Goal: Task Accomplishment & Management: Complete application form

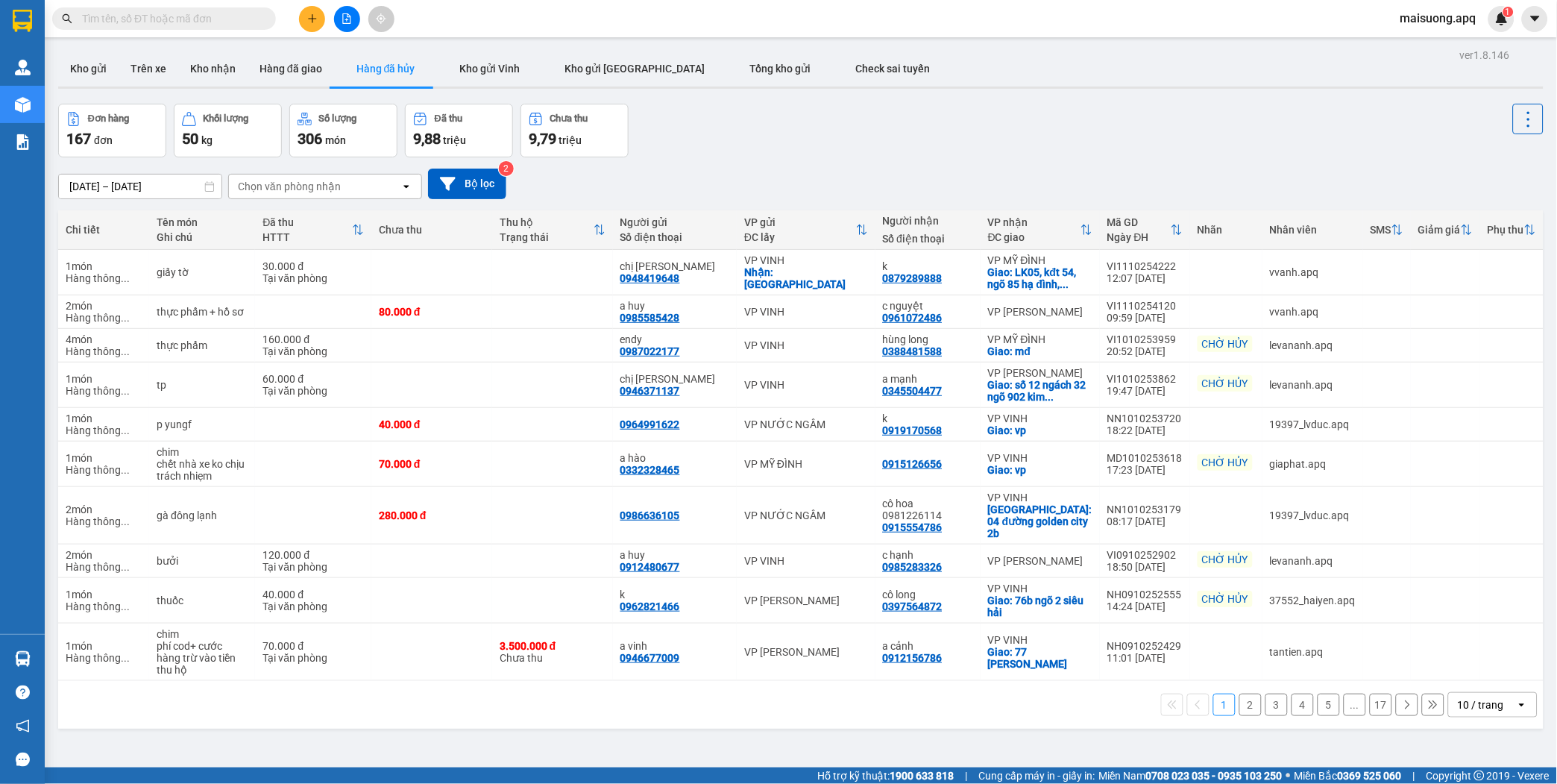
click at [893, 119] on section "Kết quả tìm kiếm ( 0 ) Bộ lọc No Data maisuong.apq 1 Quản [PERSON_NAME] lý thu …" at bounding box center [778, 392] width 1557 height 784
click at [307, 18] on icon "plus" at bounding box center [312, 18] width 10 height 10
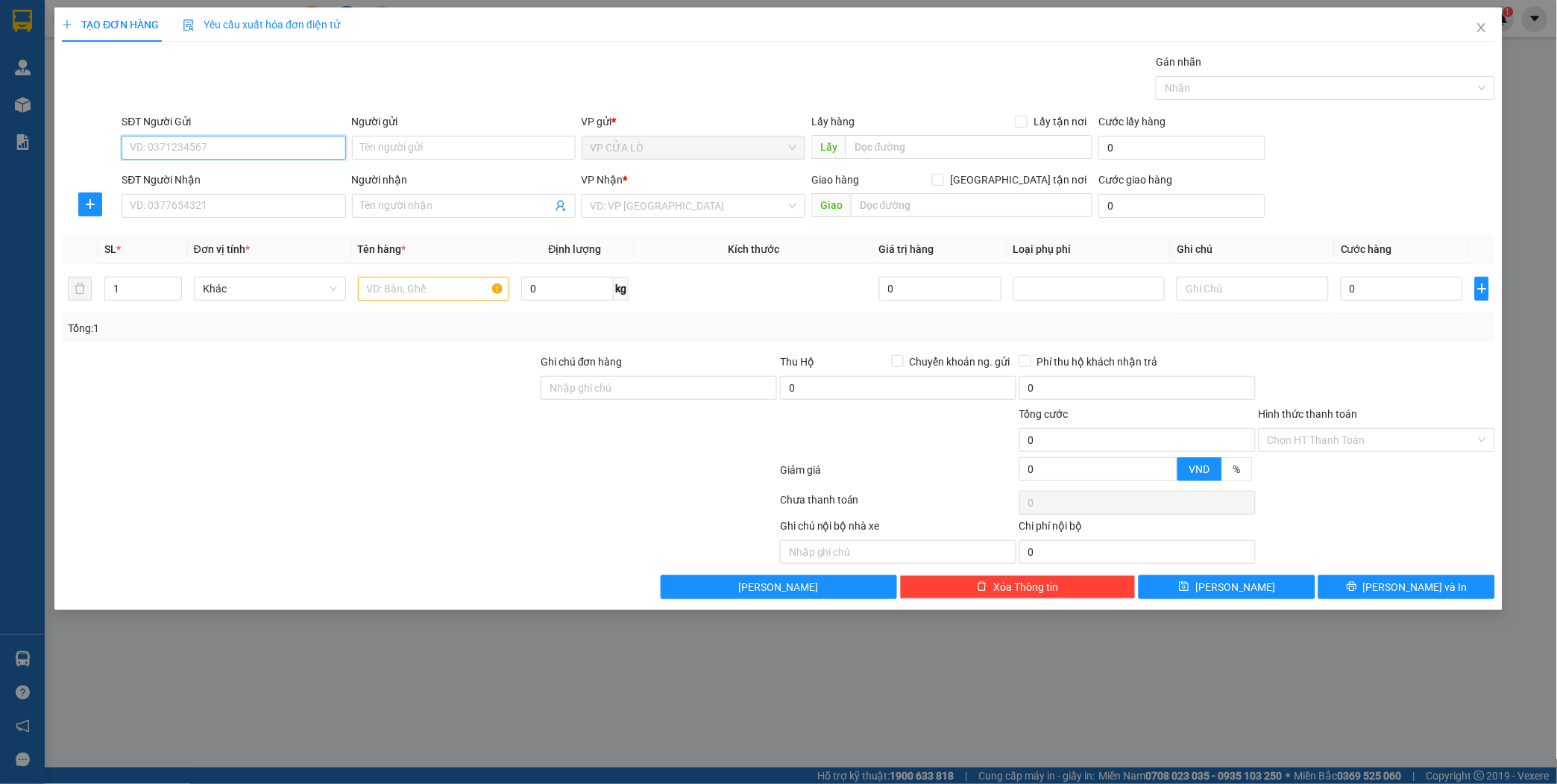
click at [230, 144] on input "SĐT Người Gửi" at bounding box center [233, 147] width 223 height 24
type input "0961583737"
click at [259, 177] on div "0961583737 - a tâm" at bounding box center [234, 177] width 206 height 16
type input "a tâm"
type input "0961583737"
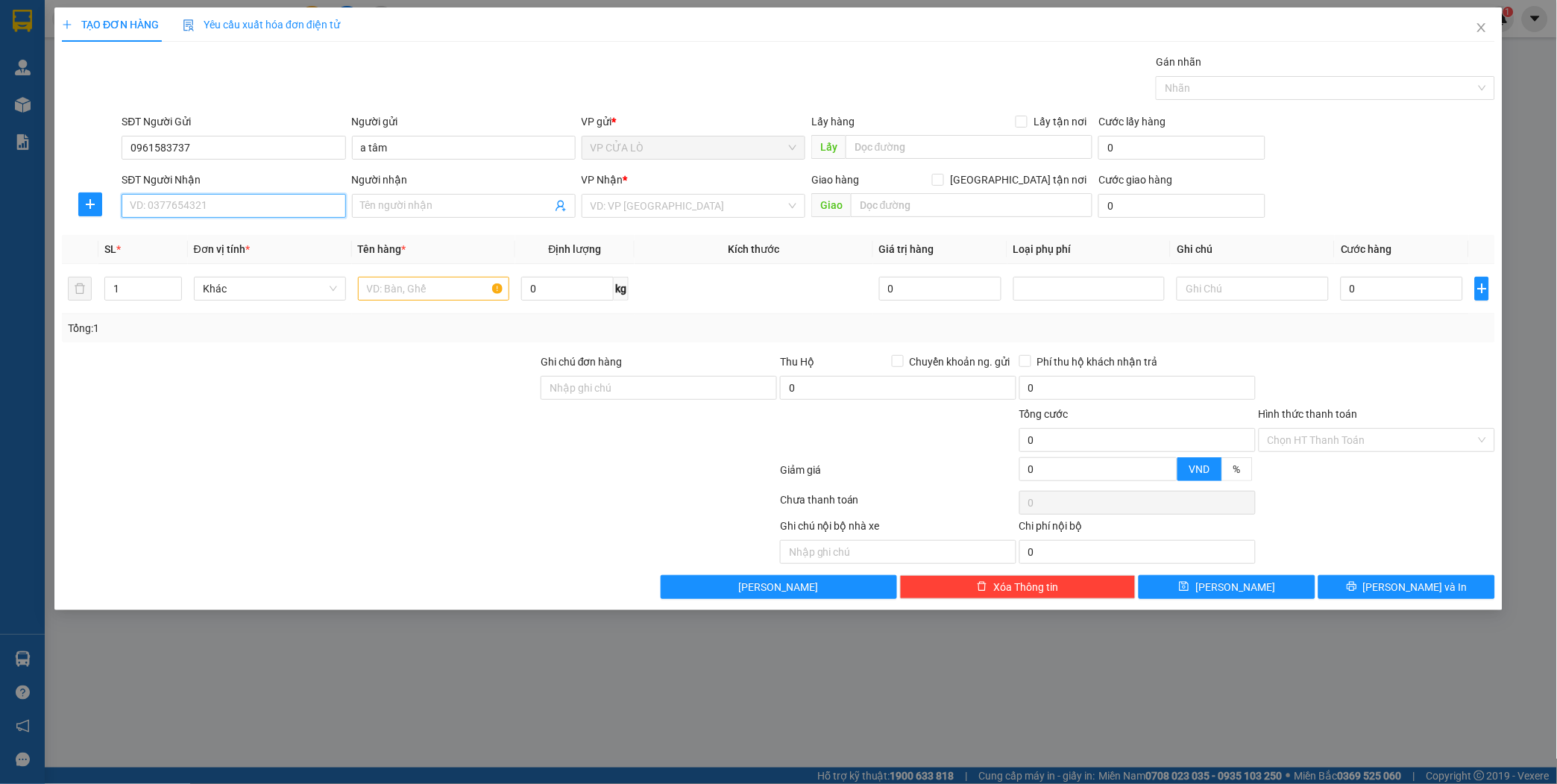
click at [242, 211] on input "SĐT Người Nhận" at bounding box center [233, 205] width 223 height 24
click at [207, 305] on div "0374658588 - a đức" at bounding box center [234, 306] width 206 height 16
type input "0374658588"
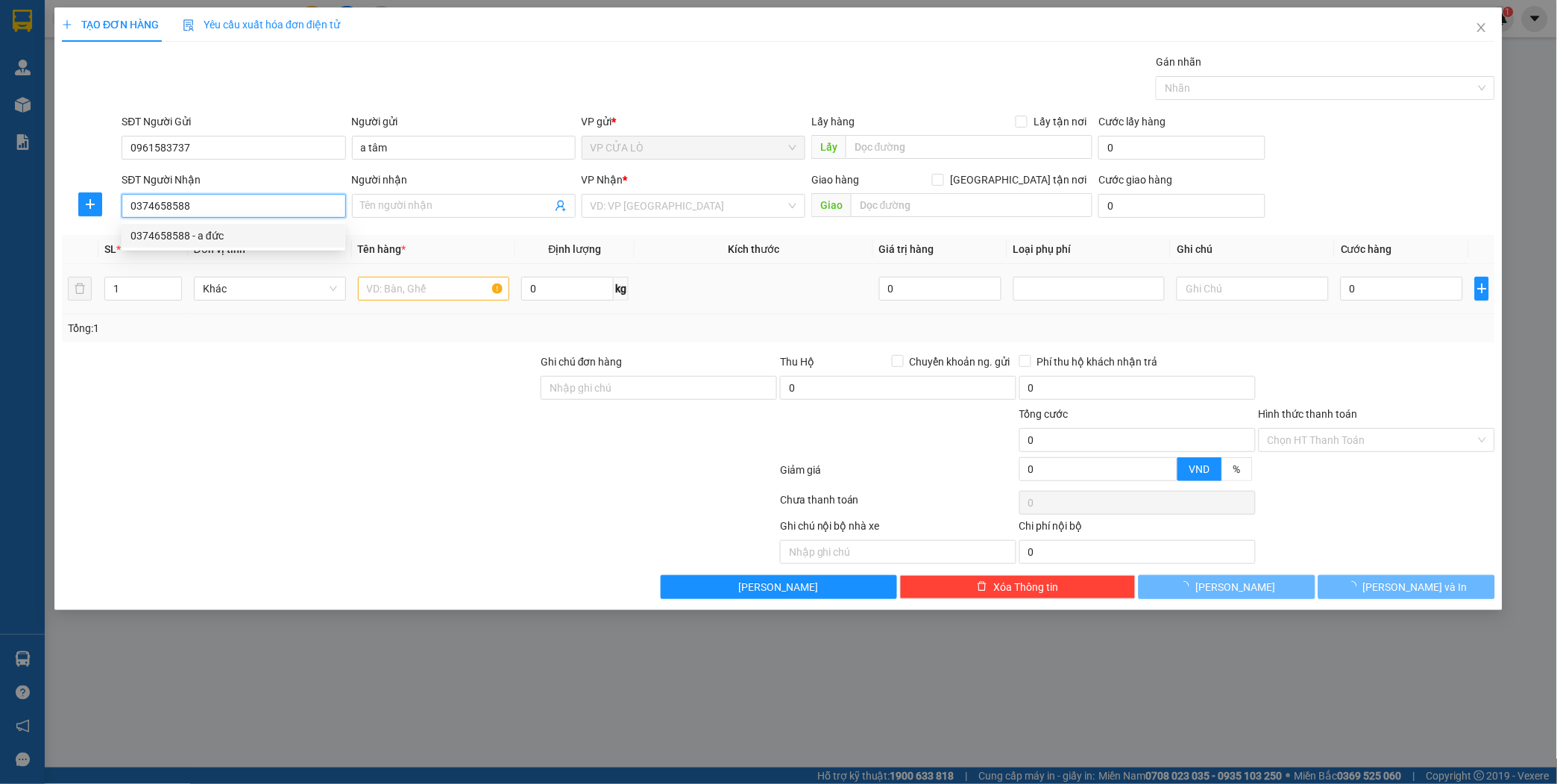
type input "a đức"
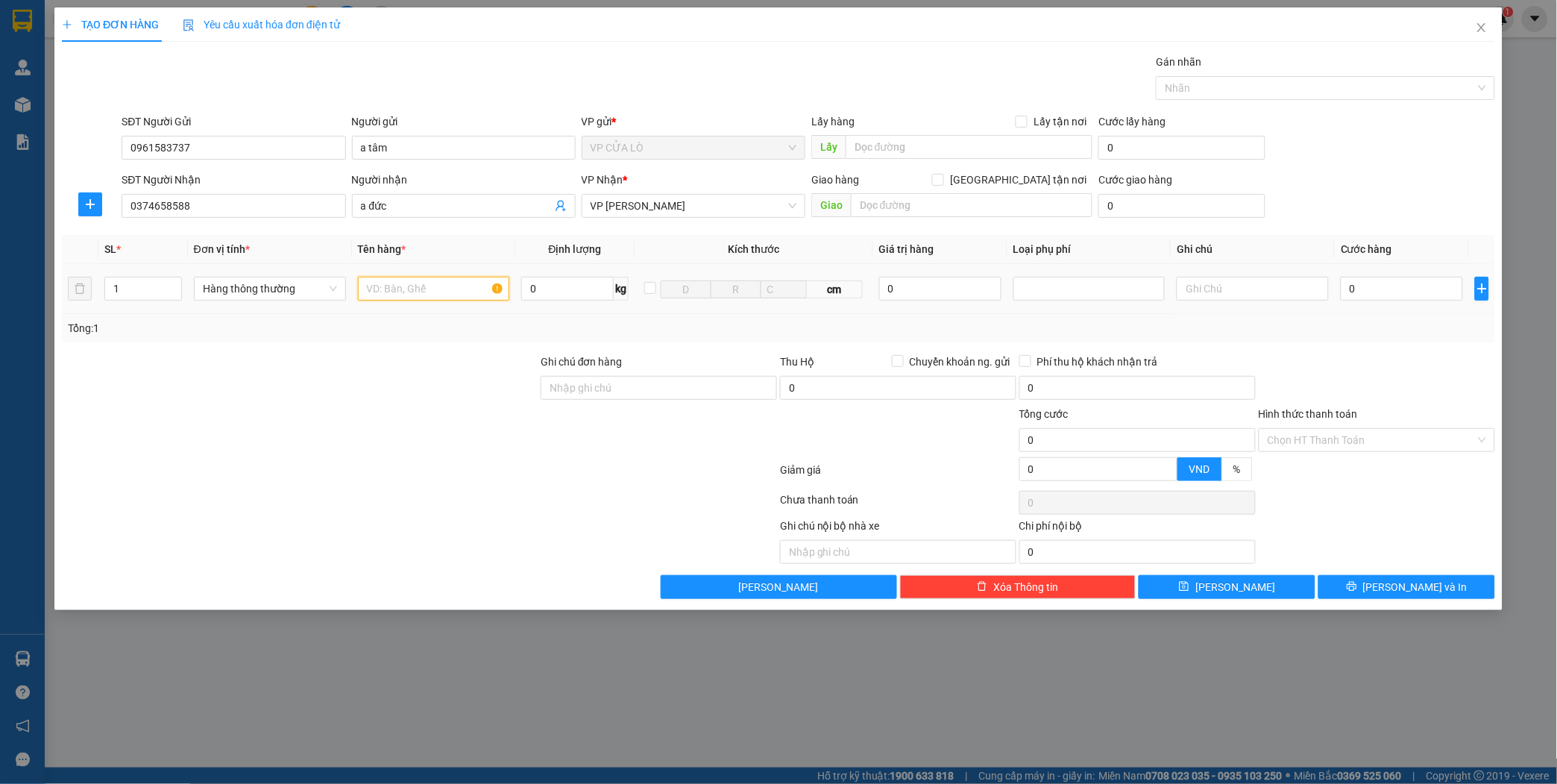
click at [401, 287] on input "text" at bounding box center [433, 287] width 152 height 24
type input "nhãn"
click at [1389, 580] on button "[PERSON_NAME] và In" at bounding box center [1407, 586] width 177 height 24
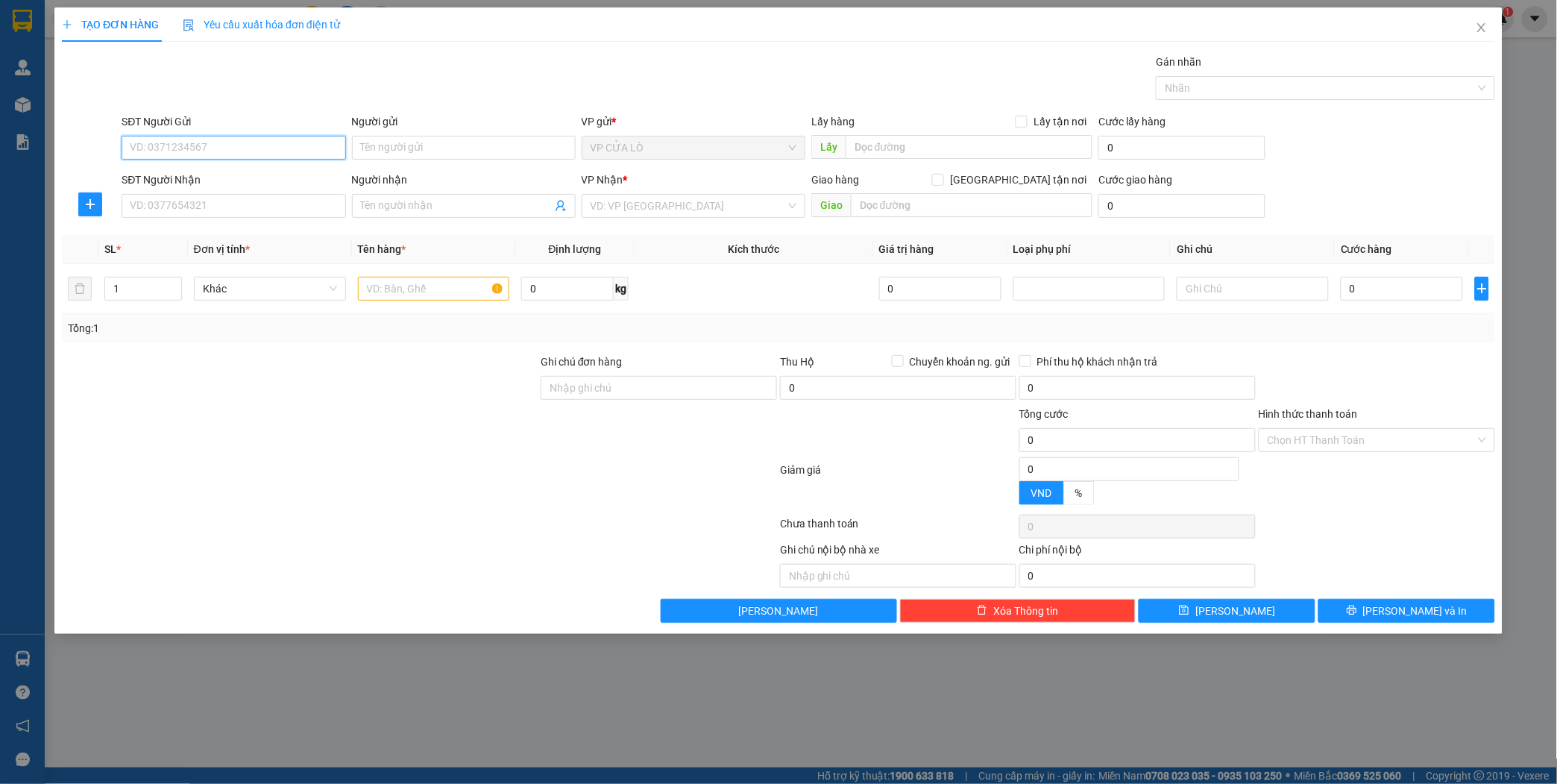
click at [280, 147] on input "SĐT Người Gửi" at bounding box center [233, 147] width 223 height 24
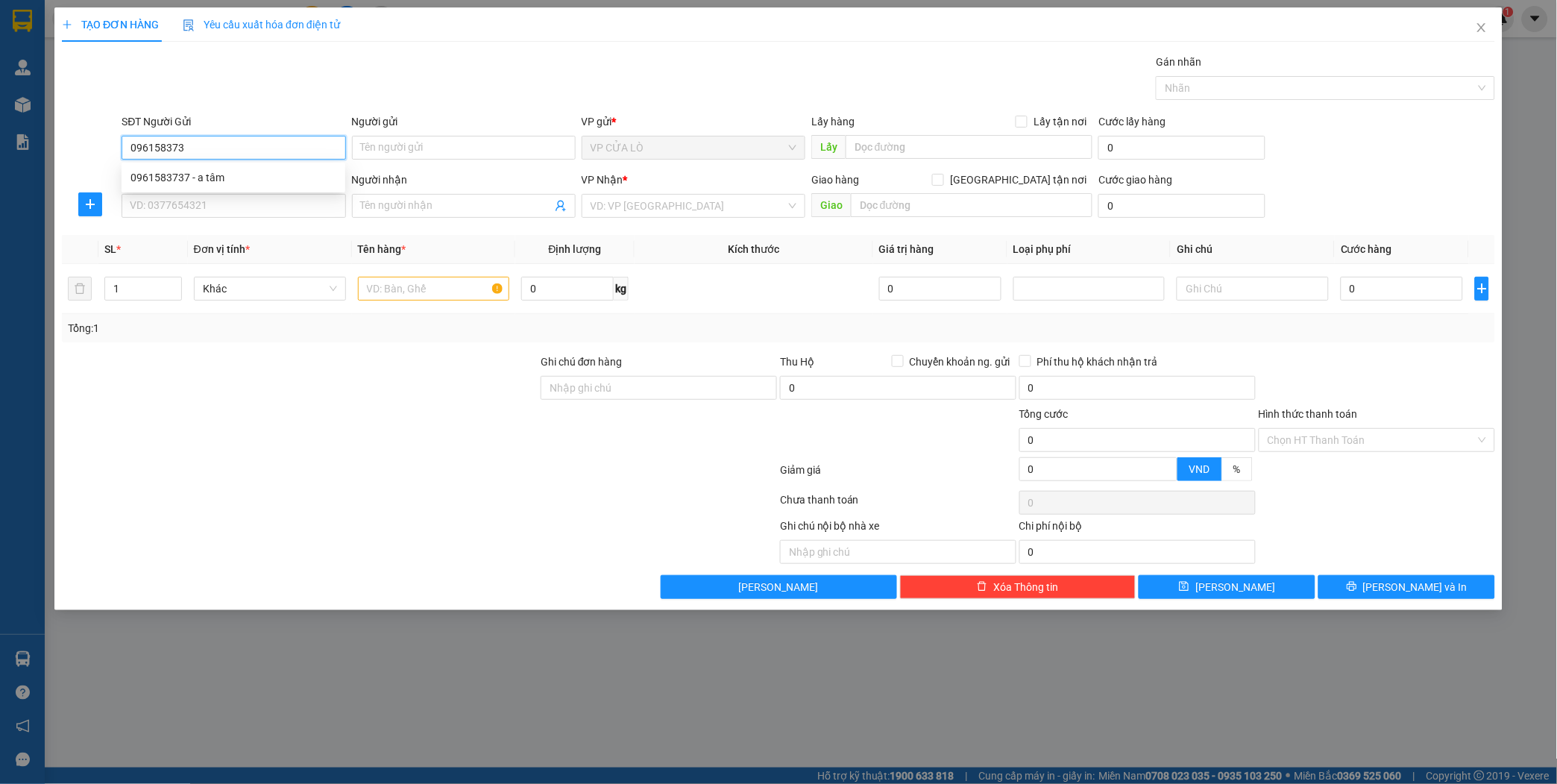
type input "0961583737"
click at [279, 169] on div "0961583737 - a tâm" at bounding box center [234, 177] width 206 height 16
type input "a tâm"
type input "0961583737"
click at [259, 213] on input "SĐT Người Nhận" at bounding box center [233, 205] width 223 height 24
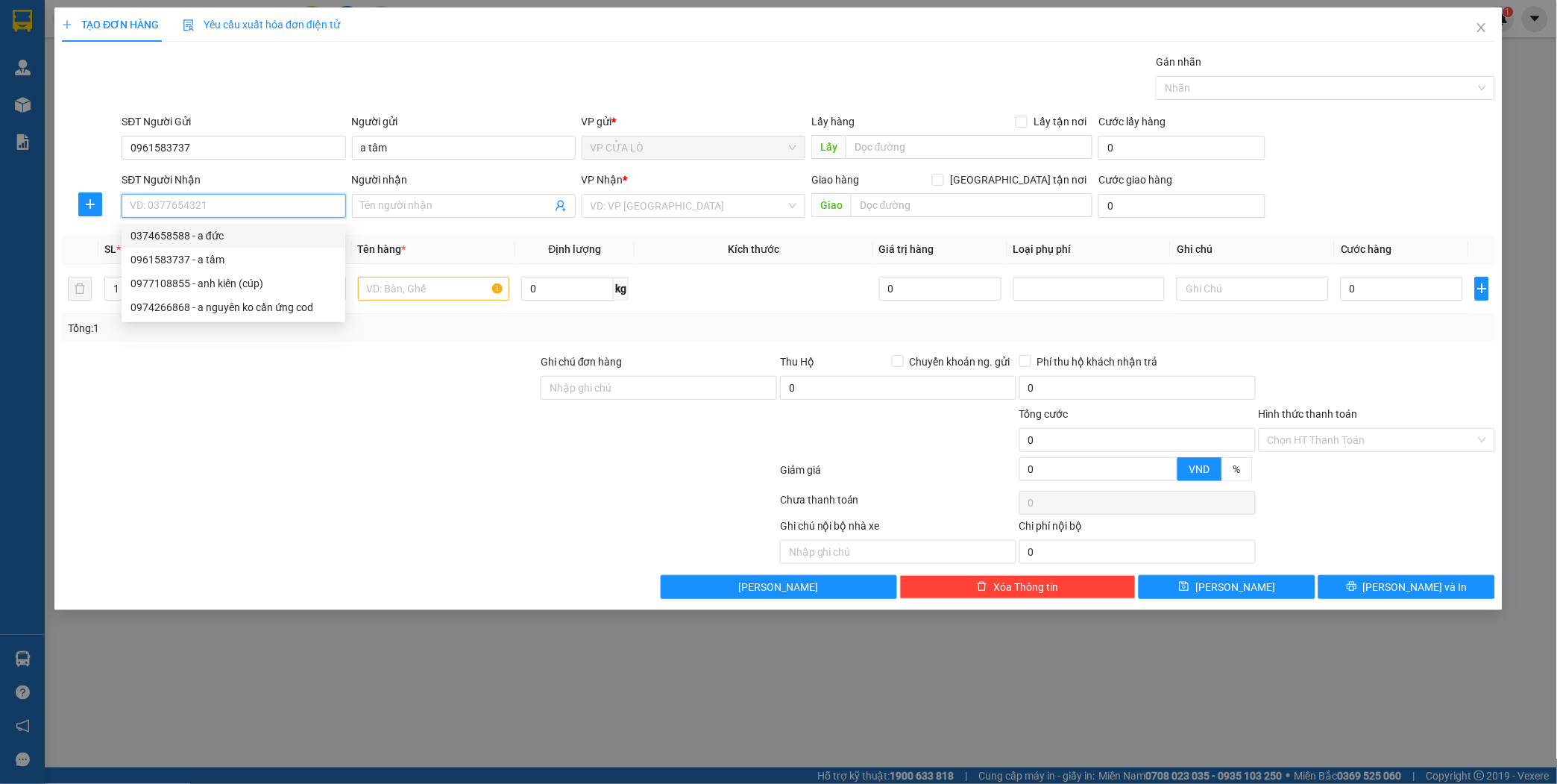
click at [210, 230] on div "0374658588 - a đức" at bounding box center [234, 235] width 206 height 16
type input "0374658588"
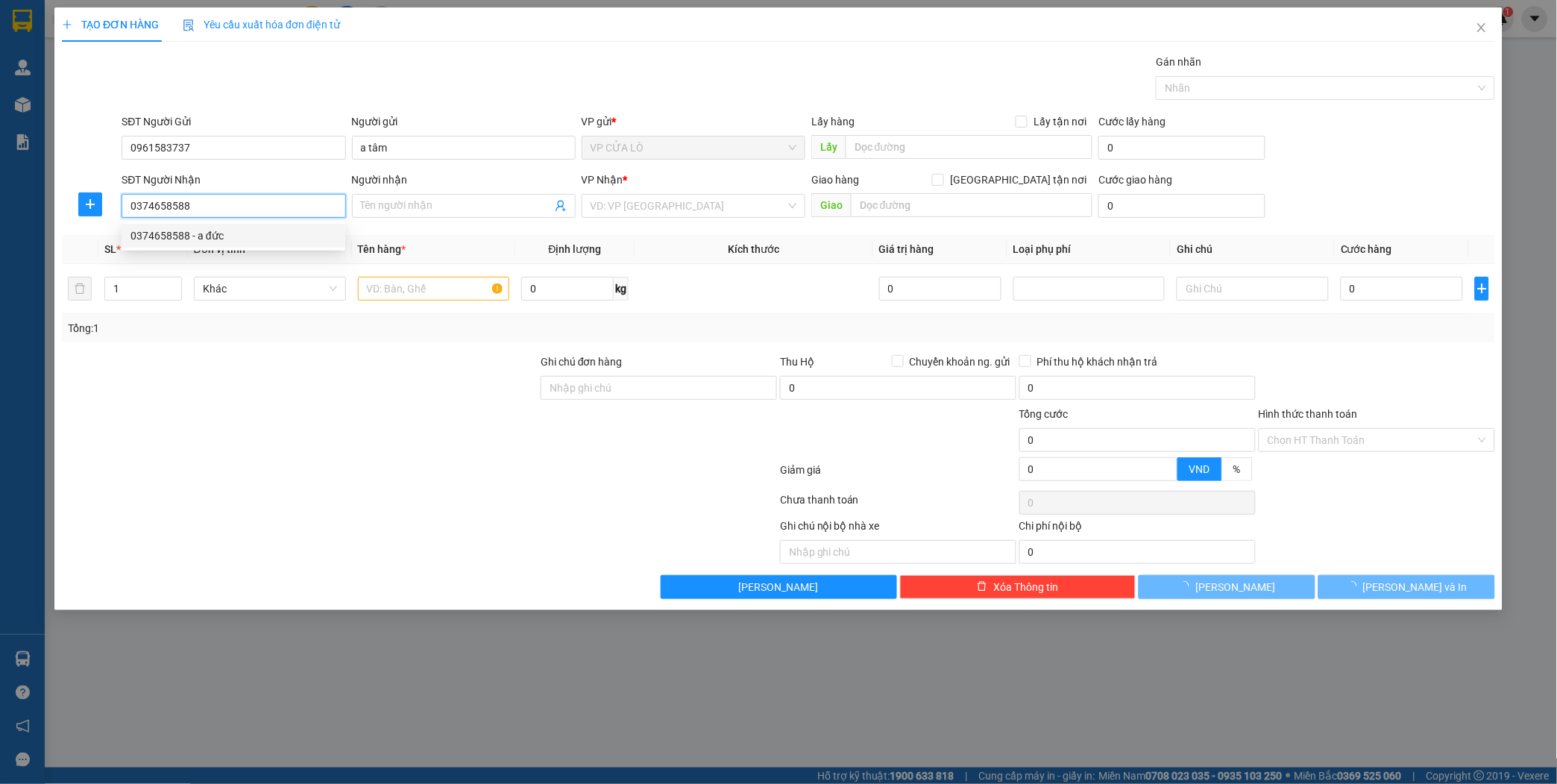
type input "a đức"
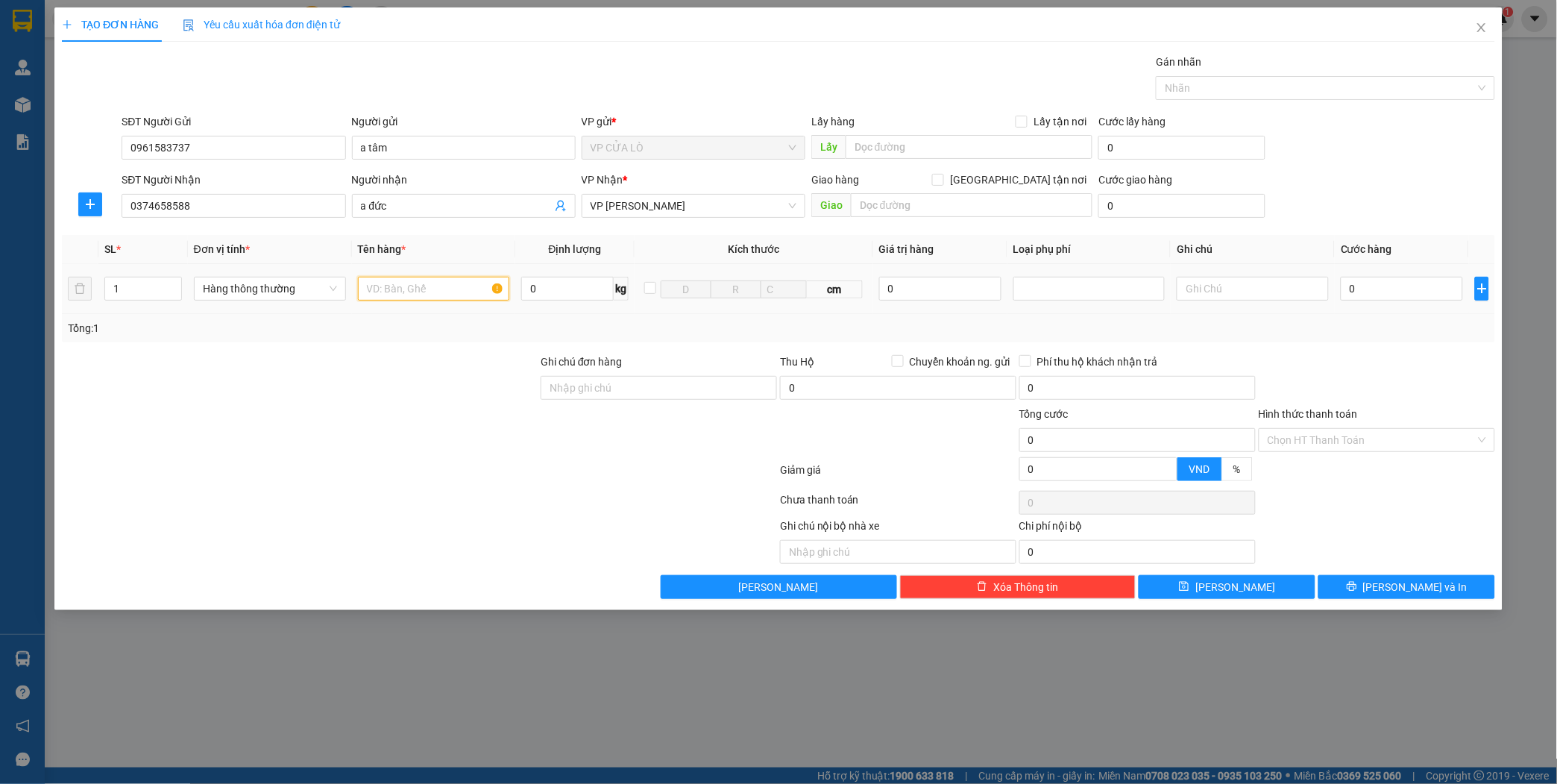
click at [372, 289] on input "text" at bounding box center [433, 287] width 152 height 24
type input "nhãn"
click at [1390, 281] on input "0" at bounding box center [1401, 287] width 122 height 24
type input "3"
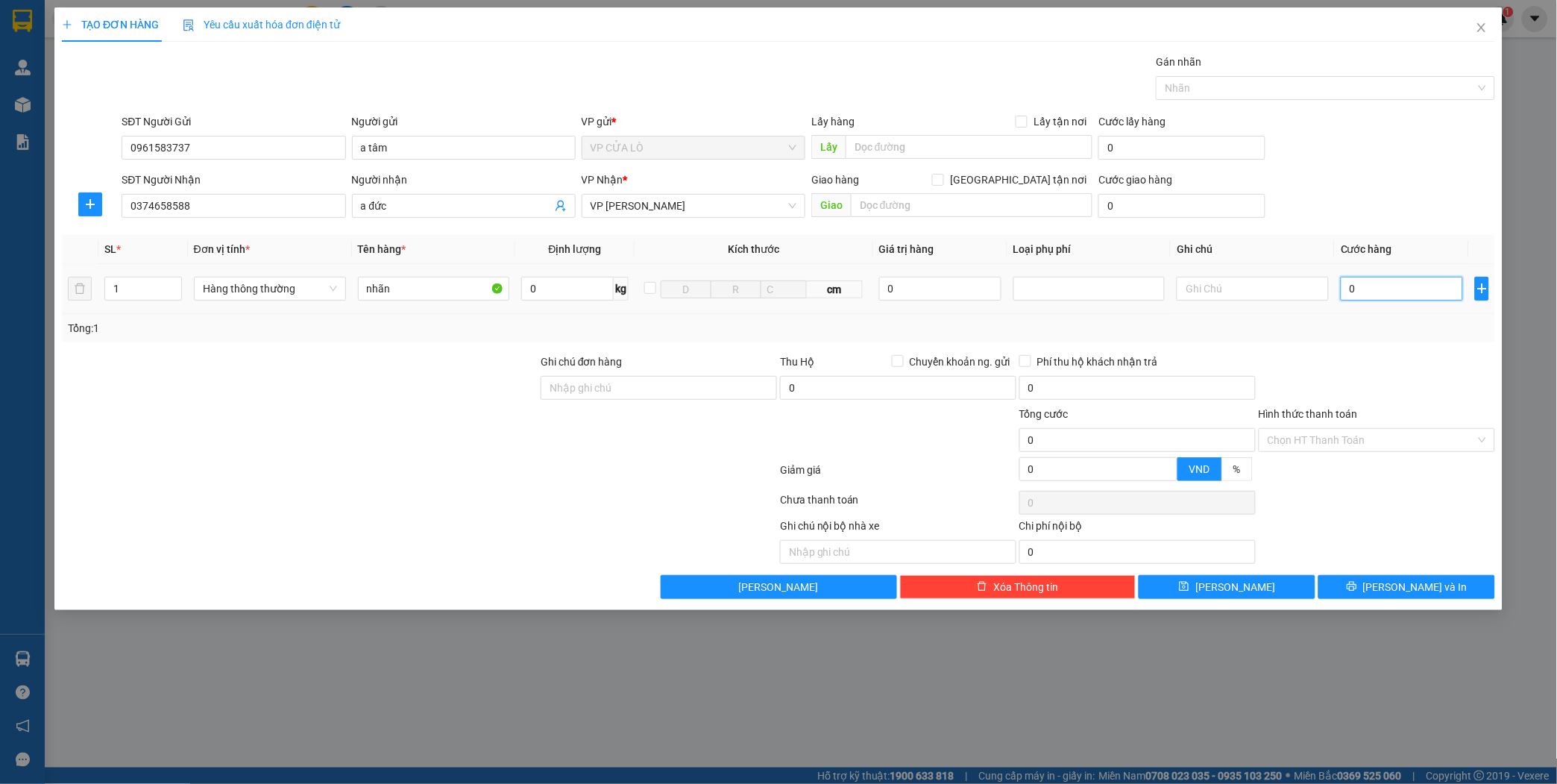
type input "3"
type input "30"
type input "300"
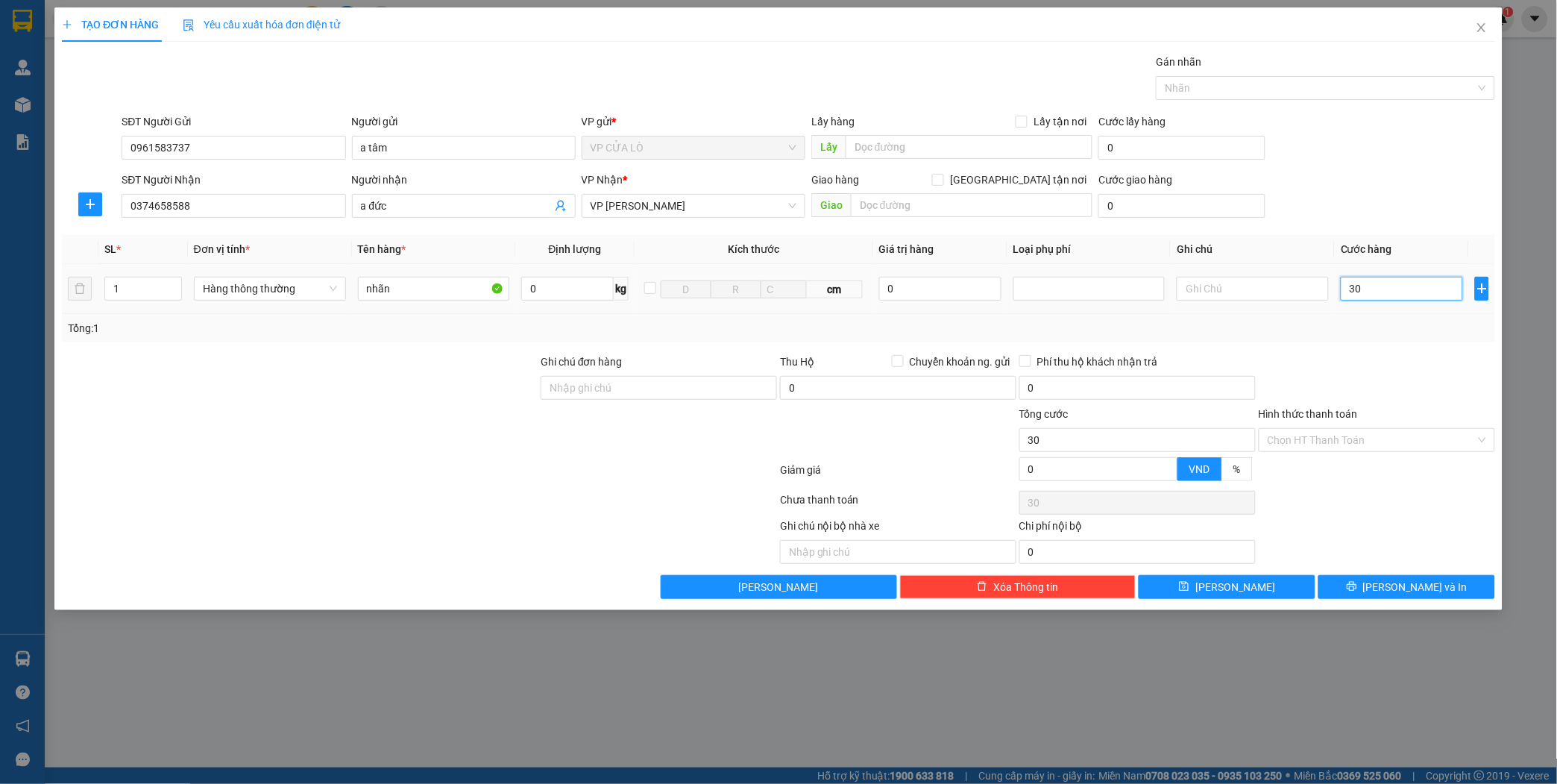
type input "300"
type input "3.000"
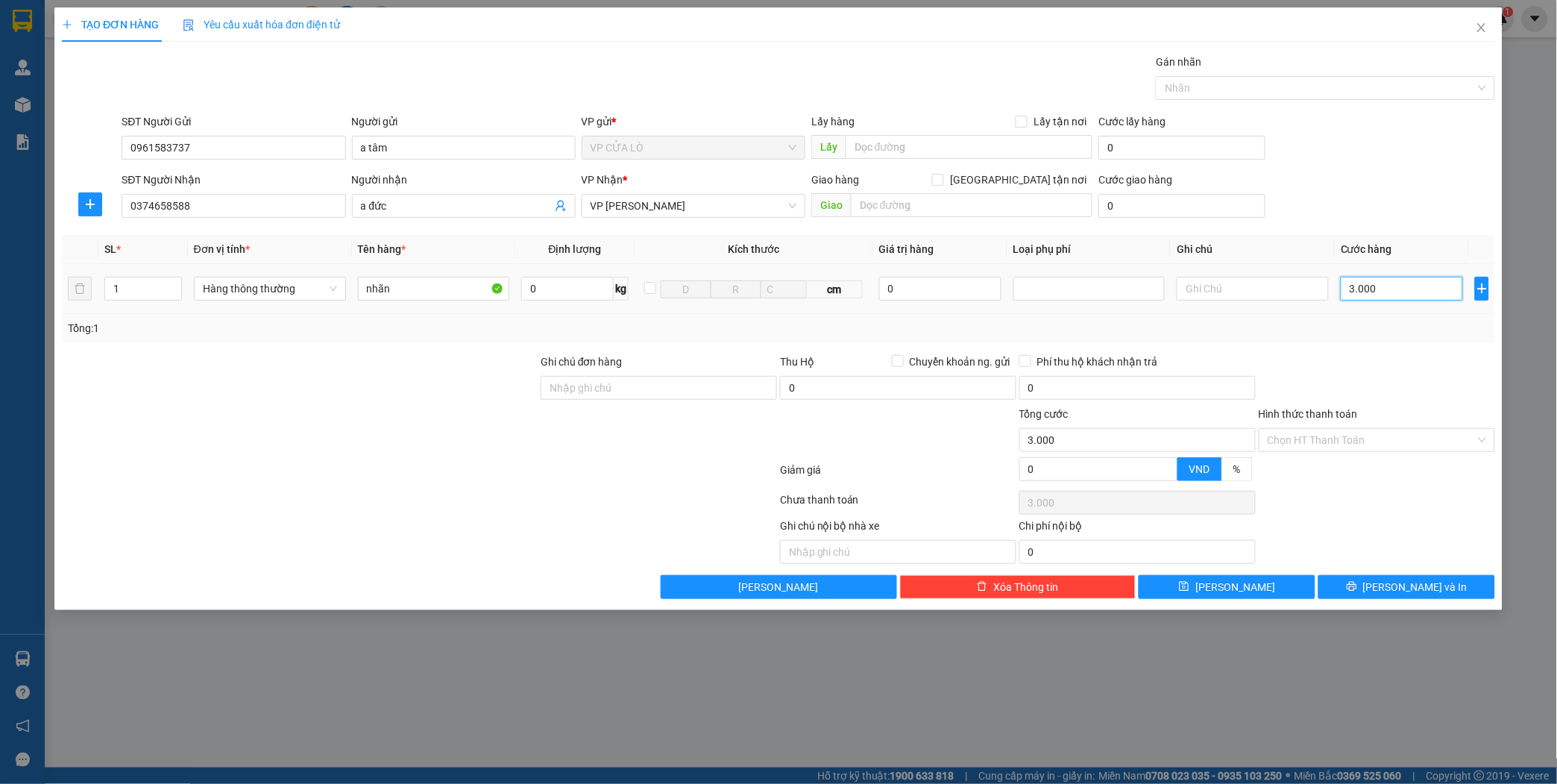
type input "30.000"
click at [1407, 591] on span "[PERSON_NAME] và In" at bounding box center [1415, 586] width 104 height 16
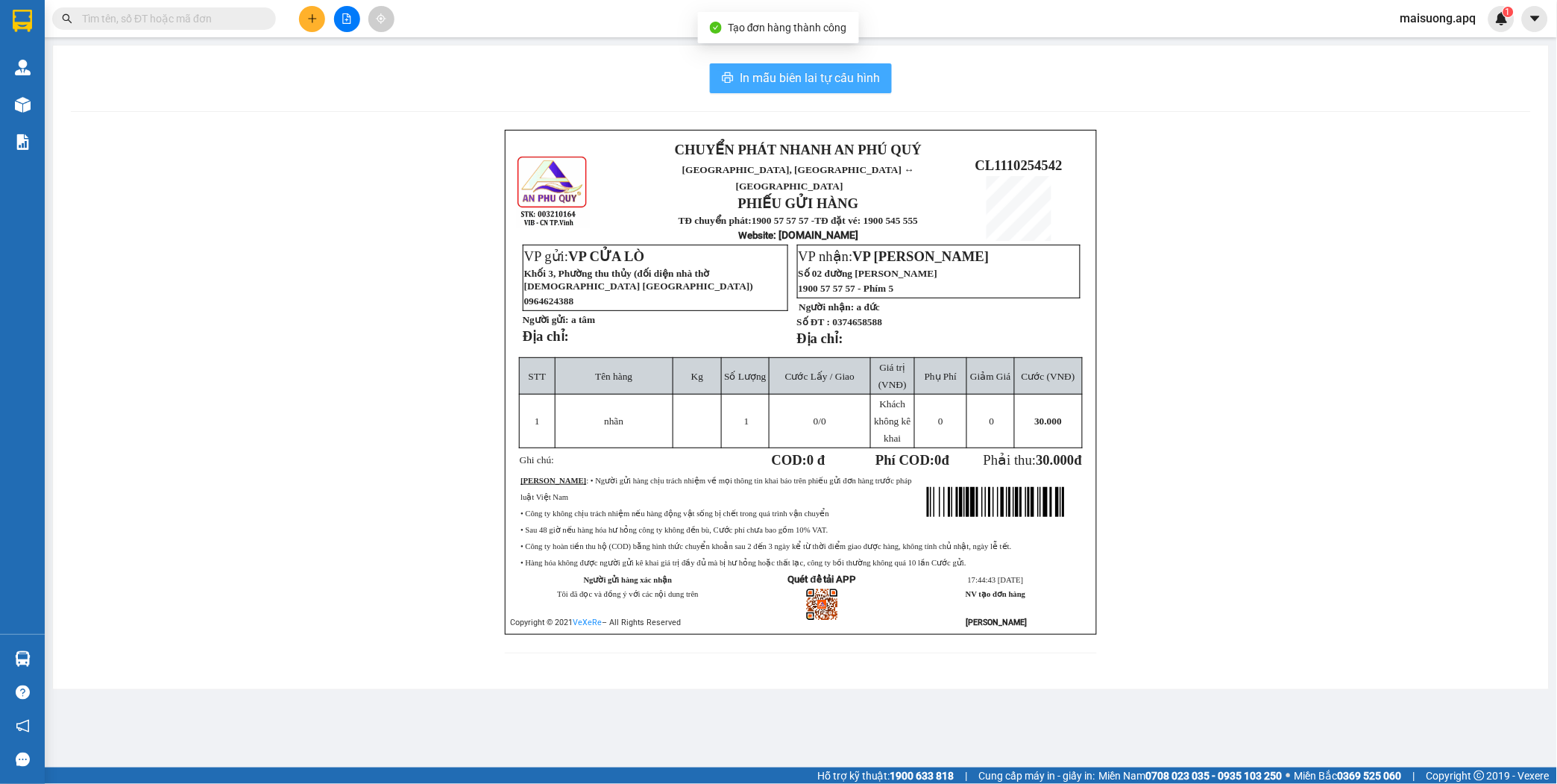
click at [766, 71] on span "In mẫu biên lai tự cấu hình" at bounding box center [810, 78] width 140 height 19
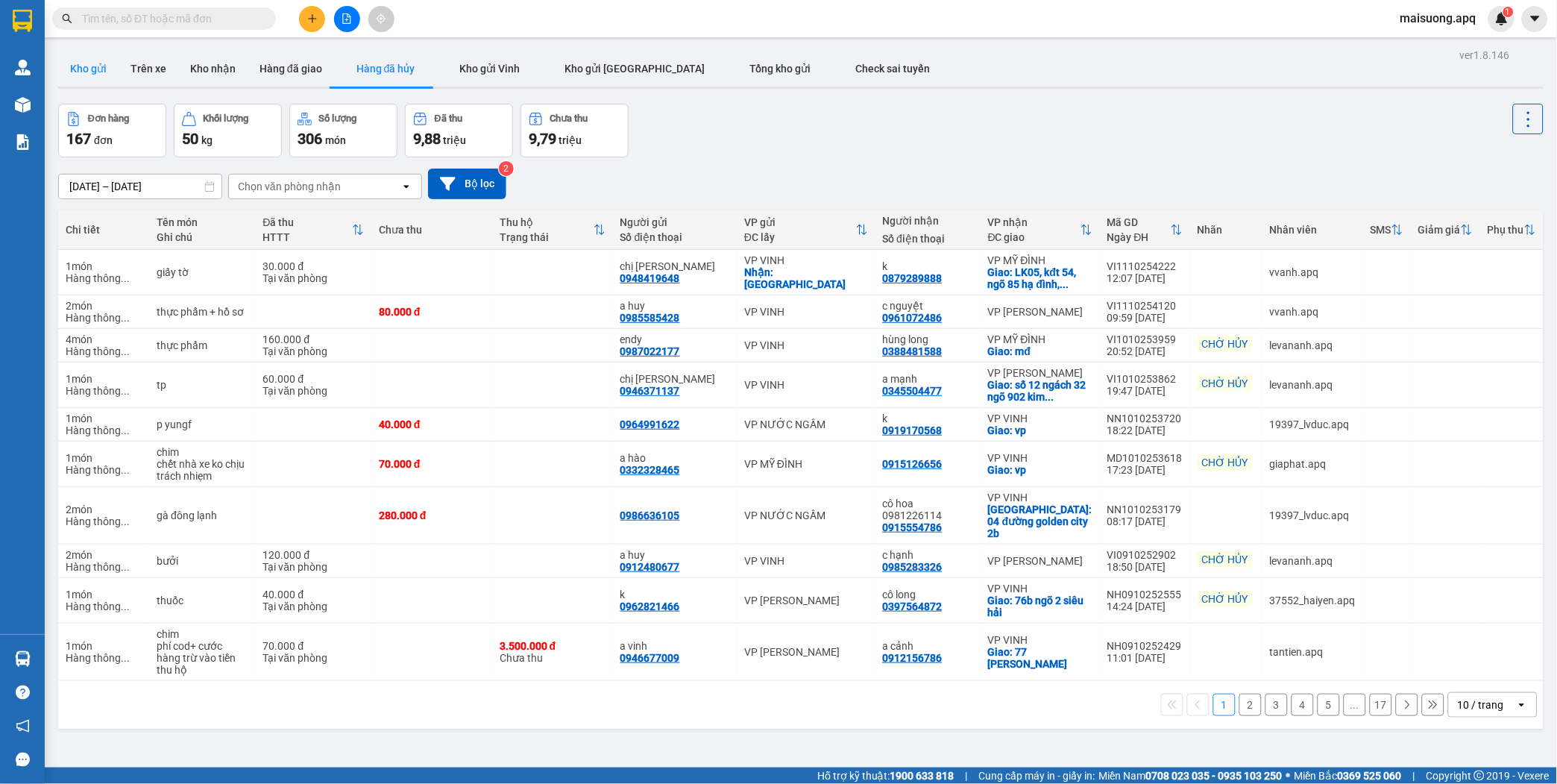
click at [92, 71] on button "Kho gửi" at bounding box center [88, 69] width 61 height 36
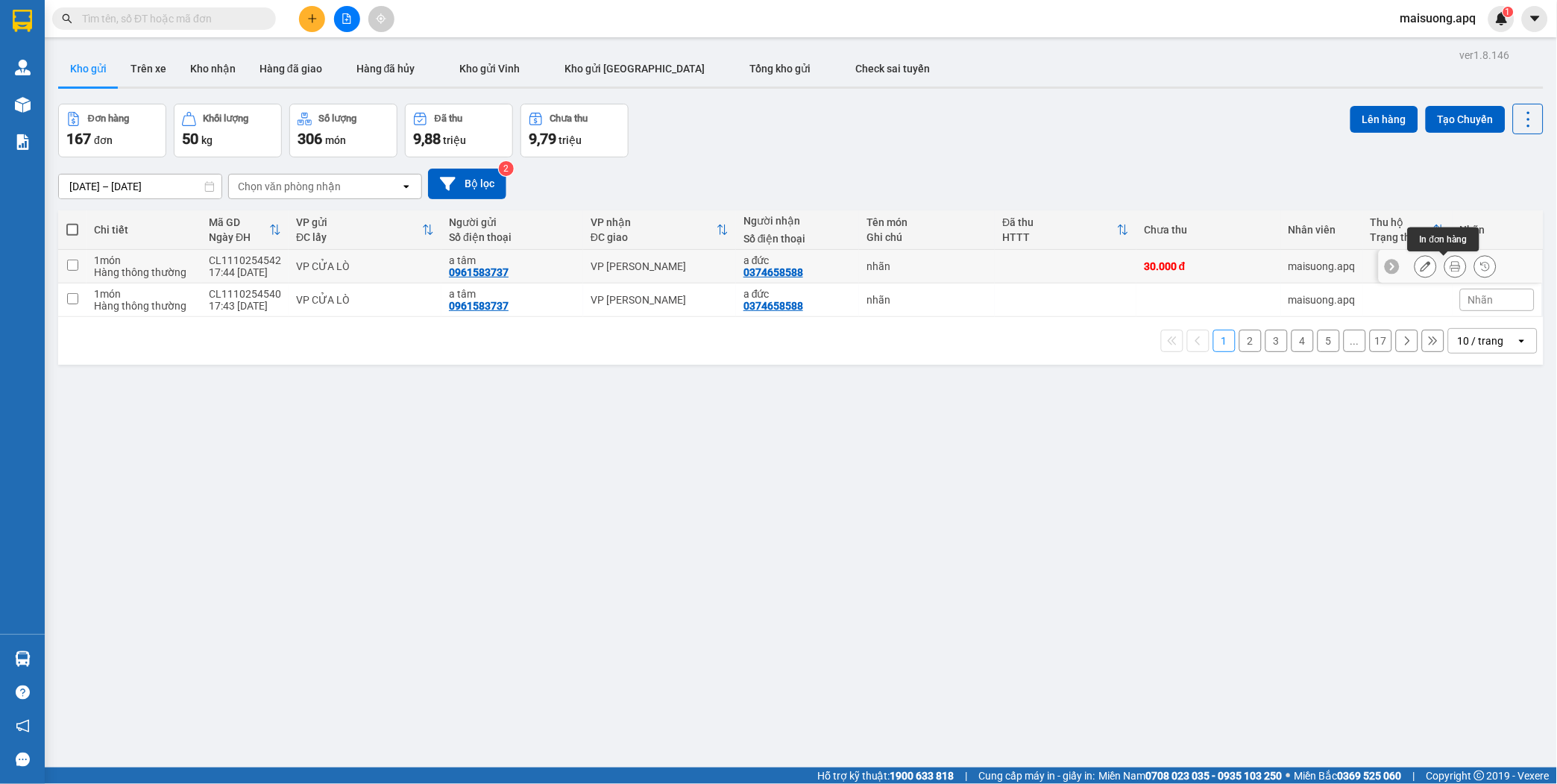
click at [1450, 267] on icon at bounding box center [1455, 266] width 10 height 10
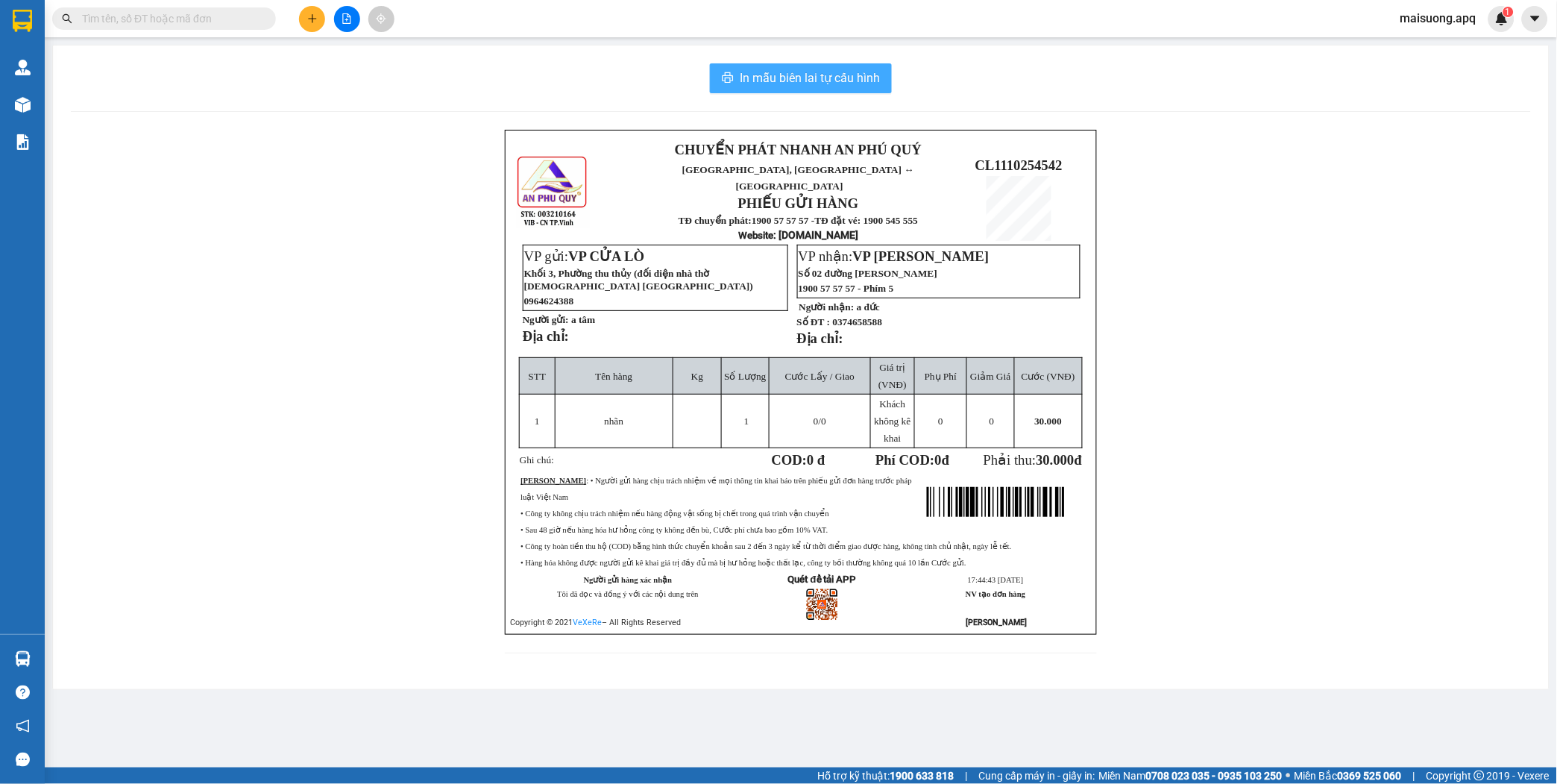
click at [844, 75] on span "In mẫu biên lai tự cấu hình" at bounding box center [810, 78] width 140 height 19
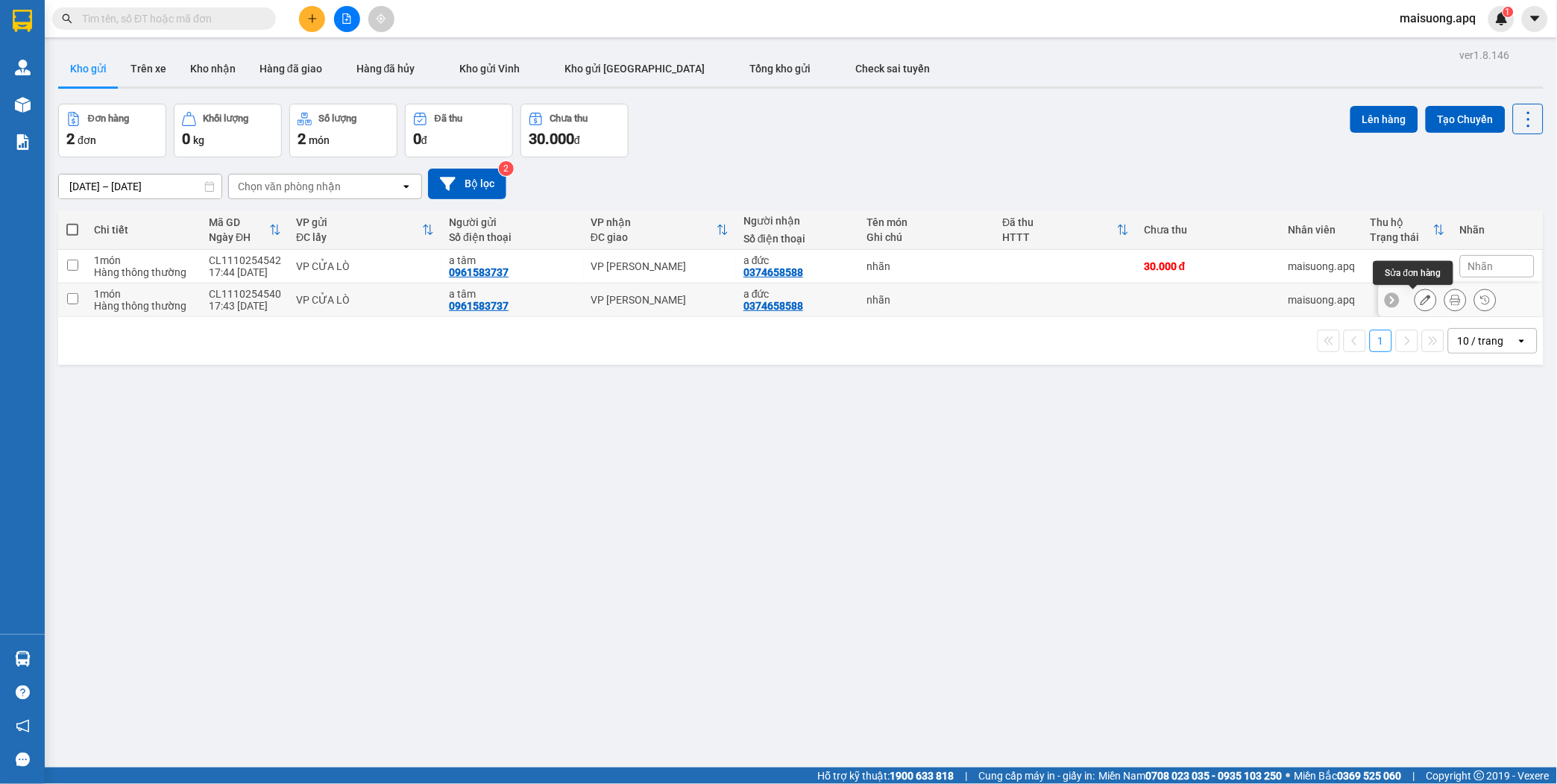
click at [1421, 300] on icon at bounding box center [1426, 299] width 10 height 10
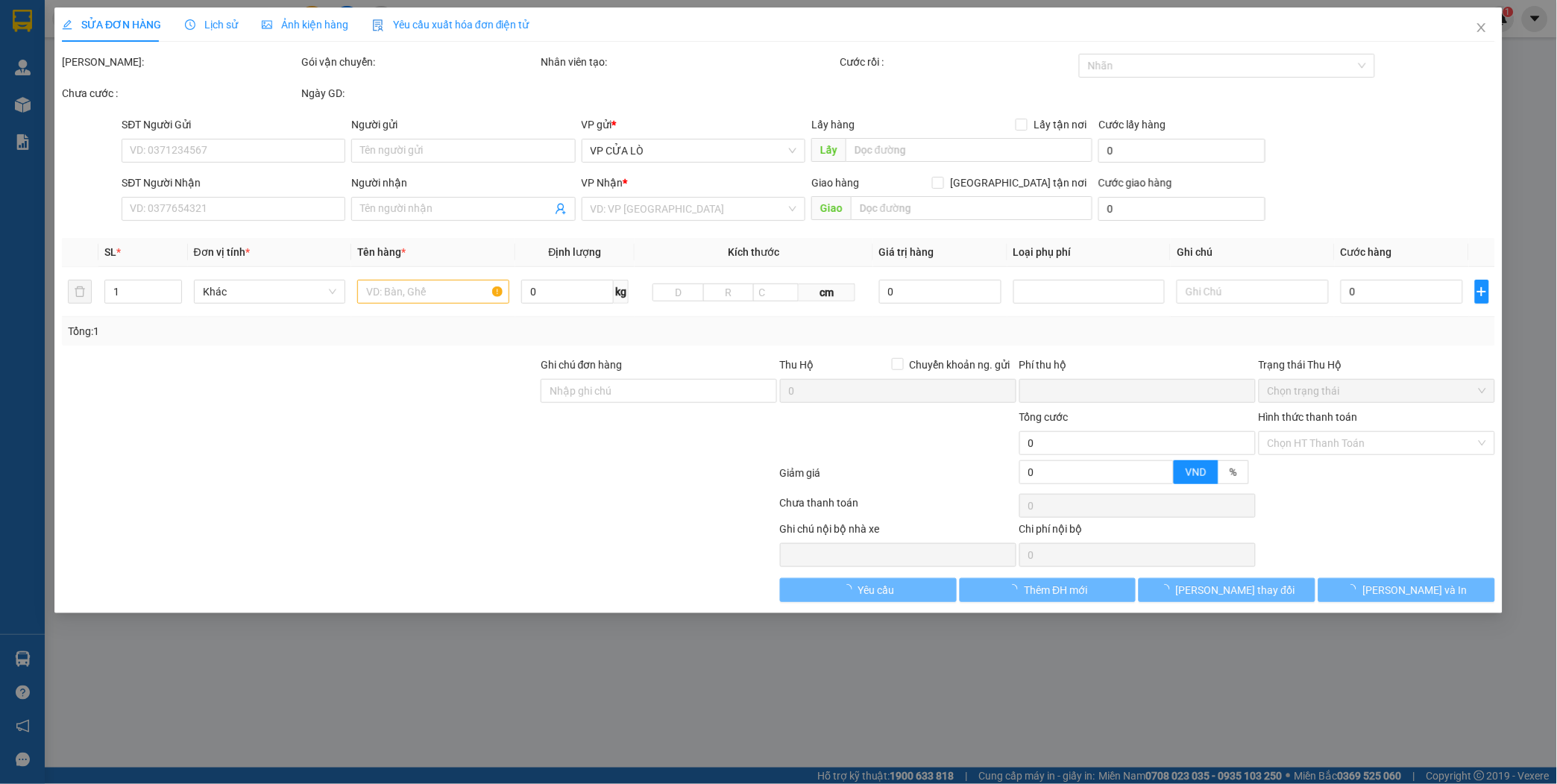
type input "0961583737"
type input "a tâm"
type input "0374658588"
type input "a đức"
type input "0"
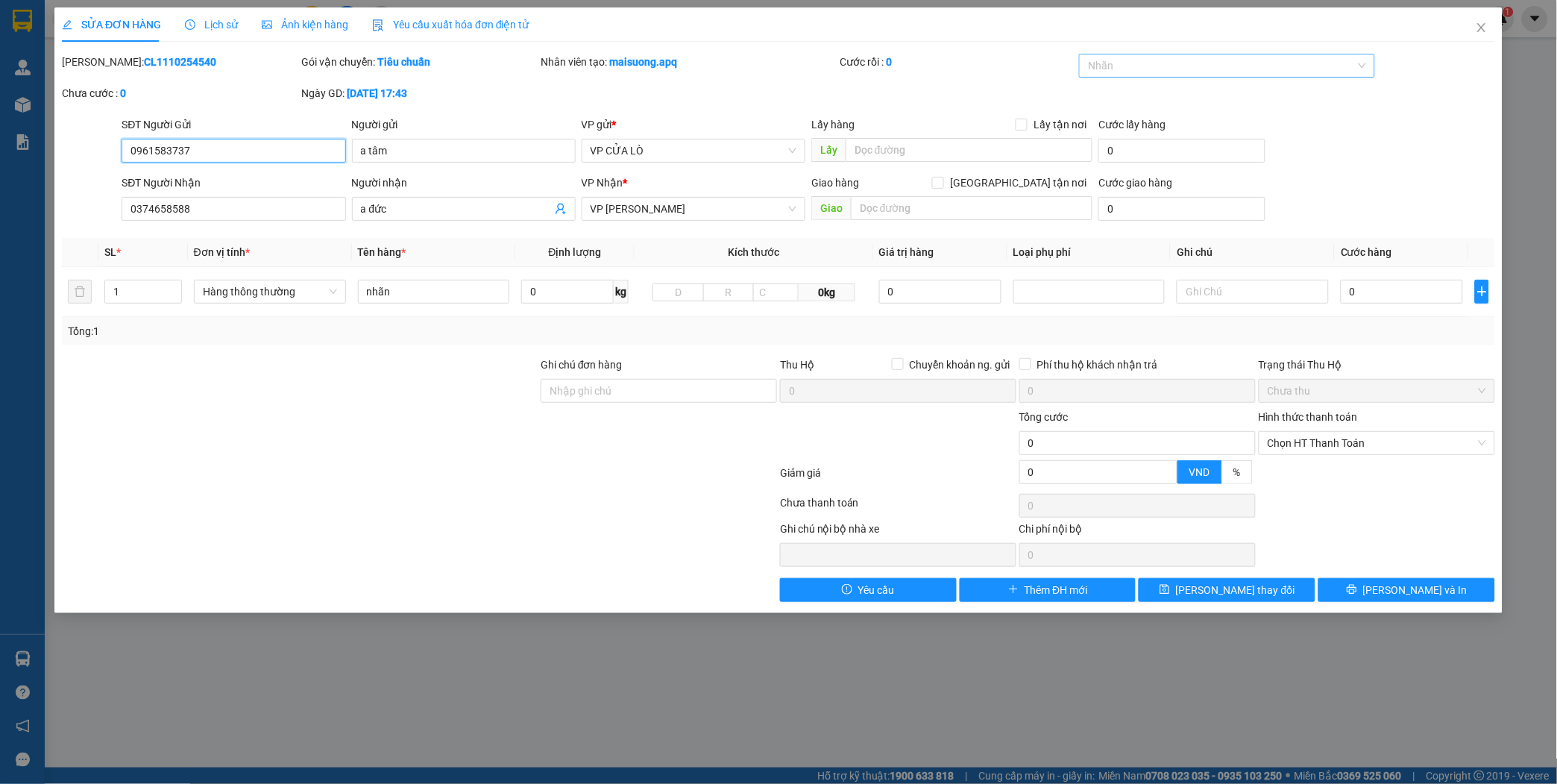
click at [1143, 61] on div at bounding box center [1219, 65] width 273 height 18
click at [1137, 113] on div "CHỜ HỦY" at bounding box center [1228, 118] width 278 height 16
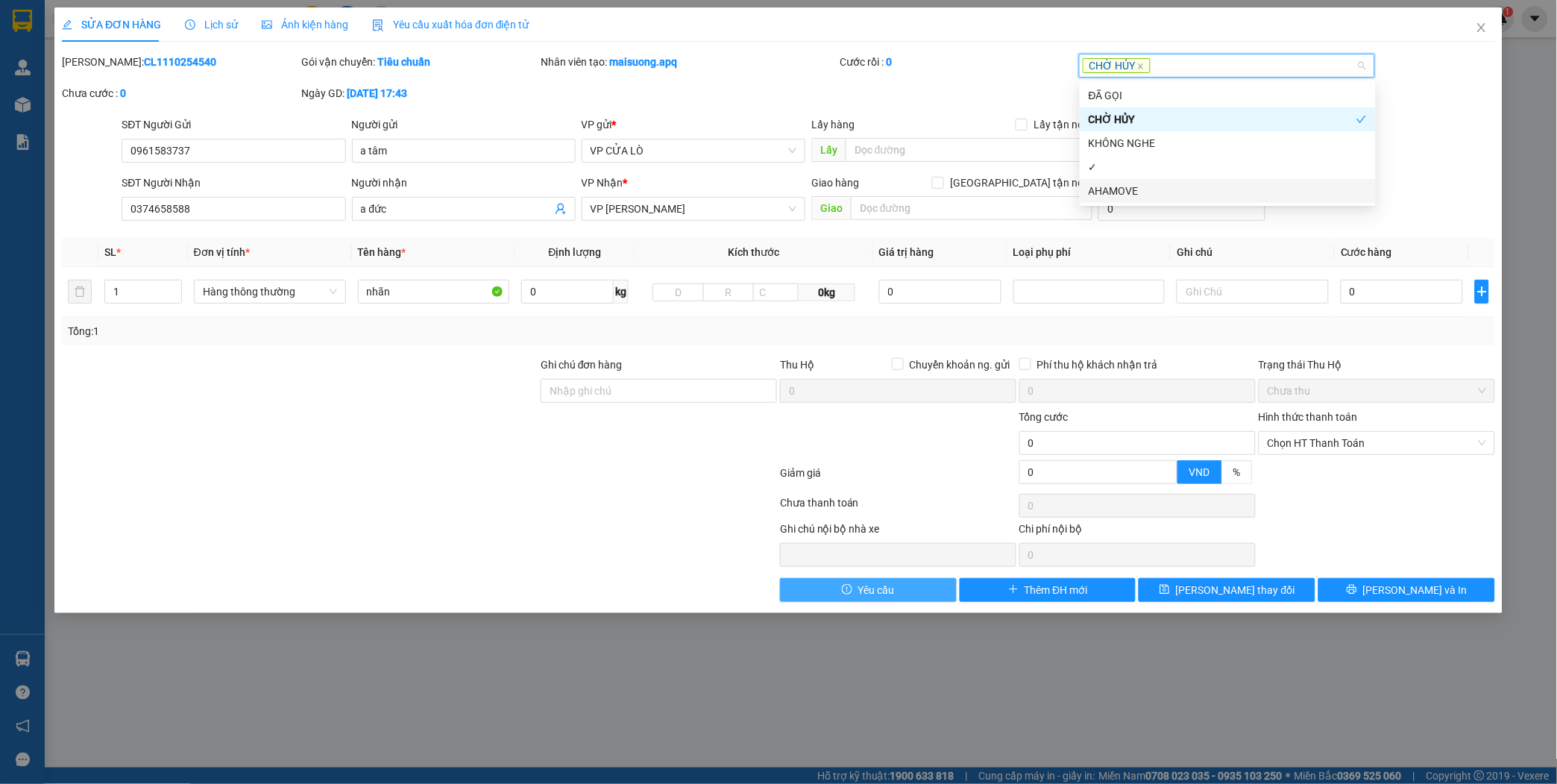
click at [879, 586] on span "Yêu cầu" at bounding box center [876, 589] width 37 height 16
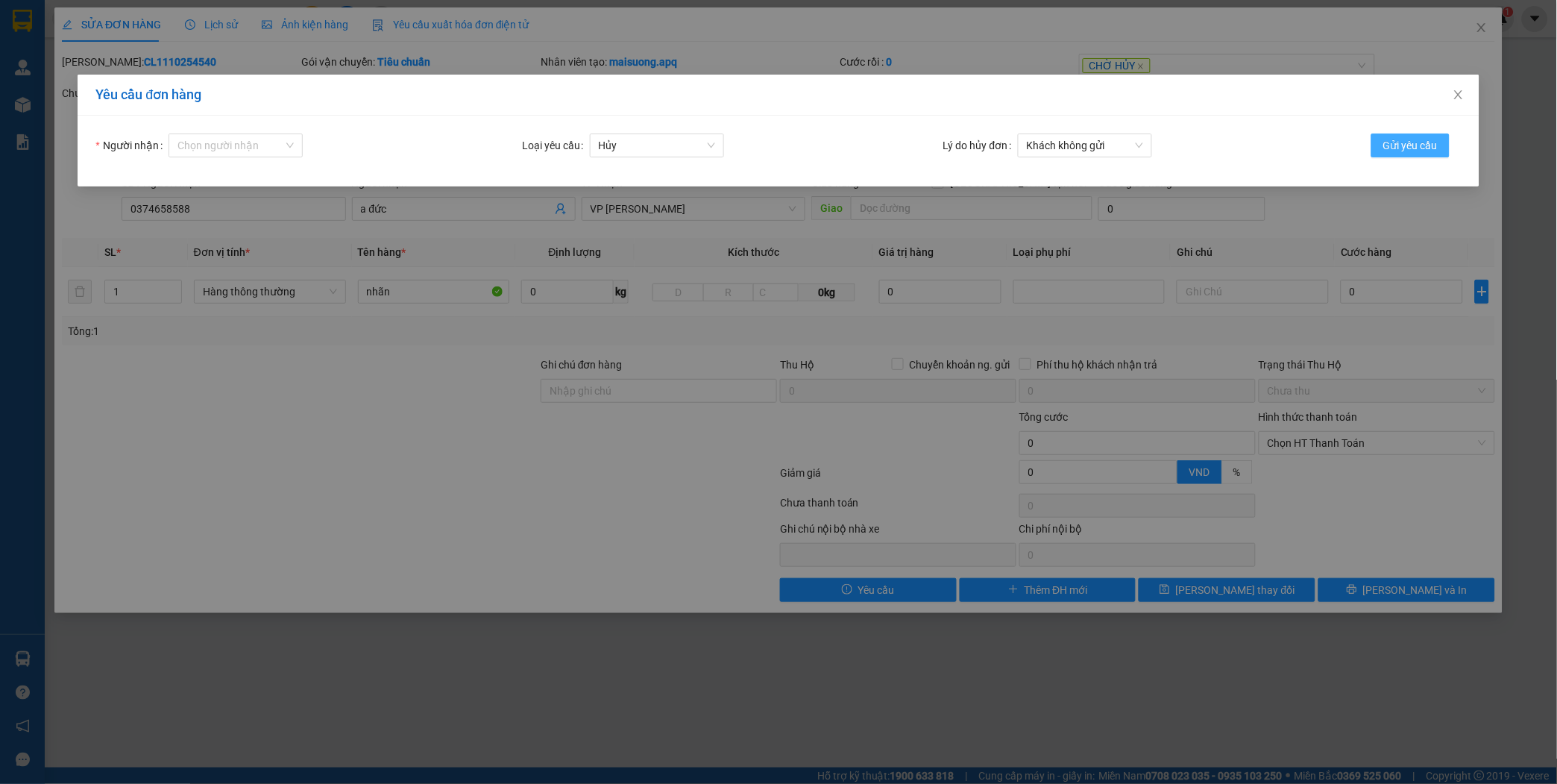
click at [1396, 147] on span "Gửi yêu cầu" at bounding box center [1410, 145] width 55 height 16
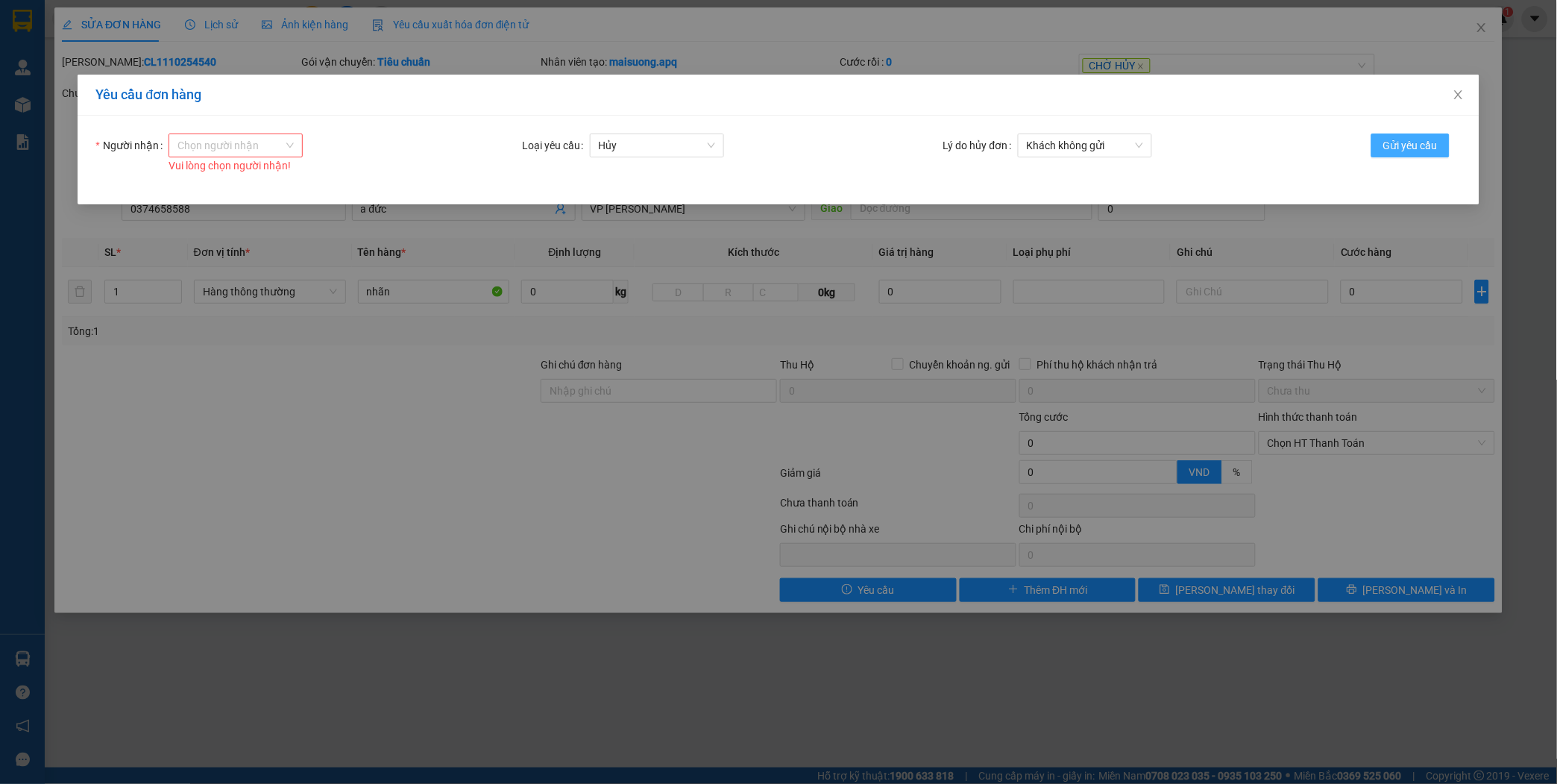
click at [1405, 146] on span "Gửi yêu cầu" at bounding box center [1410, 145] width 55 height 16
click at [1461, 95] on icon "close" at bounding box center [1459, 95] width 12 height 12
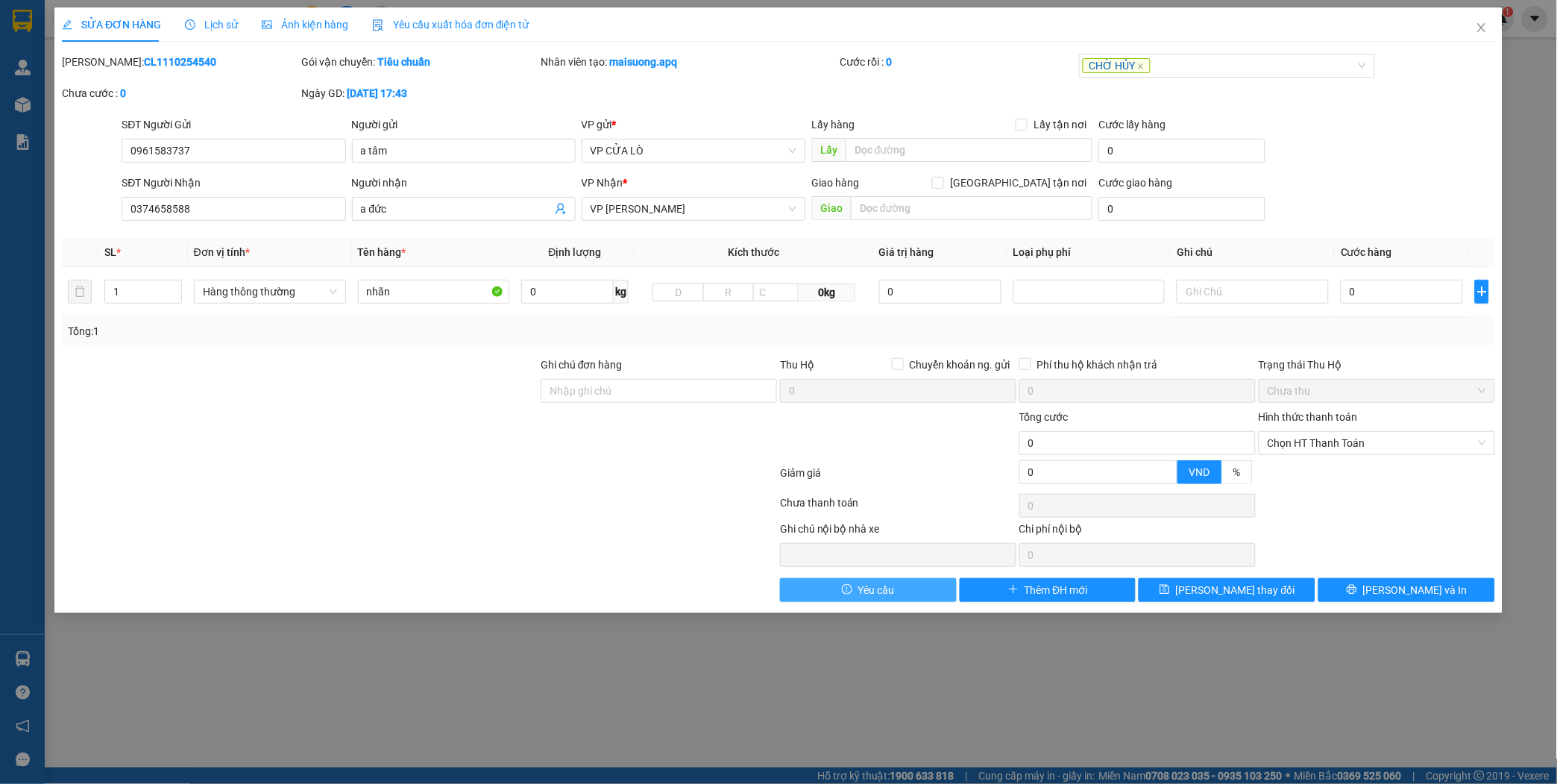
click at [875, 590] on span "Yêu cầu" at bounding box center [876, 589] width 37 height 16
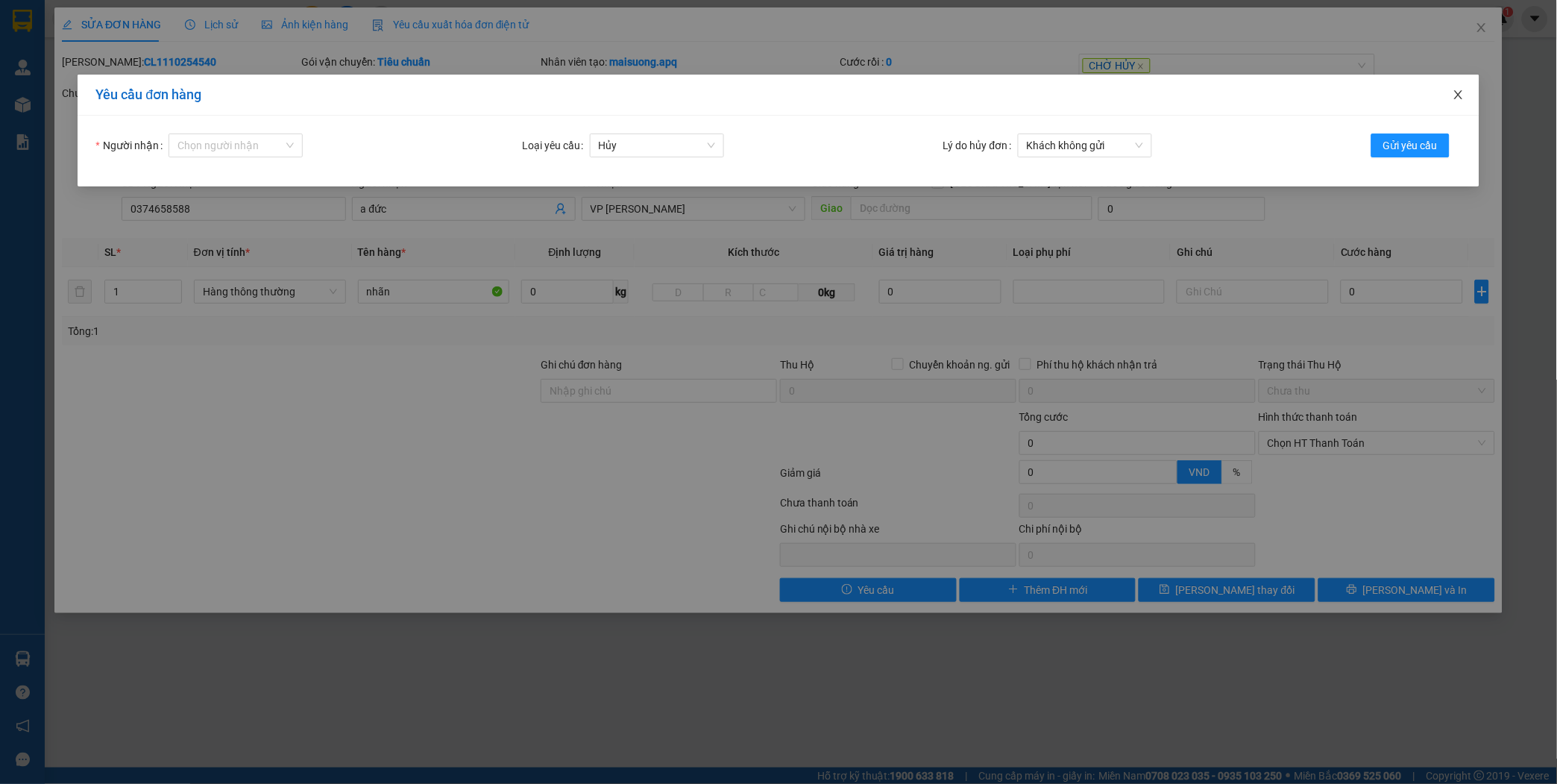
click at [1456, 91] on icon "close" at bounding box center [1459, 95] width 12 height 12
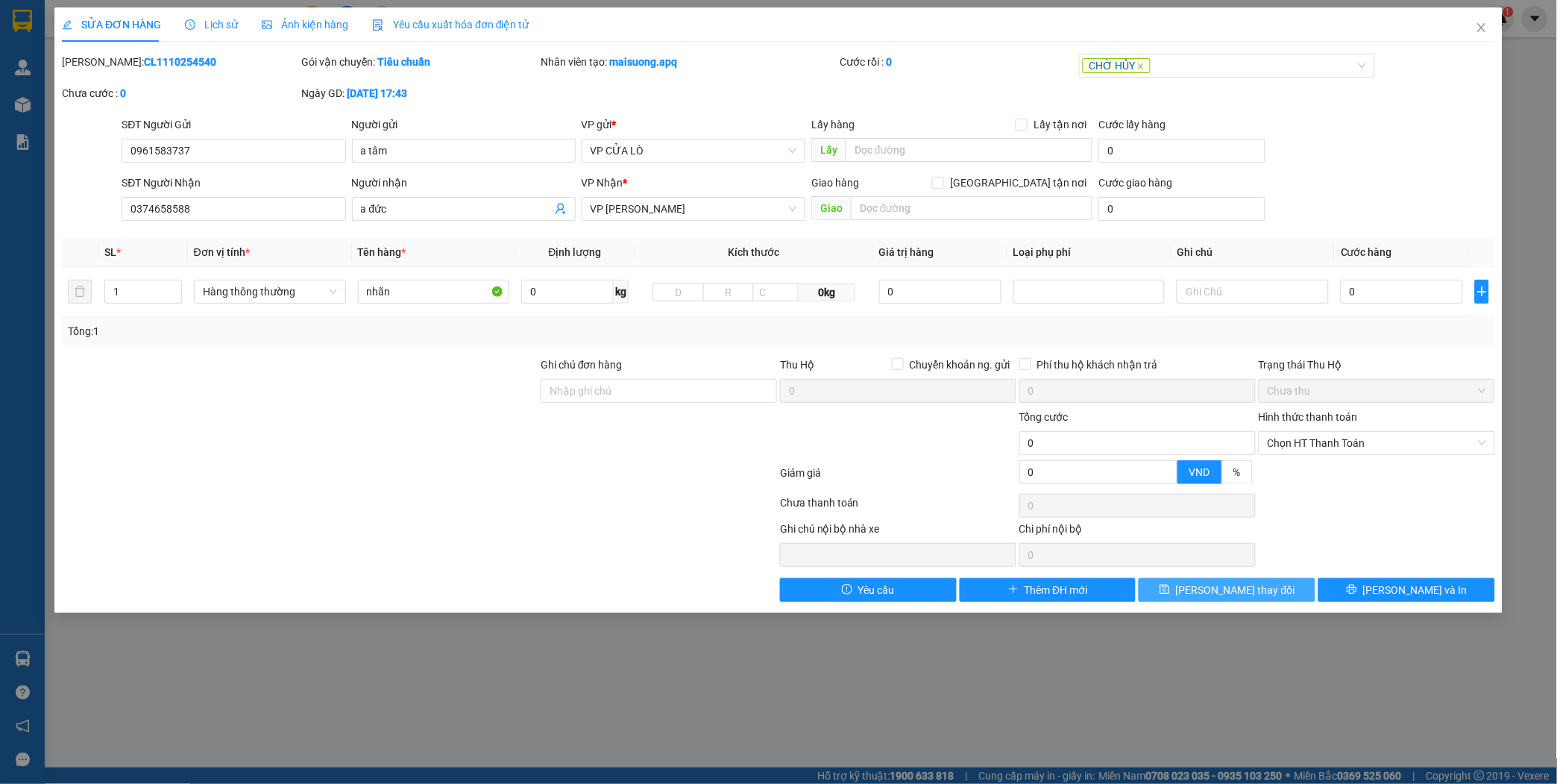
click at [1229, 590] on span "[PERSON_NAME] thay đổi" at bounding box center [1235, 589] width 119 height 16
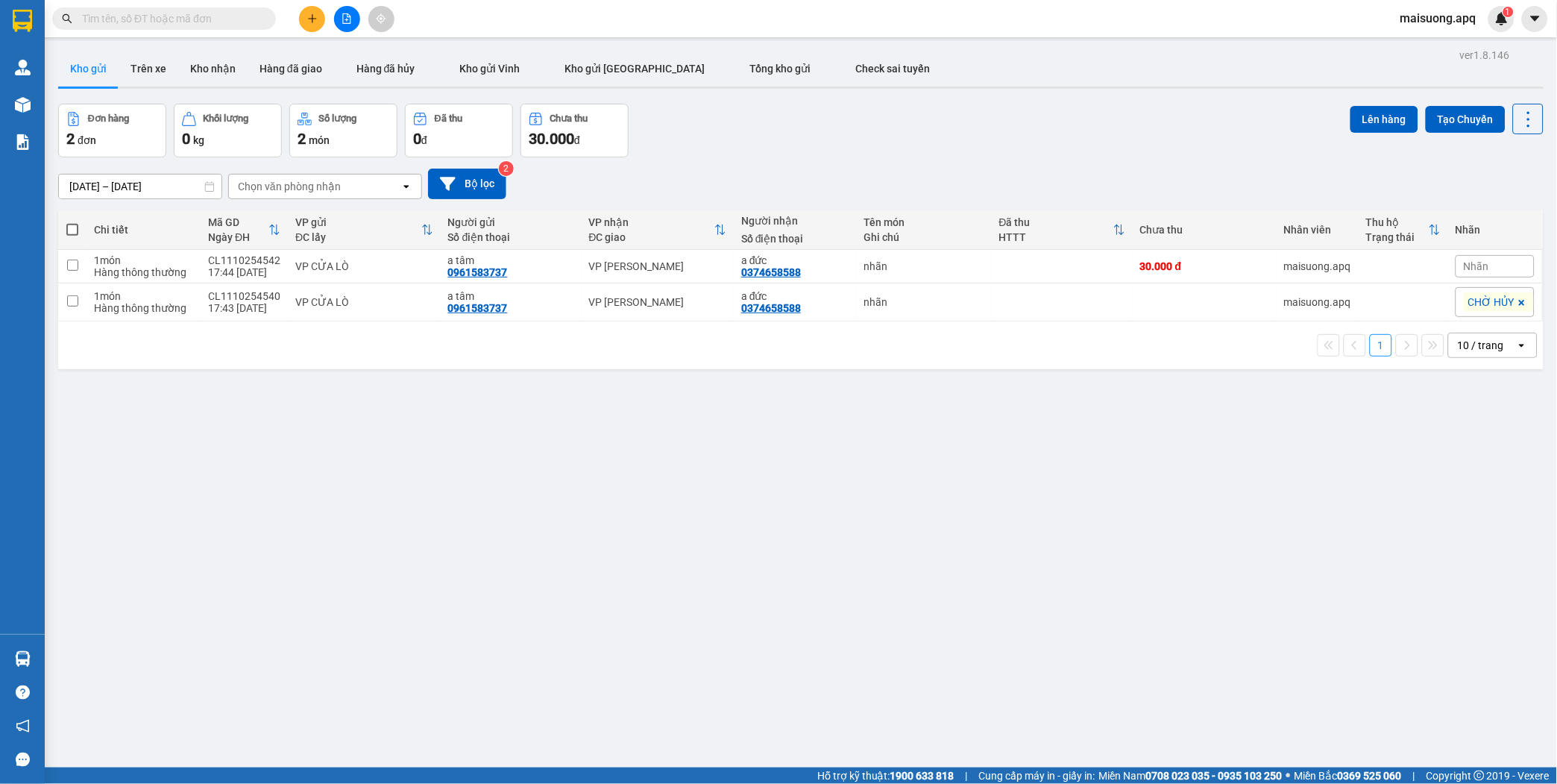
click at [1463, 264] on span "Nhãn" at bounding box center [1476, 266] width 26 height 12
click at [1183, 333] on div "1 10 / trang open" at bounding box center [801, 345] width 1474 height 26
click at [1450, 262] on icon at bounding box center [1455, 266] width 10 height 10
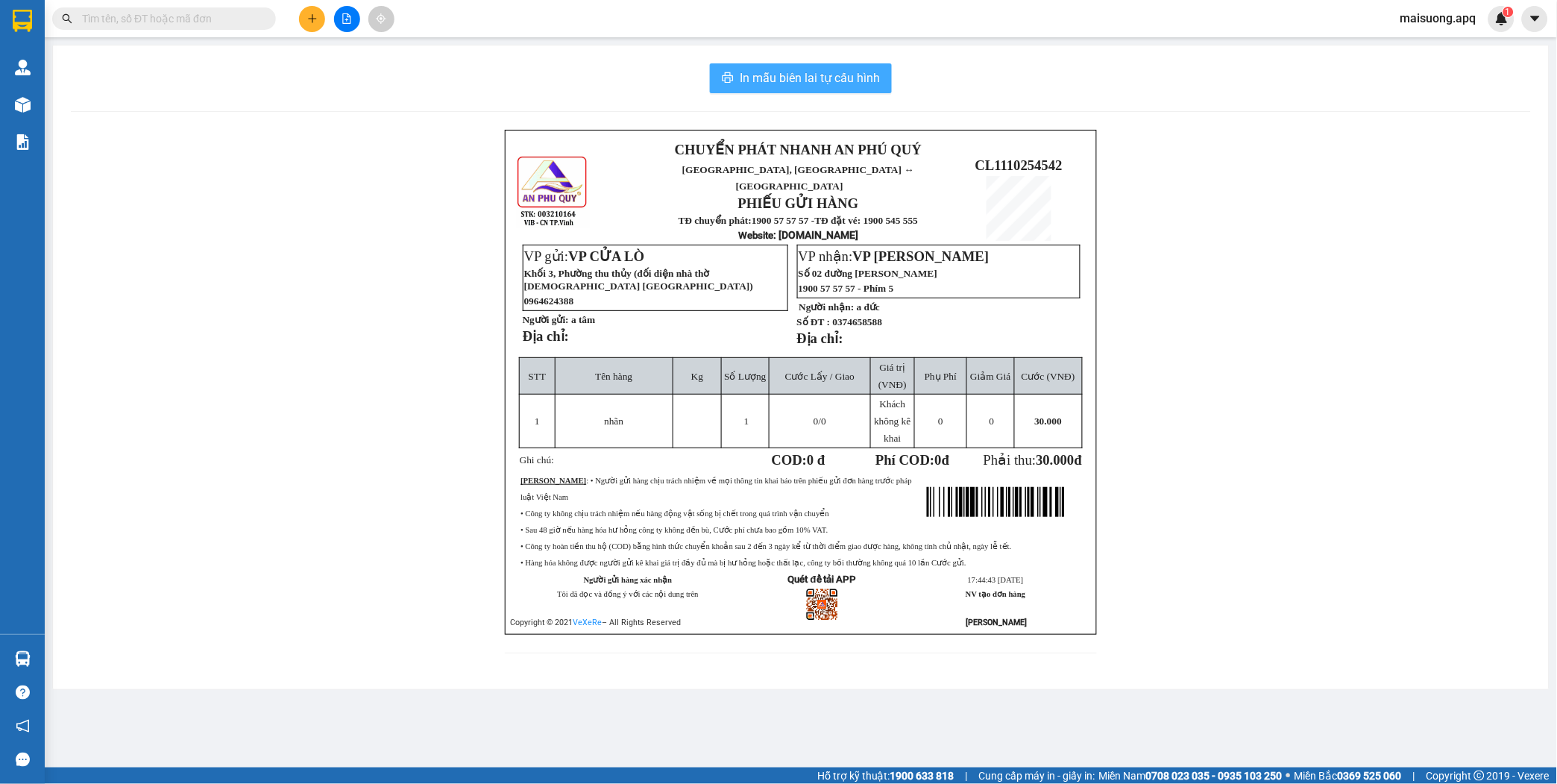
click at [836, 70] on span "In mẫu biên lai tự cấu hình" at bounding box center [810, 78] width 140 height 19
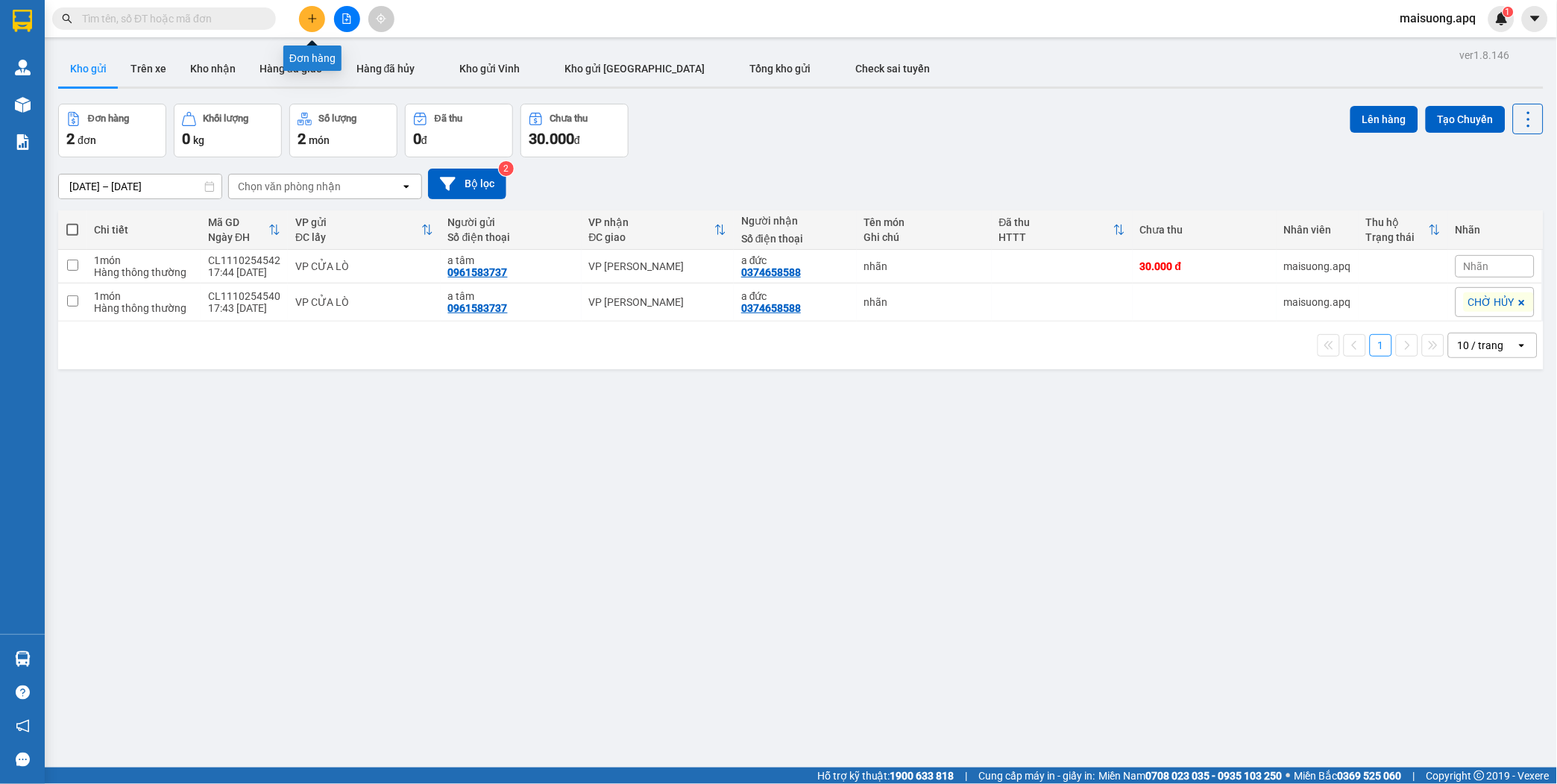
click at [306, 19] on button at bounding box center [312, 19] width 26 height 26
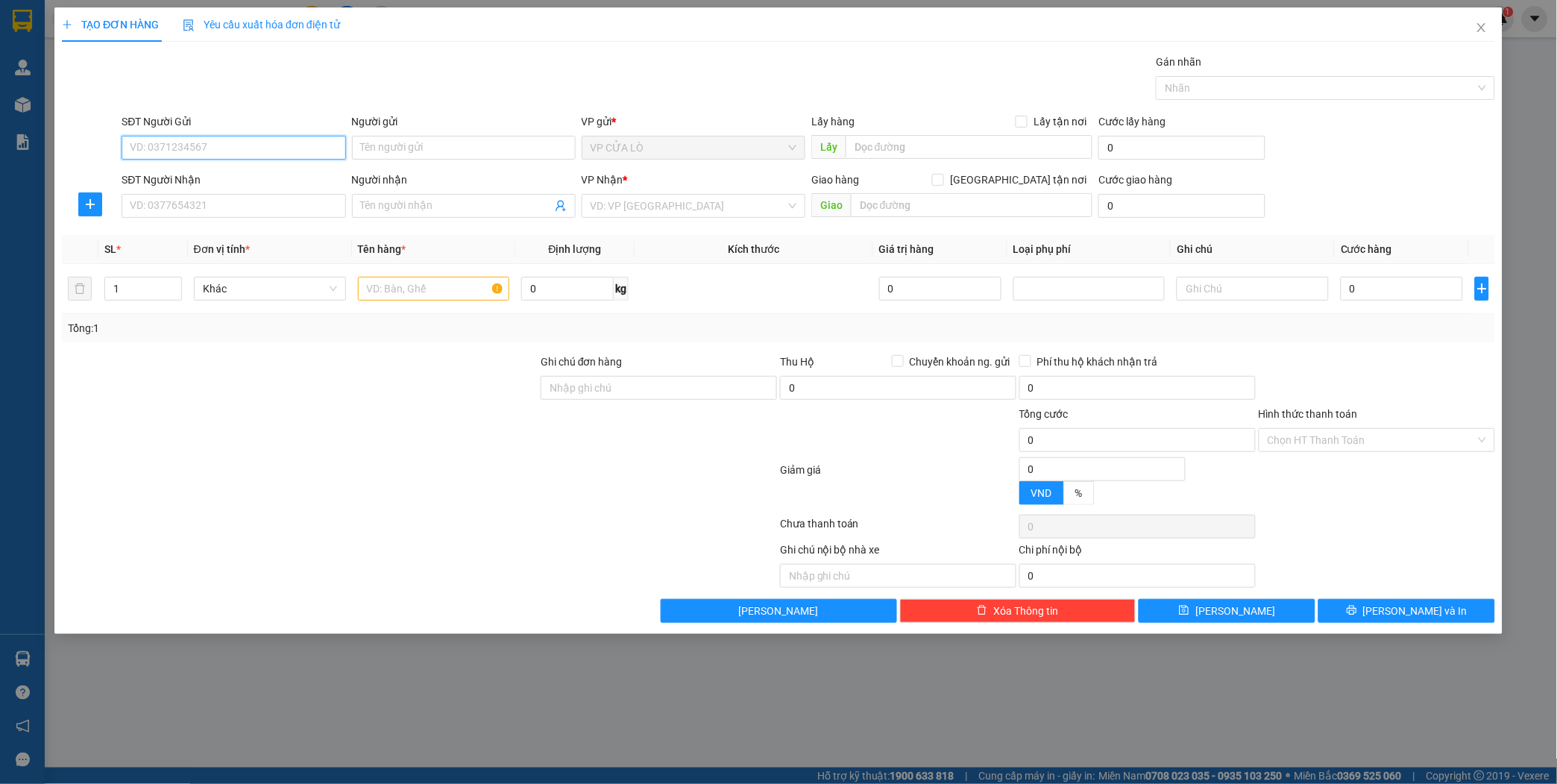
click at [215, 143] on input "SĐT Người Gửi" at bounding box center [233, 147] width 223 height 24
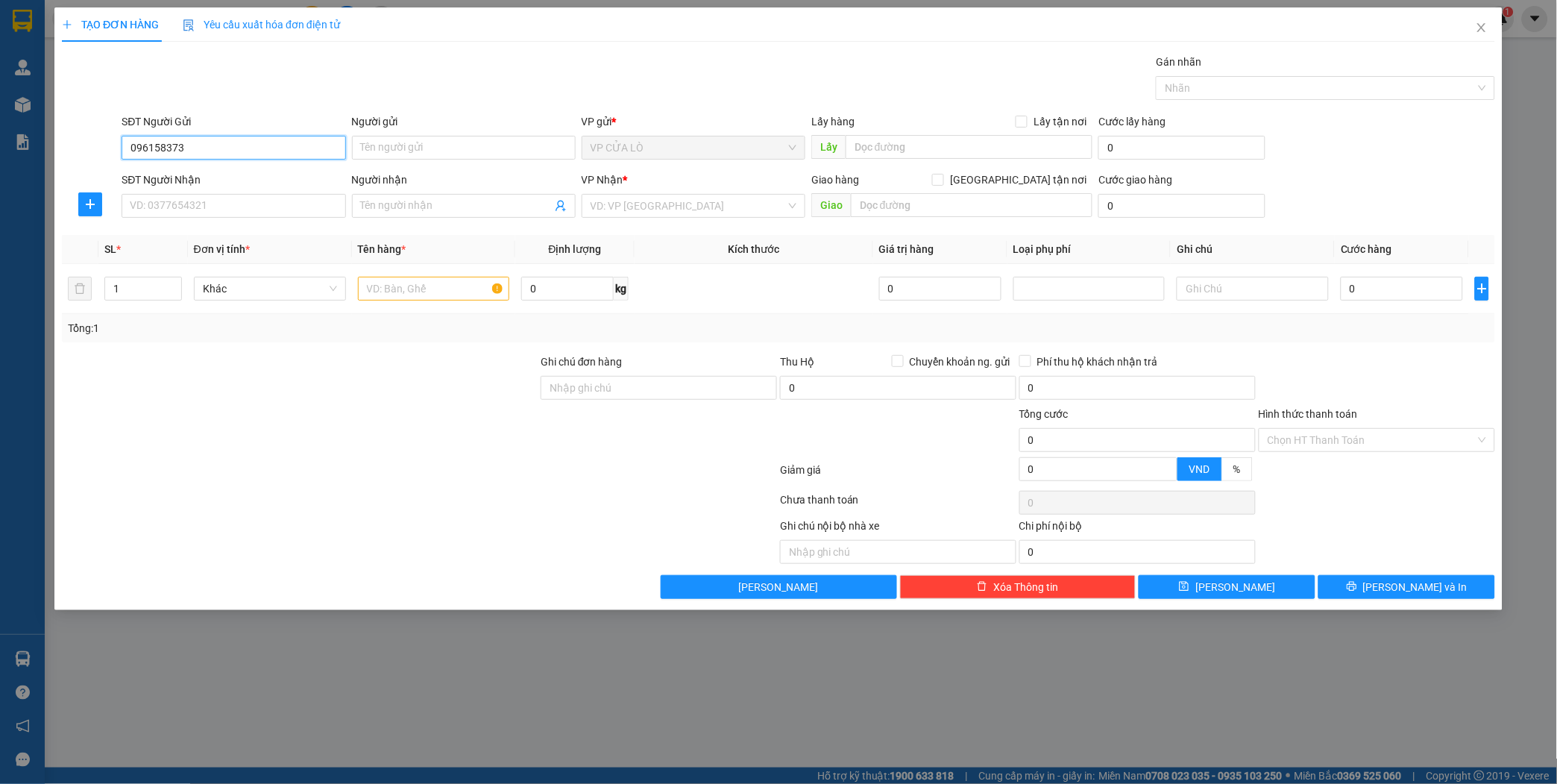
type input "0961583737"
click at [217, 178] on div "0961583737 - a tâm" at bounding box center [234, 177] width 206 height 16
type input "a tâm"
type input "0961583737"
click at [220, 206] on input "SĐT Người Nhận" at bounding box center [233, 205] width 223 height 24
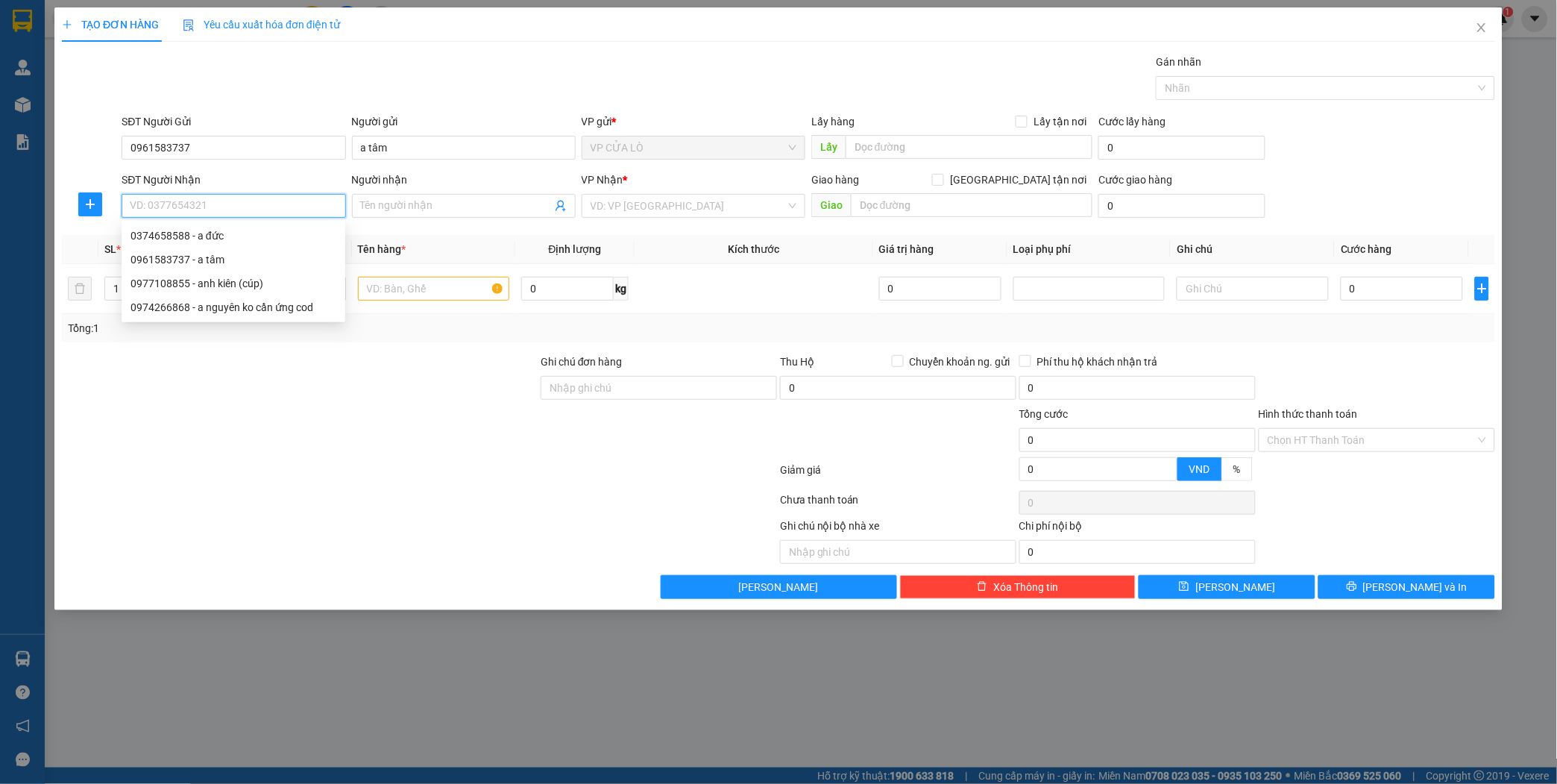
click at [220, 206] on input "SĐT Người Nhận" at bounding box center [233, 205] width 223 height 24
click at [227, 206] on input "SĐT Người Nhận" at bounding box center [233, 205] width 223 height 24
click at [423, 203] on input "Người nhận" at bounding box center [457, 205] width 191 height 16
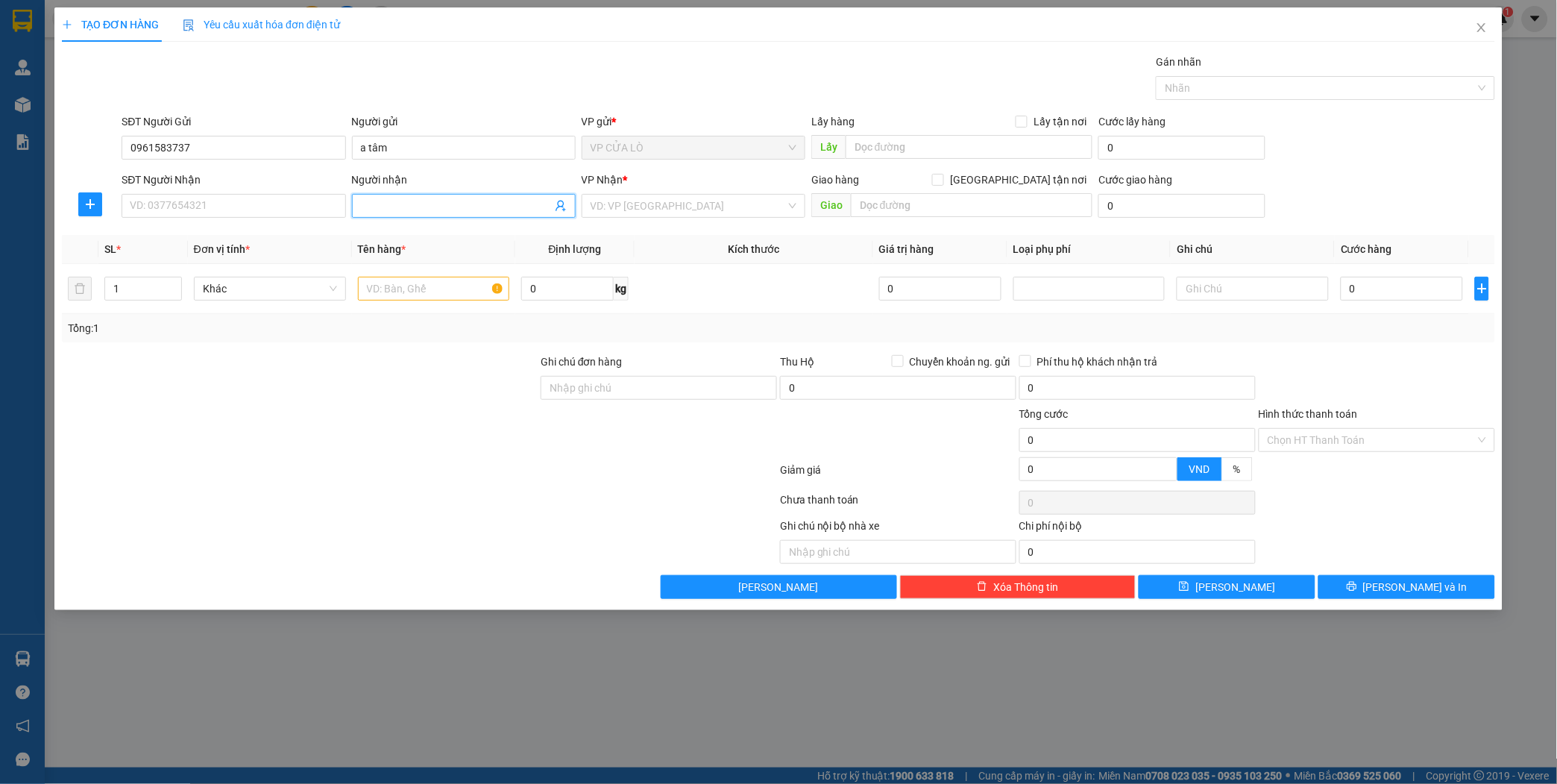
click at [423, 203] on input "Người nhận" at bounding box center [457, 205] width 191 height 16
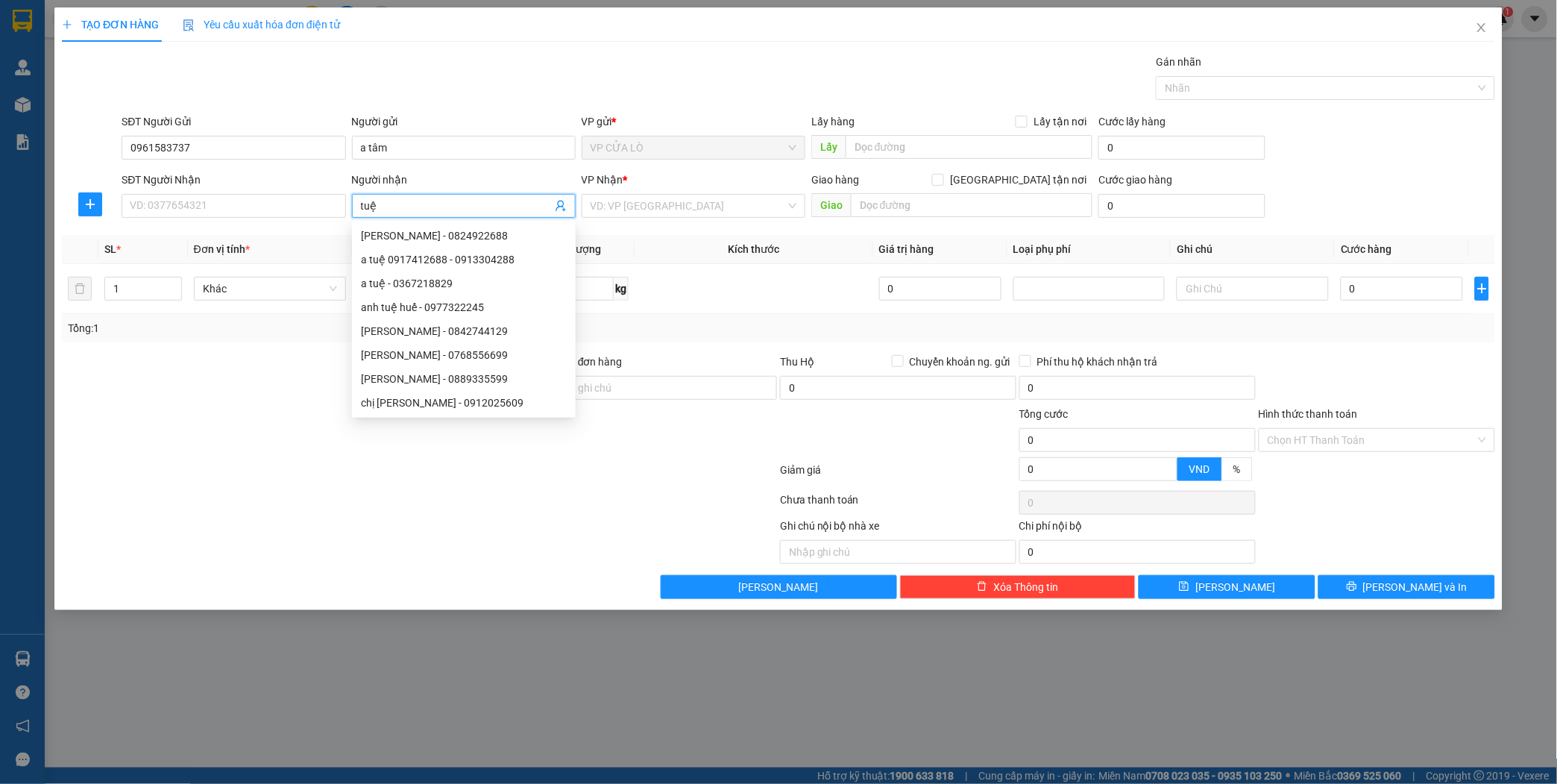
type input "tuệ"
click at [481, 223] on div "[PERSON_NAME] - 0824922688" at bounding box center [464, 235] width 223 height 24
type input "0824922688"
type input "[PERSON_NAME]"
checkbox input "true"
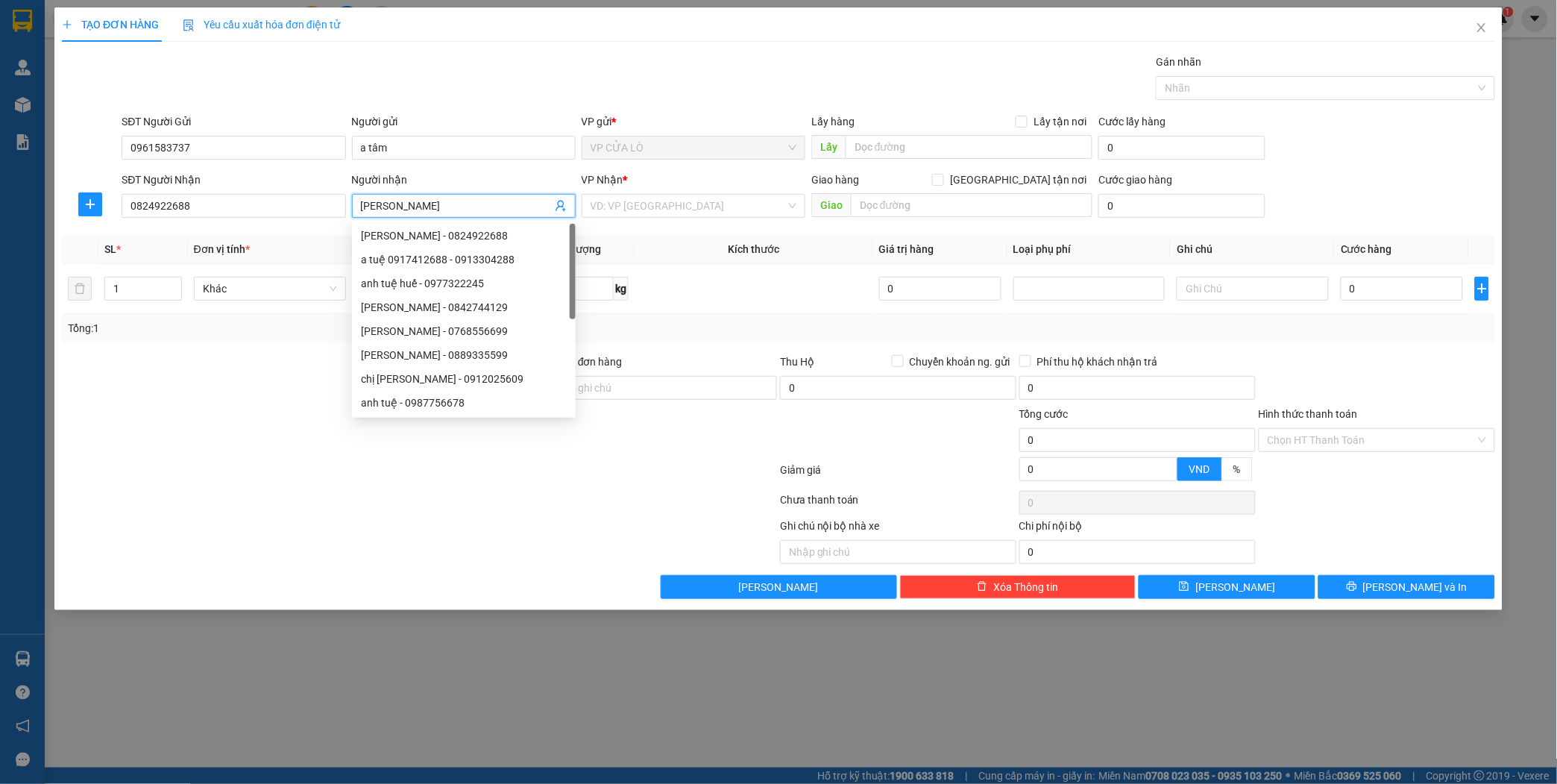
type input "sân [PERSON_NAME]"
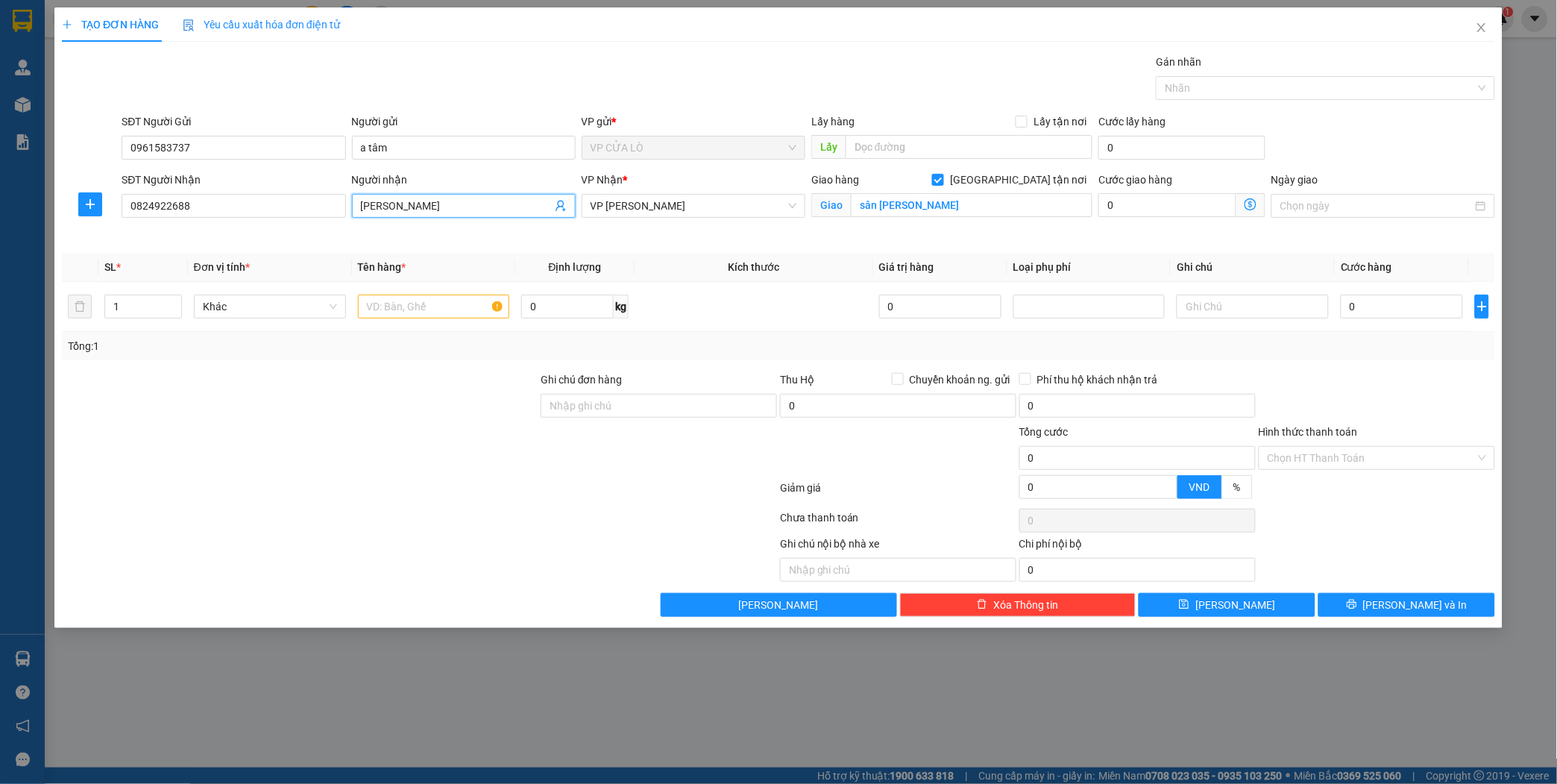
type input "[PERSON_NAME]"
click at [1253, 203] on icon "dollar-circle" at bounding box center [1251, 204] width 12 height 12
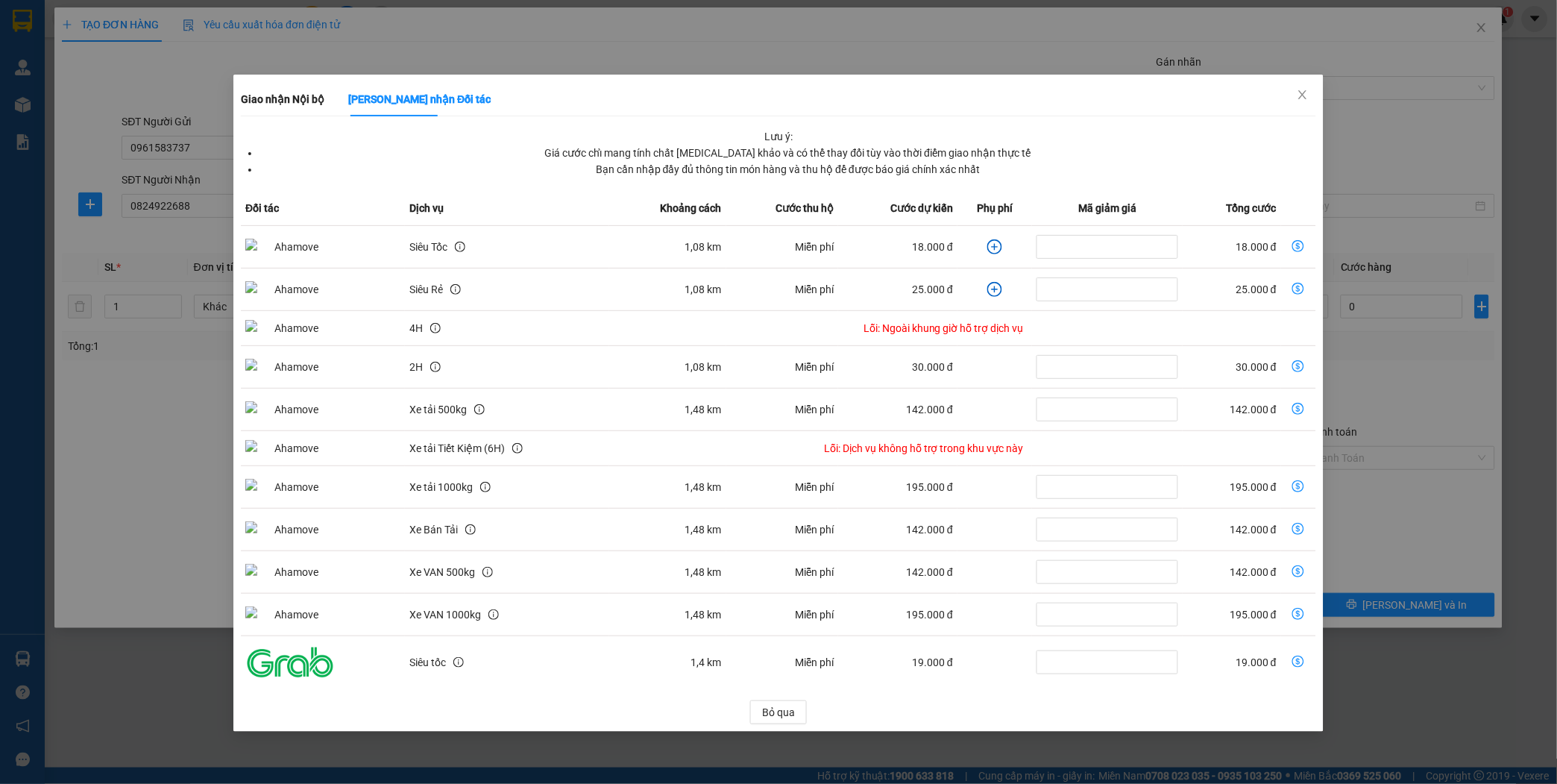
click at [1296, 241] on icon "dollar-circle" at bounding box center [1298, 246] width 12 height 12
type input "18.000"
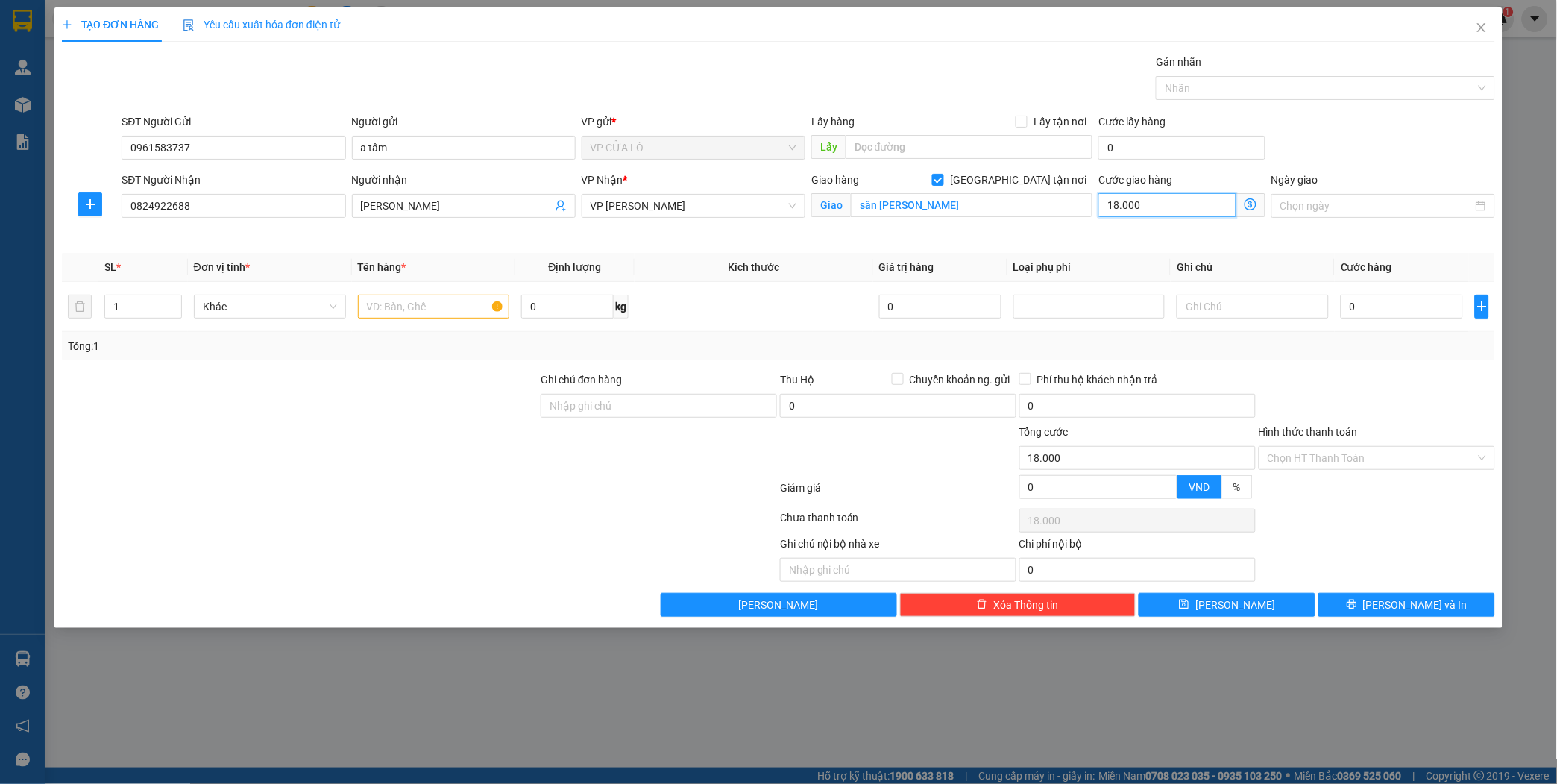
click at [1175, 200] on input "18.000" at bounding box center [1166, 204] width 137 height 24
type input "0"
type input "8"
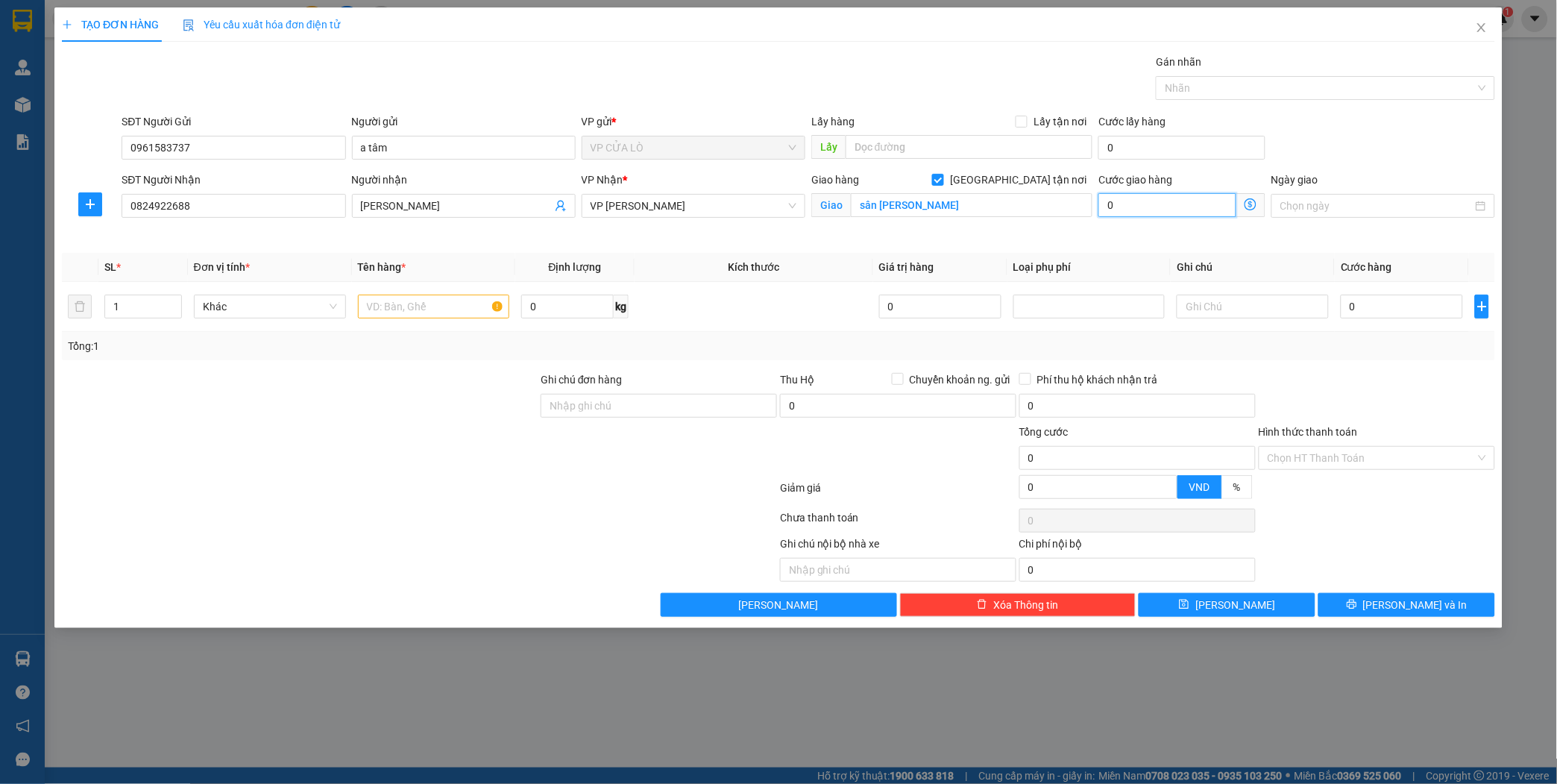
type input "8"
type input "80"
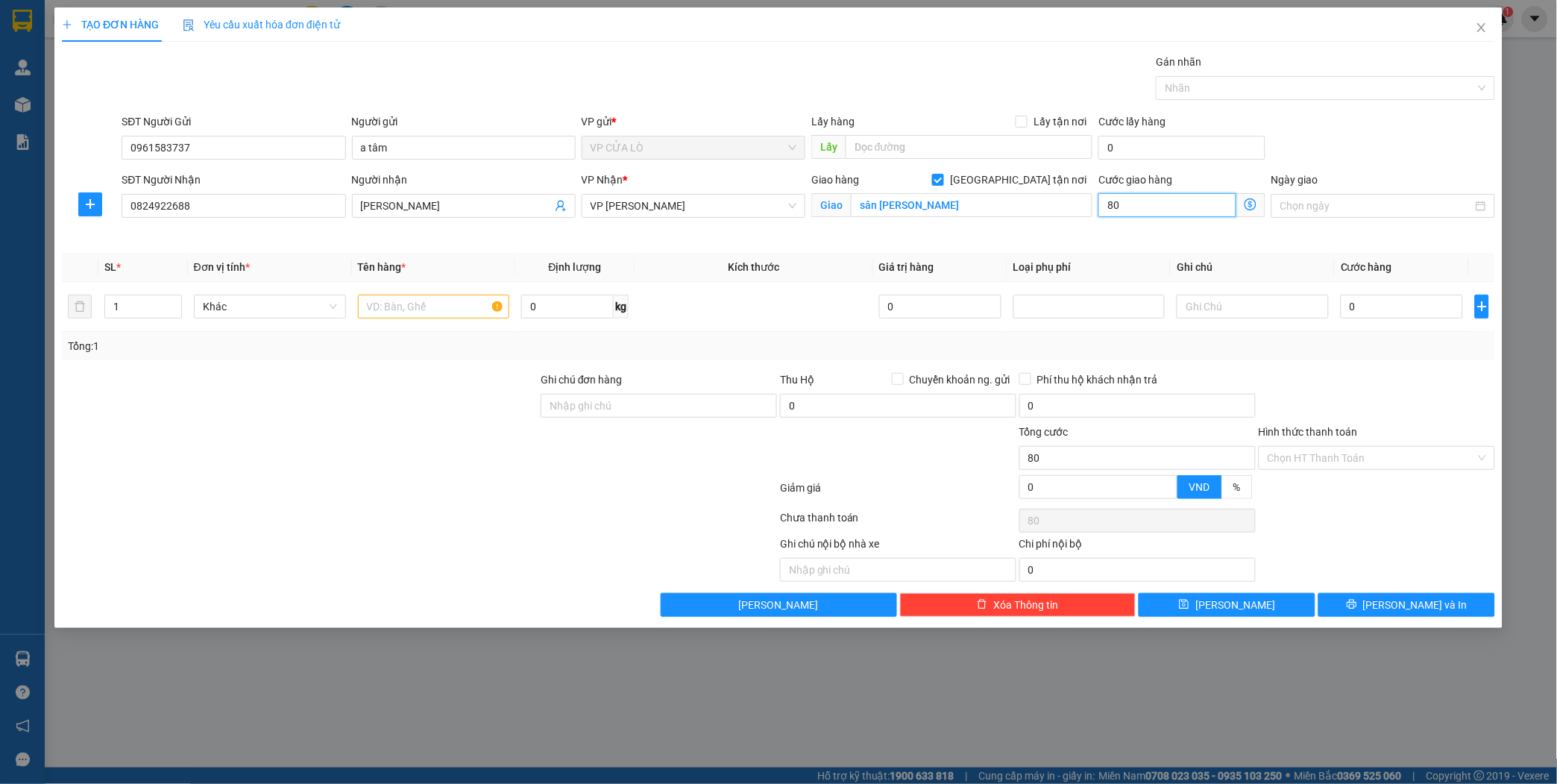
type input "800"
type input "8.000"
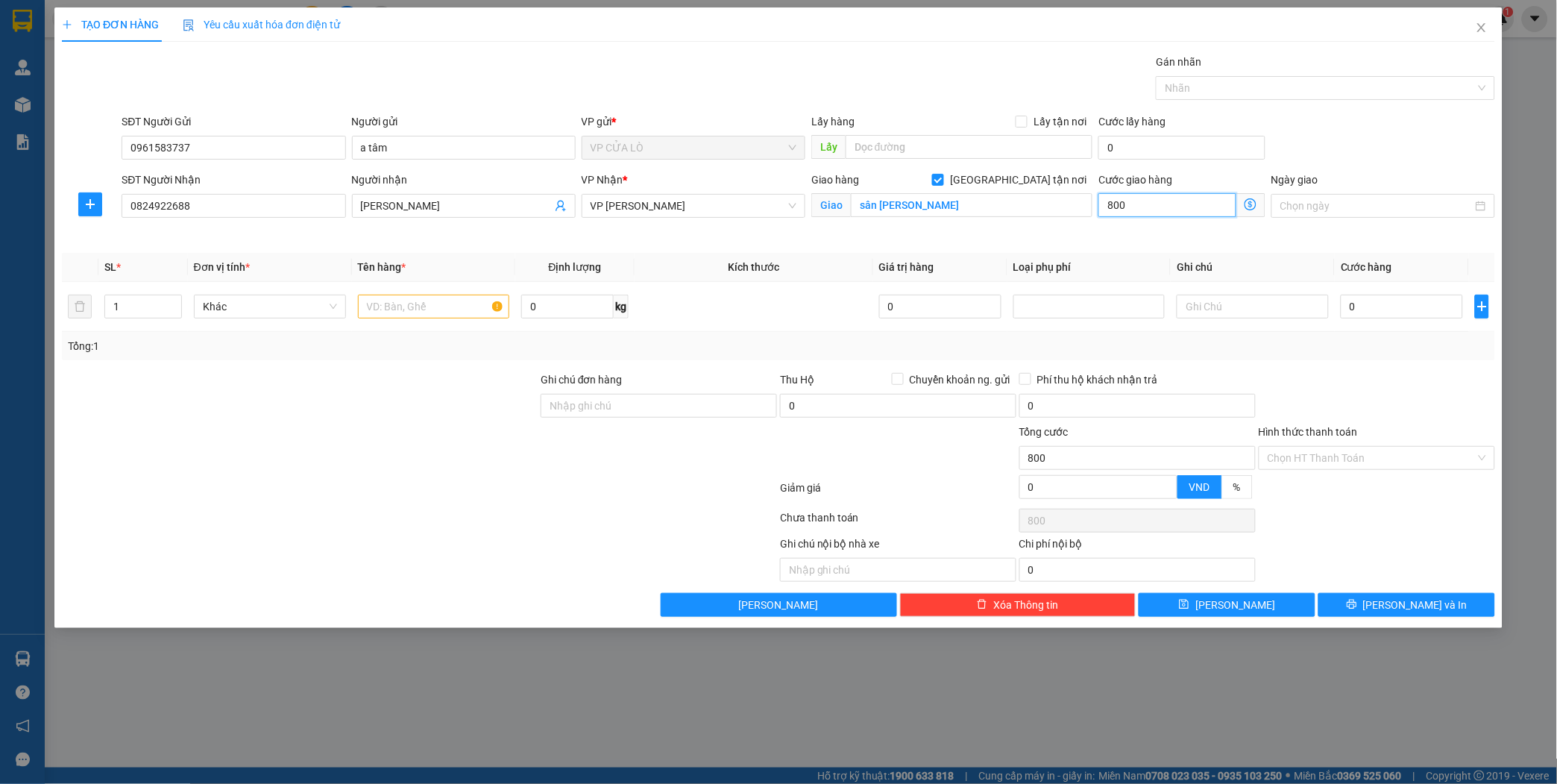
type input "8.000"
type input "80.000"
click at [140, 305] on input "1" at bounding box center [143, 306] width 76 height 23
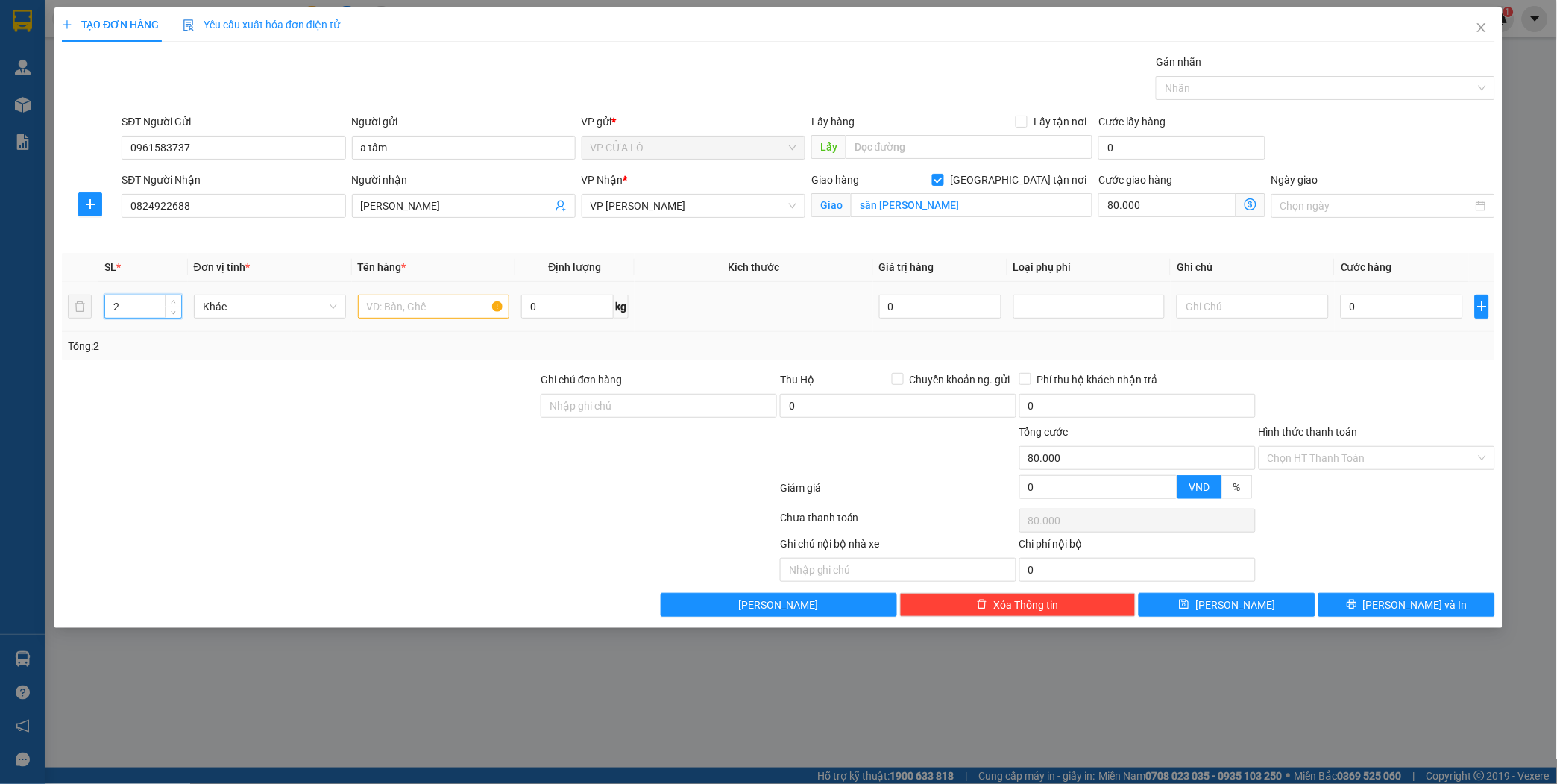
type input "2"
click at [451, 307] on input "text" at bounding box center [433, 305] width 152 height 24
type input "cúp thể thao"
click at [1180, 205] on input "80.000" at bounding box center [1166, 204] width 137 height 24
type input "0"
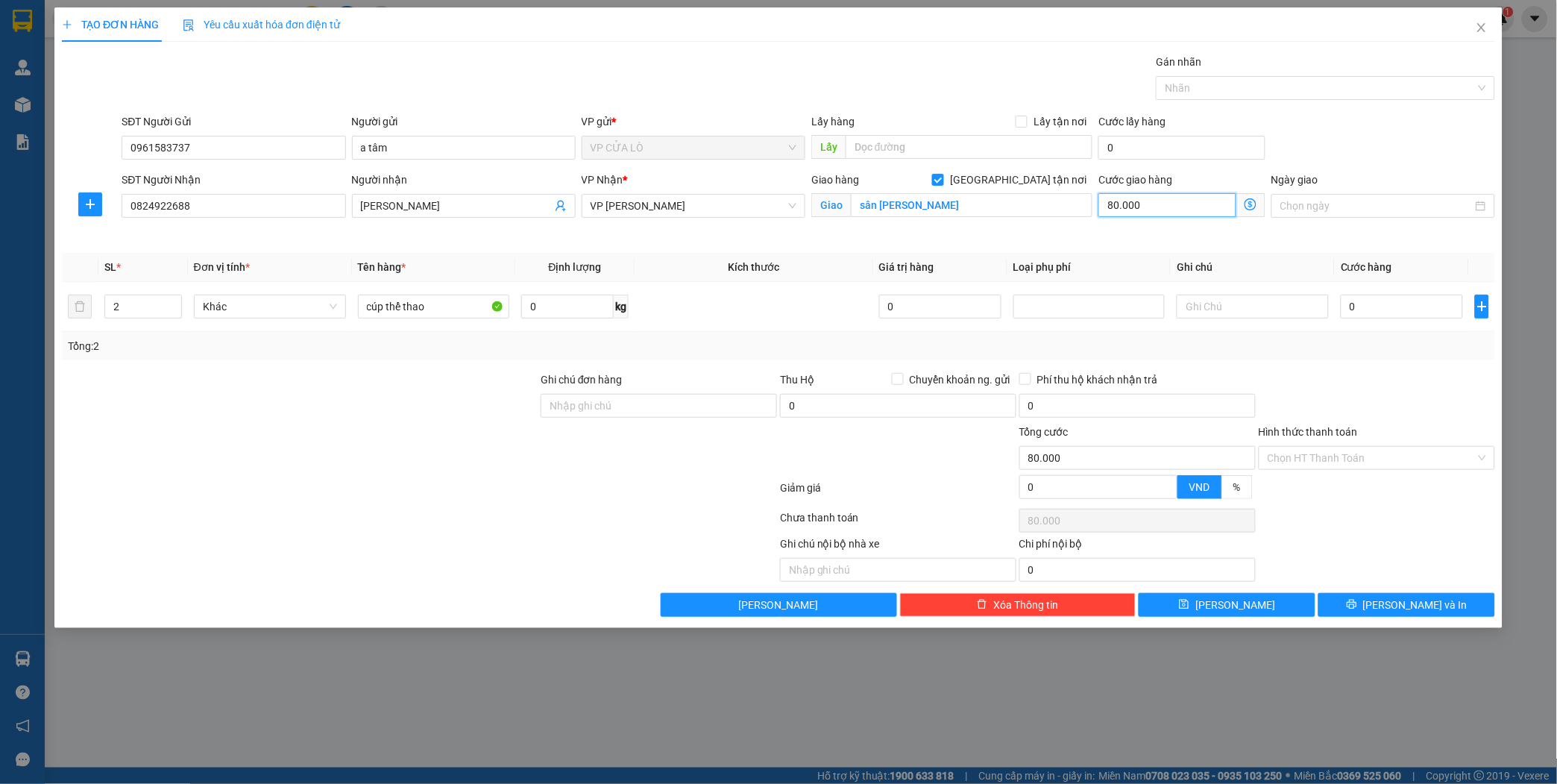
type input "0"
type input "7"
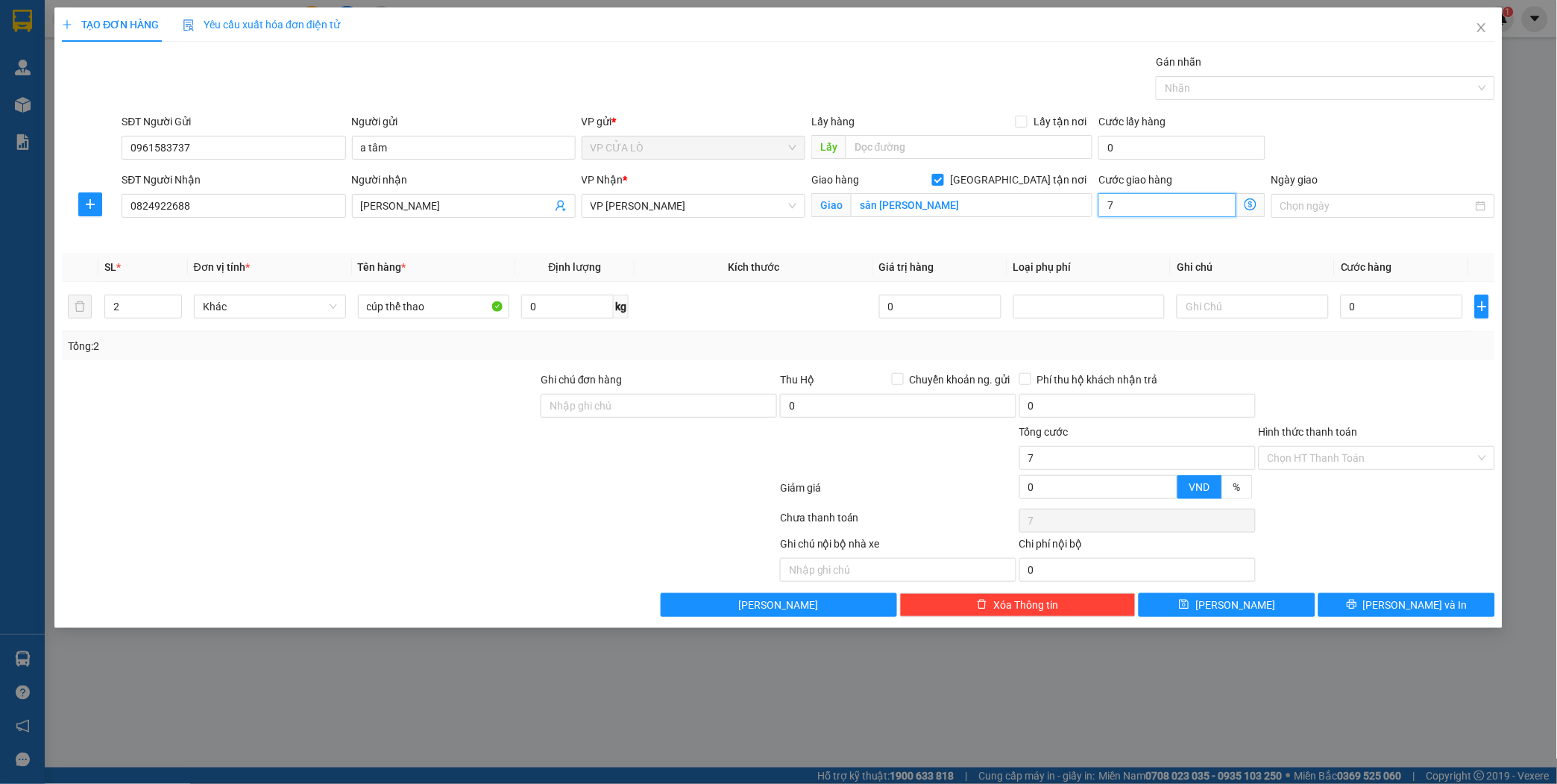
type input "70"
type input "700"
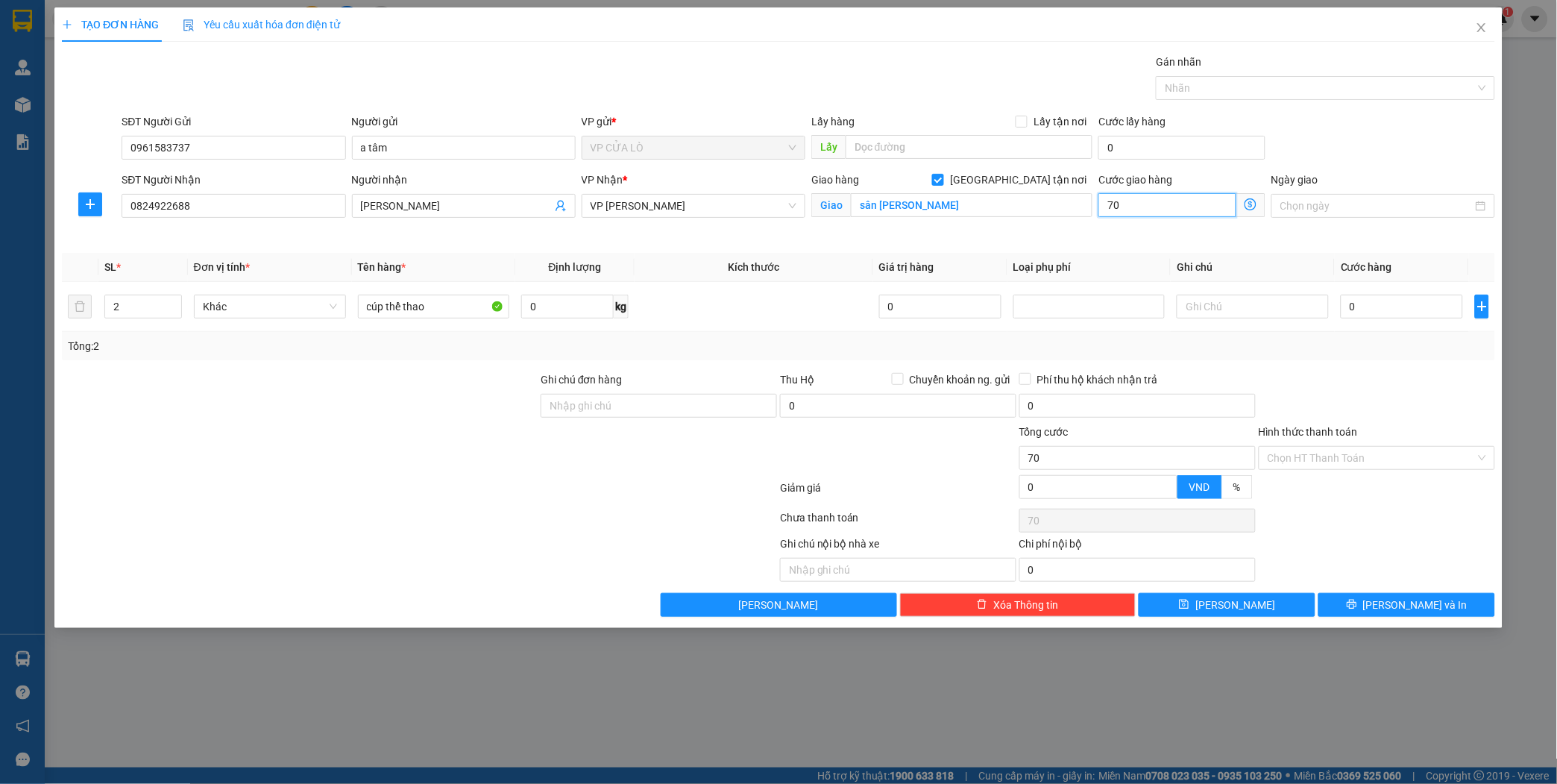
type input "700"
type input "7.000"
type input "70.000"
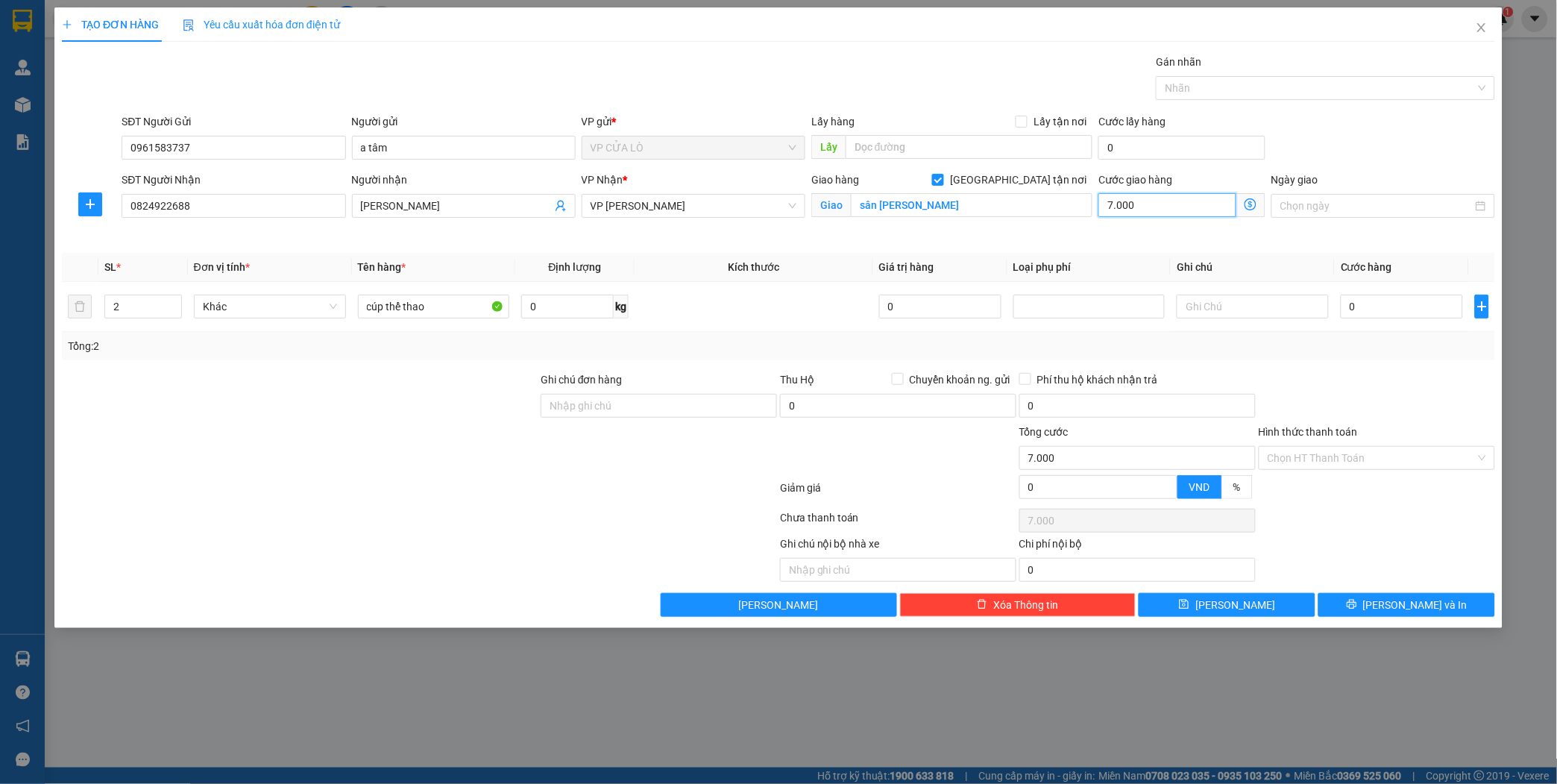
type input "70.000"
type input "700.008"
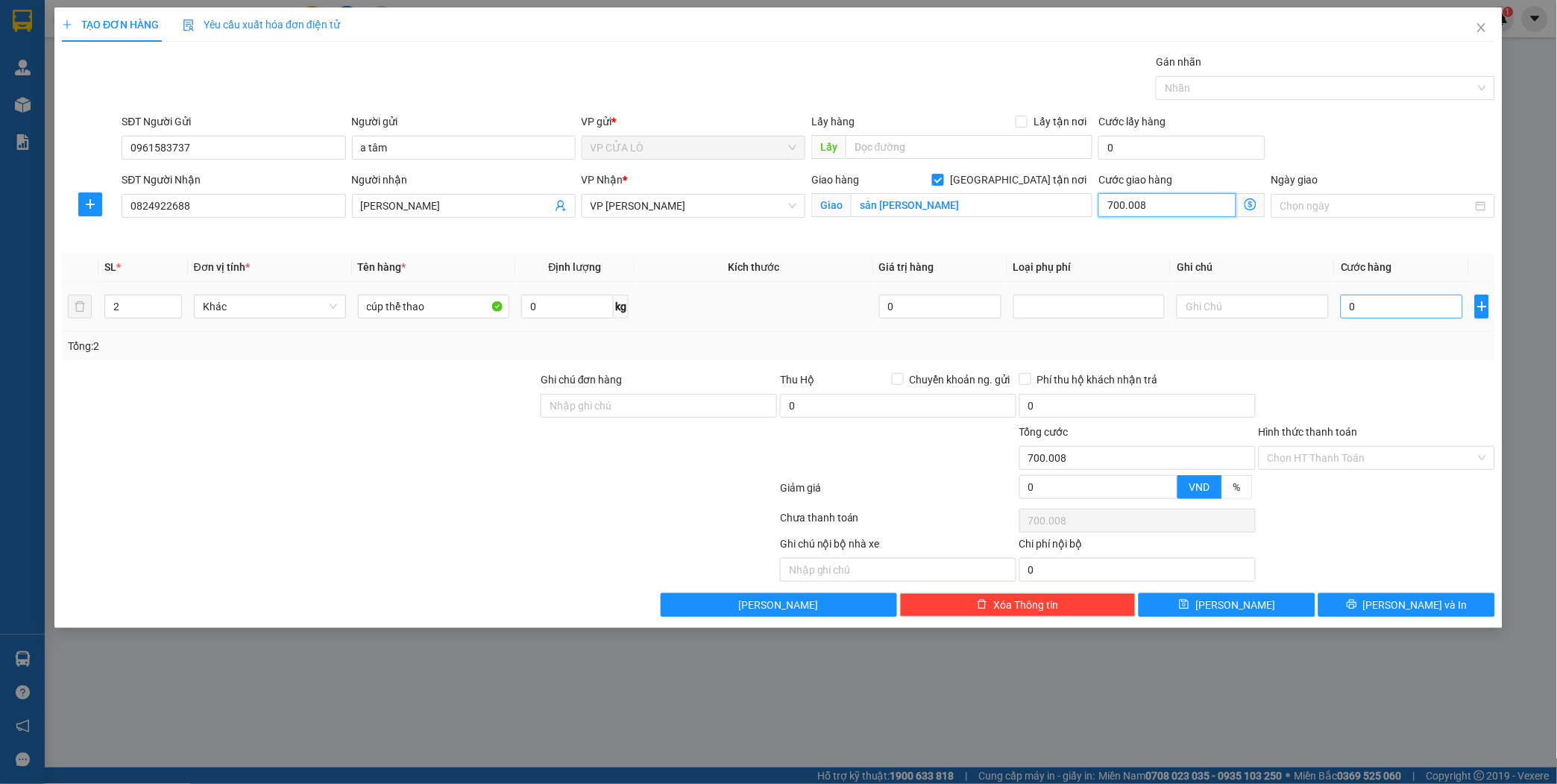
type input "7.000.080"
type input "70.000.800"
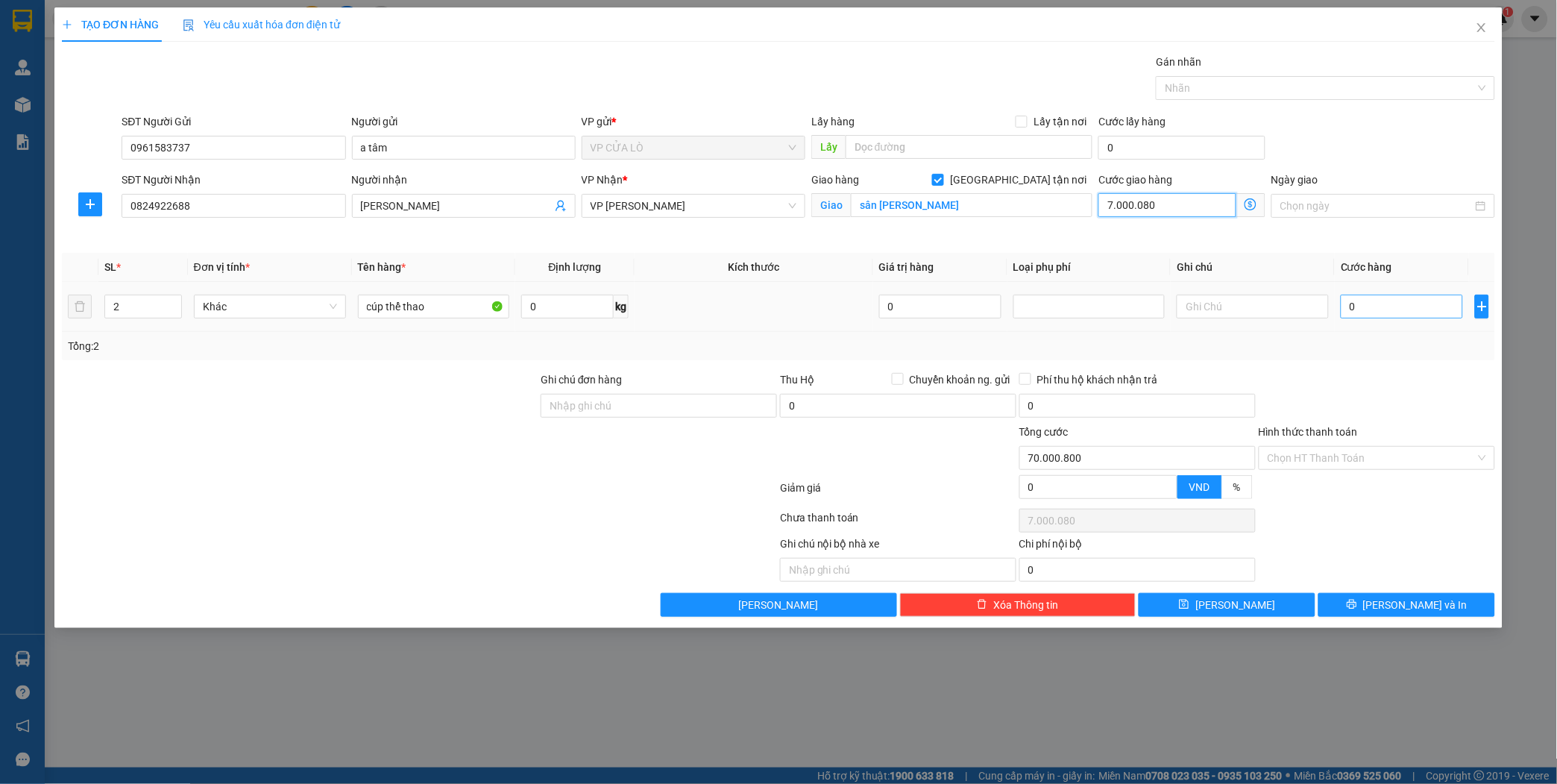
type input "70.000.800"
type input "700.008.000"
type input "7.000.080.000"
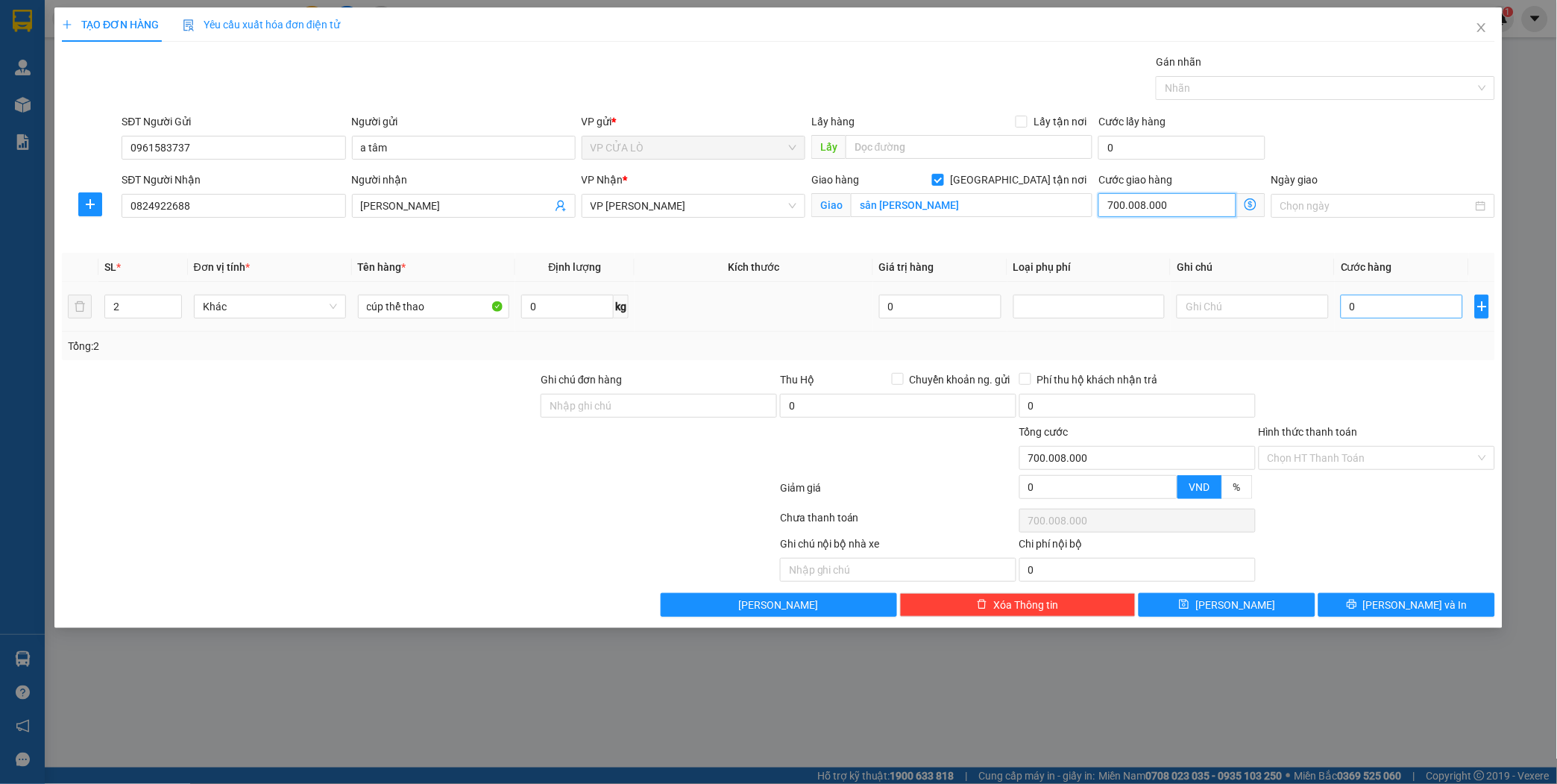
type input "7.000.080.000"
type input "700.008.000"
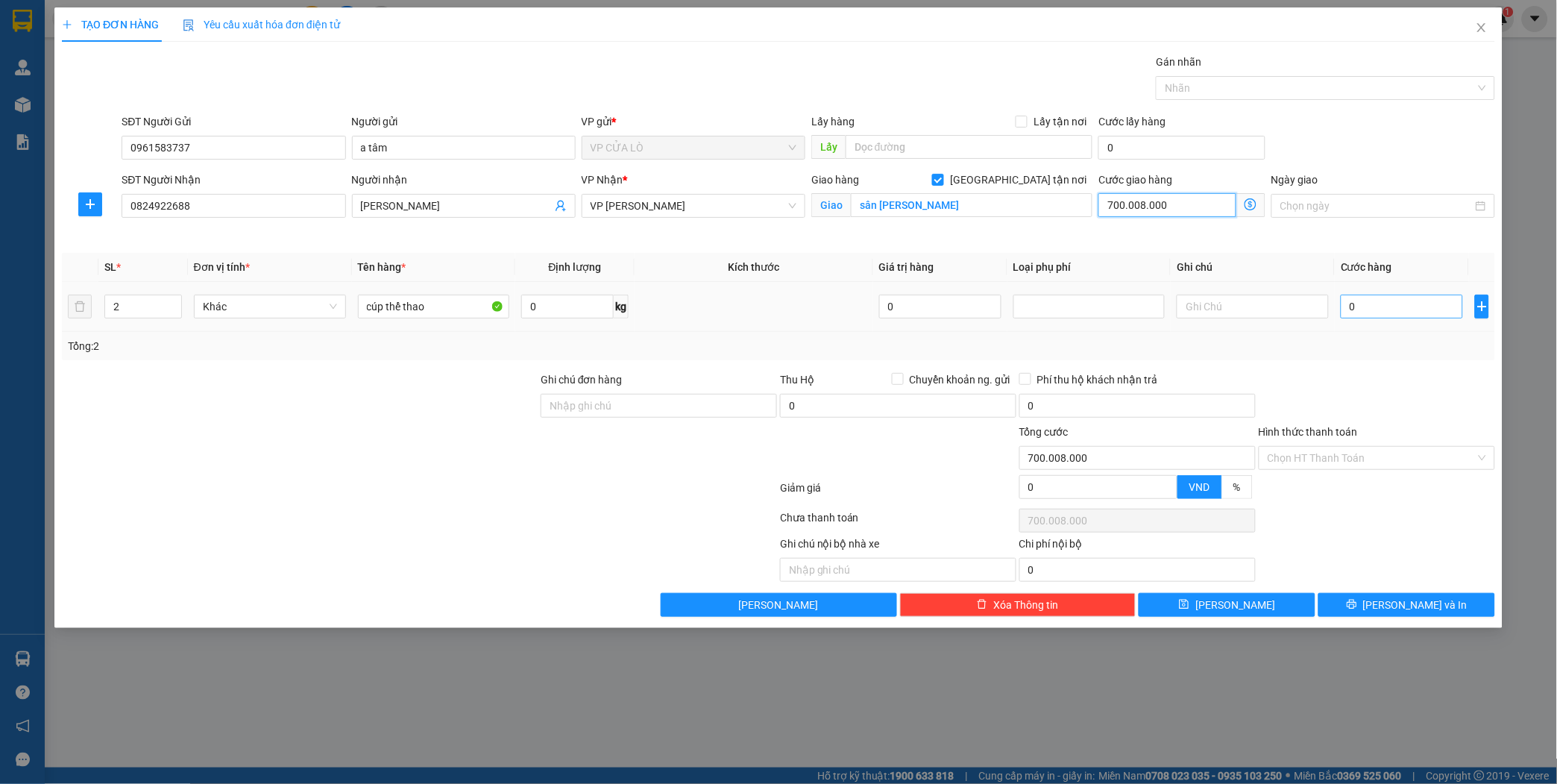
type input "70.000.800"
type input "7.000.080"
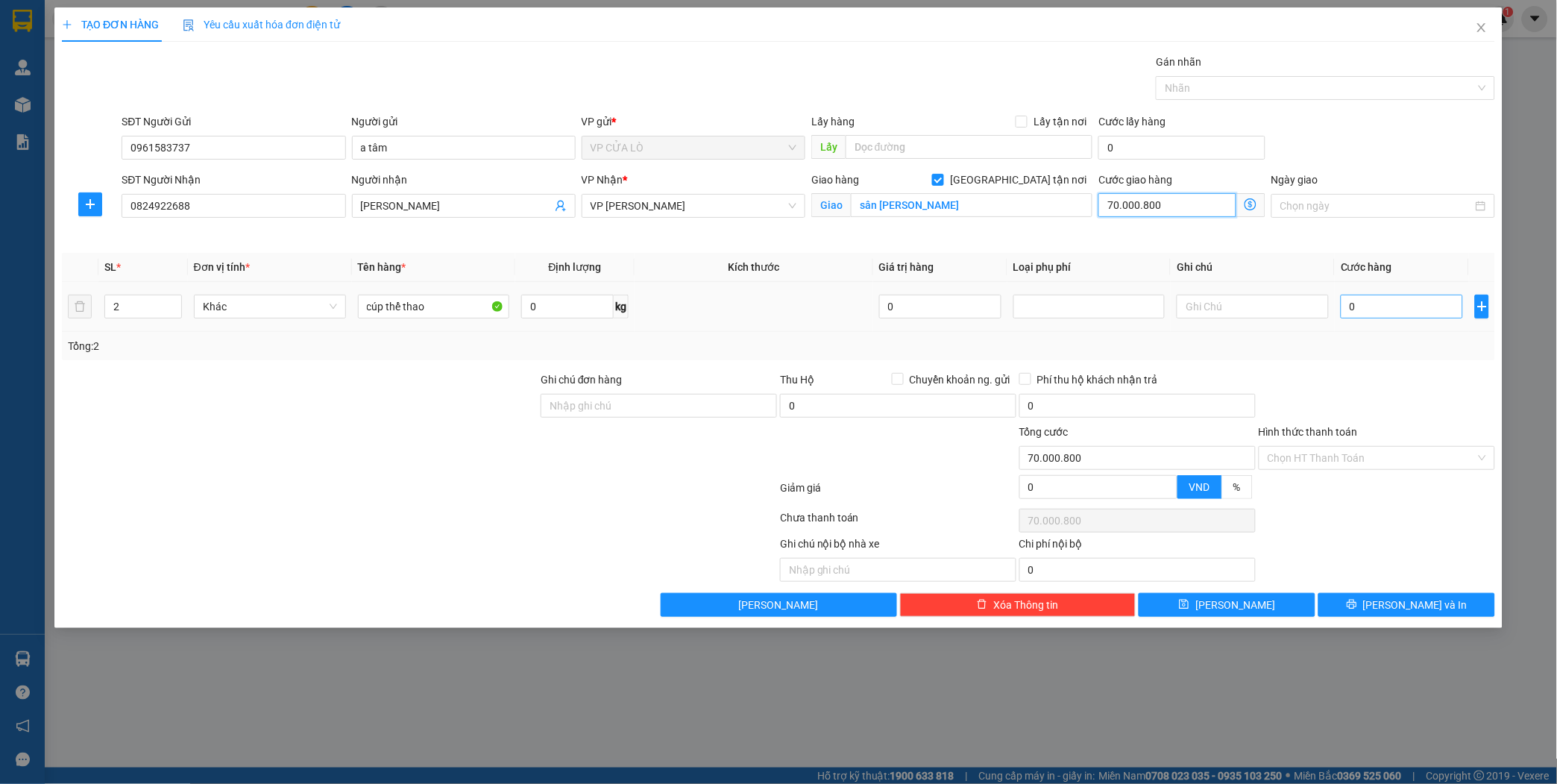
type input "7.000.080"
type input "700.008"
type input "70.000"
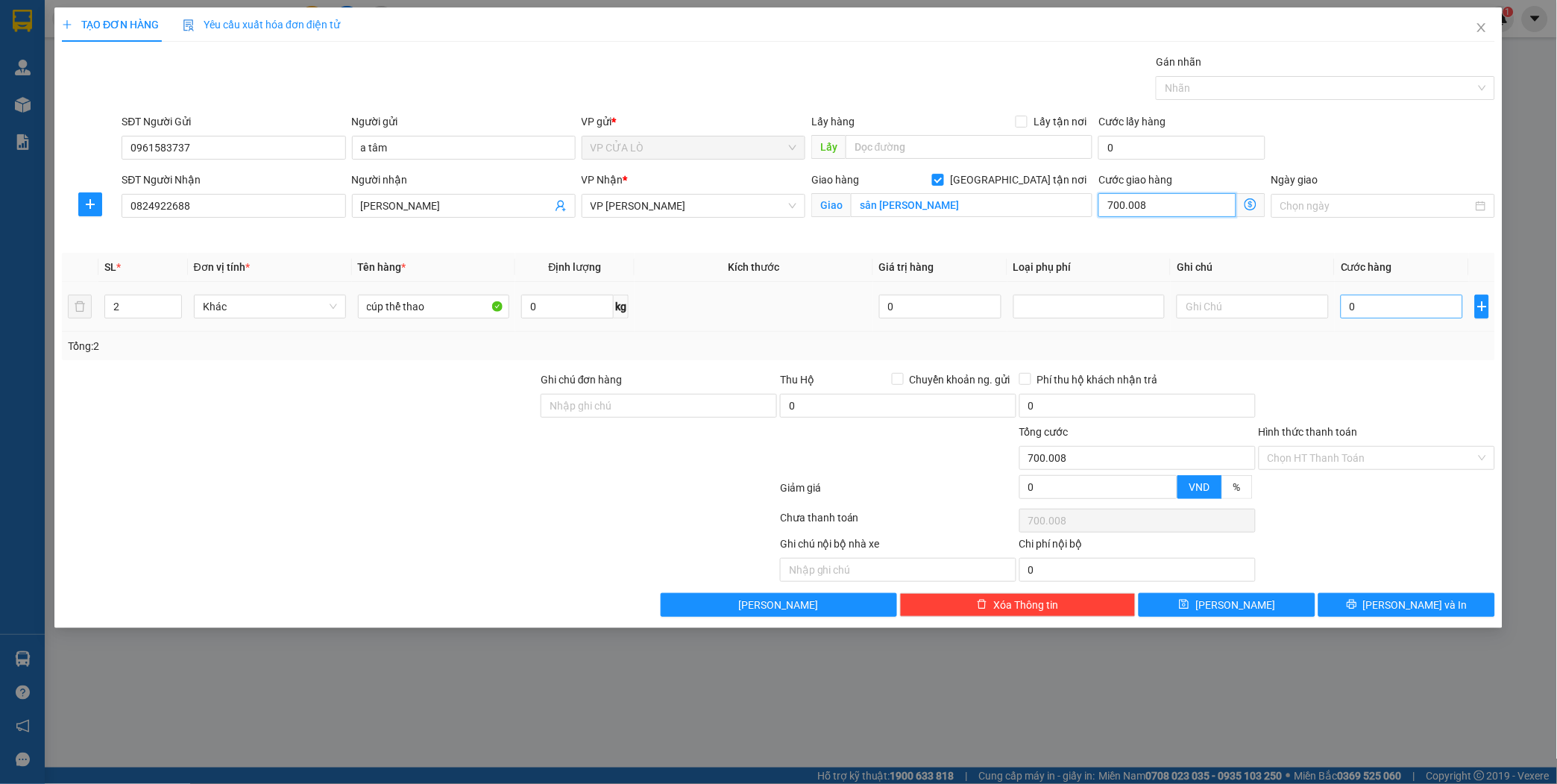
type input "70.000"
click at [1374, 304] on input "0" at bounding box center [1401, 305] width 122 height 24
type input "8"
type input "70.008"
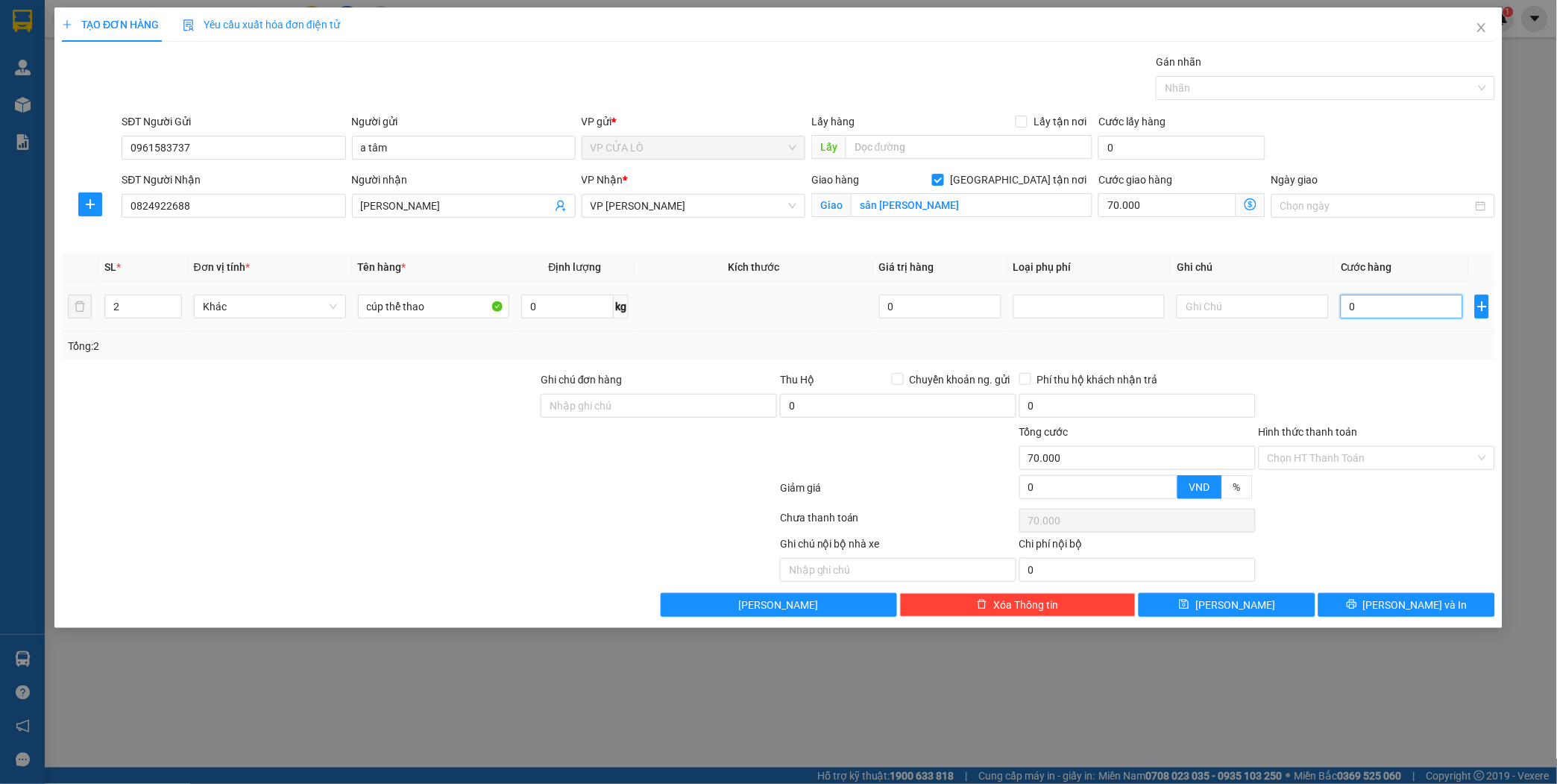
type input "70.008"
type input "80"
type input "70.080"
type input "800"
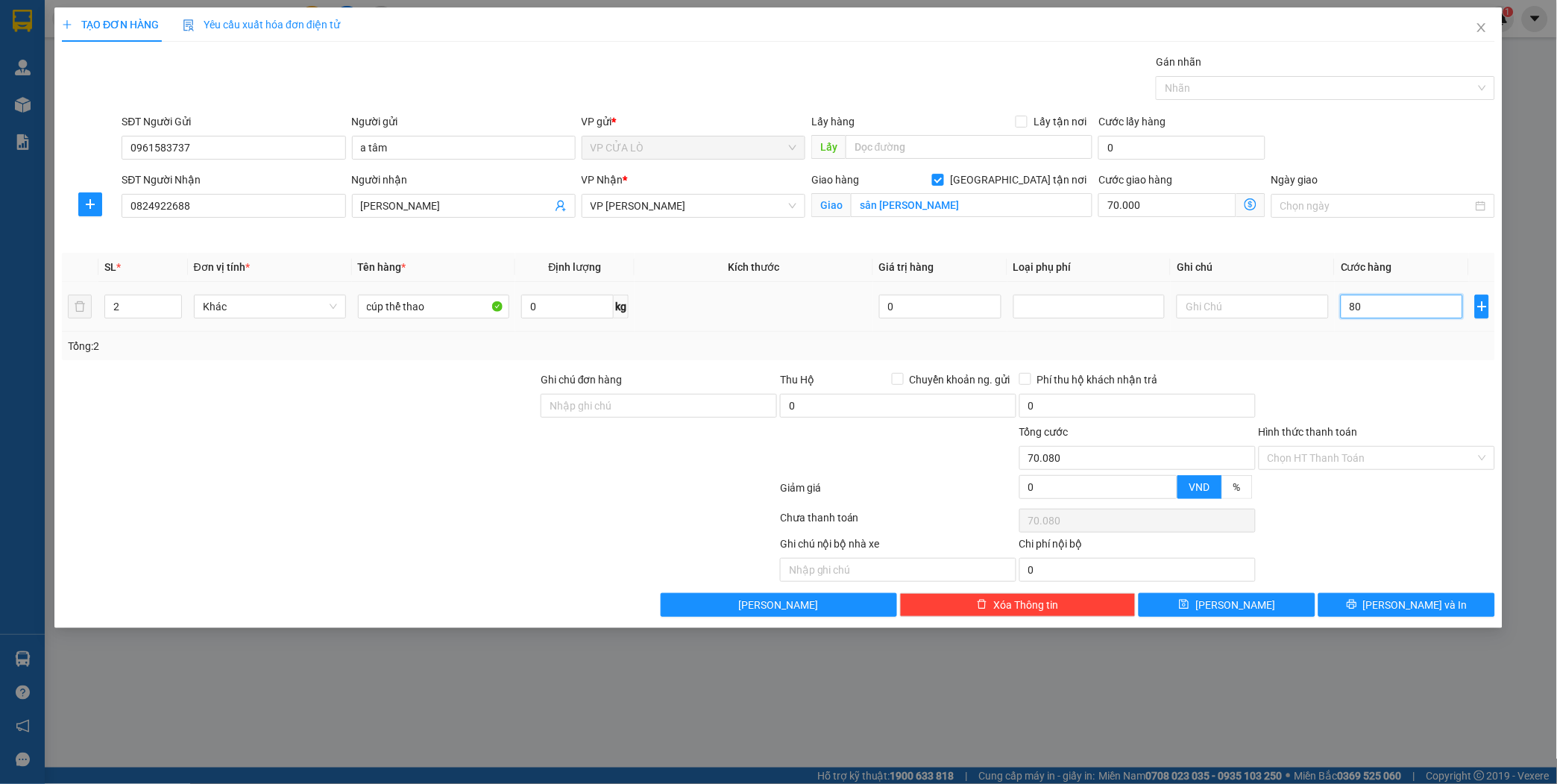
type input "70.800"
type input "8.000"
type input "78.000"
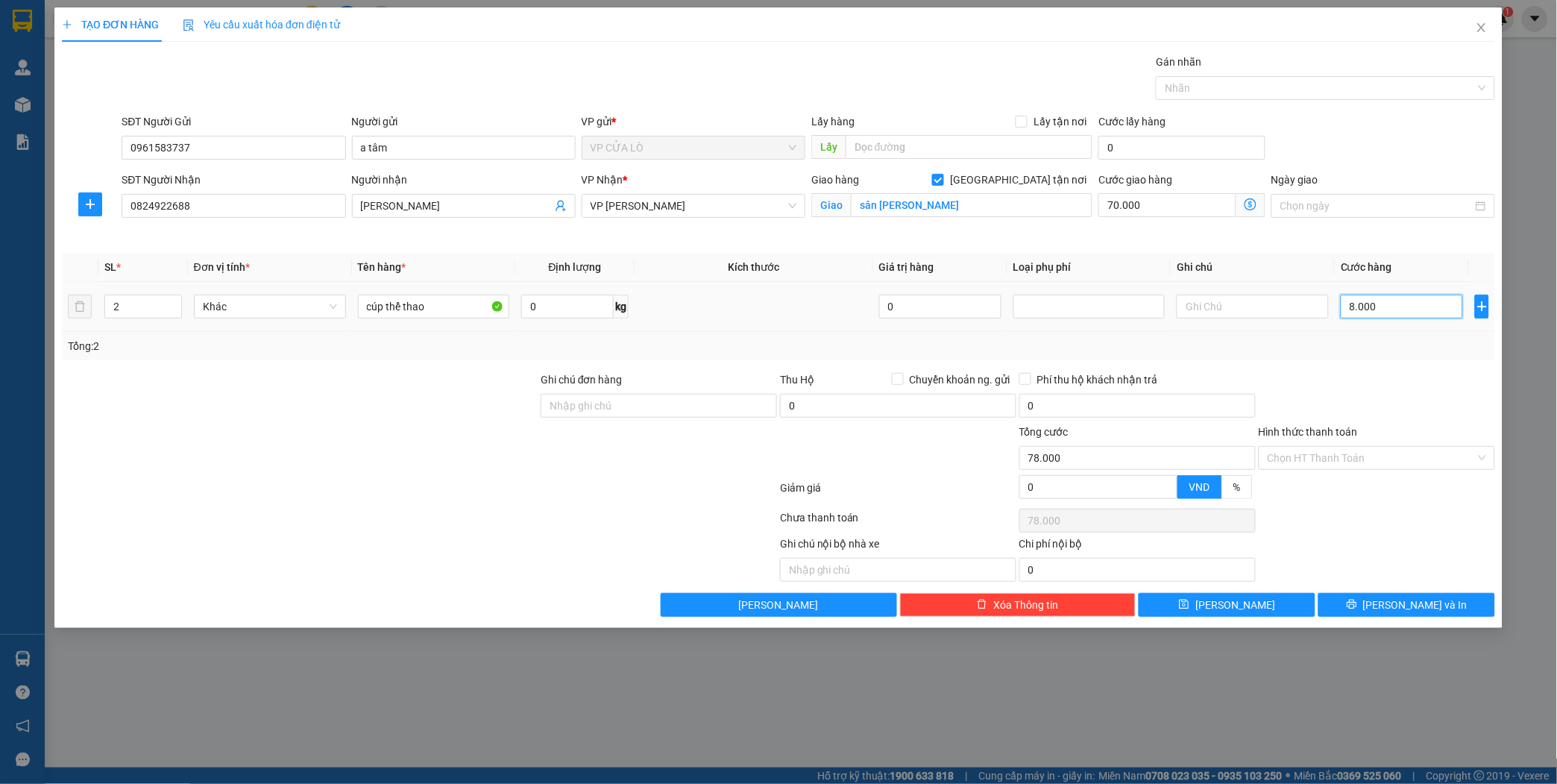
type input "80.000"
type input "150.000"
type input "800.000"
type input "870.000"
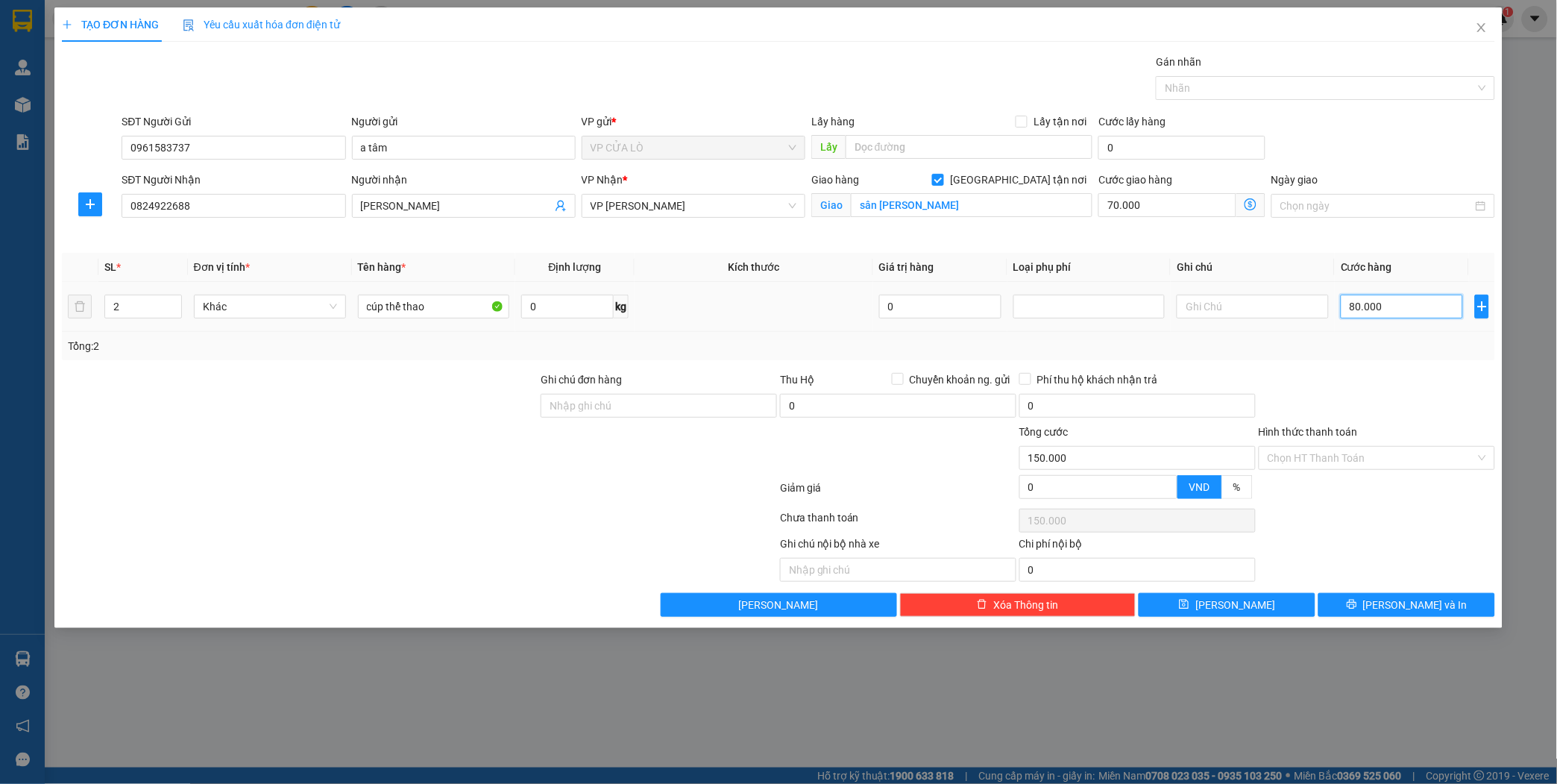
type input "870.000"
type input "80.000"
type input "150.000"
type input "80.000"
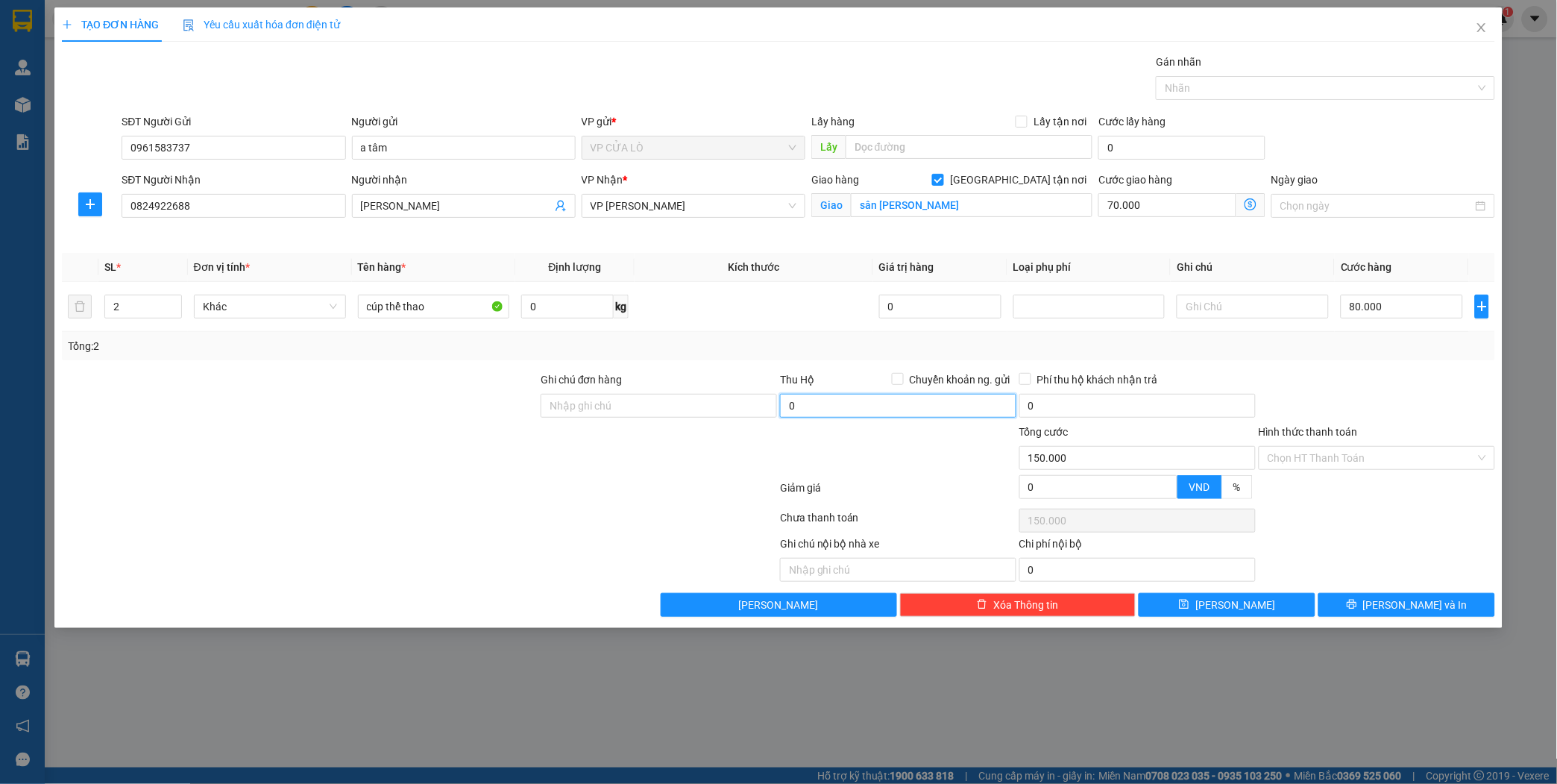
click at [848, 407] on input "0" at bounding box center [899, 405] width 236 height 24
type input "7.830.000"
type input "45.000"
click at [899, 382] on input "Chuyển khoản ng. gửi" at bounding box center [897, 377] width 10 height 10
checkbox input "true"
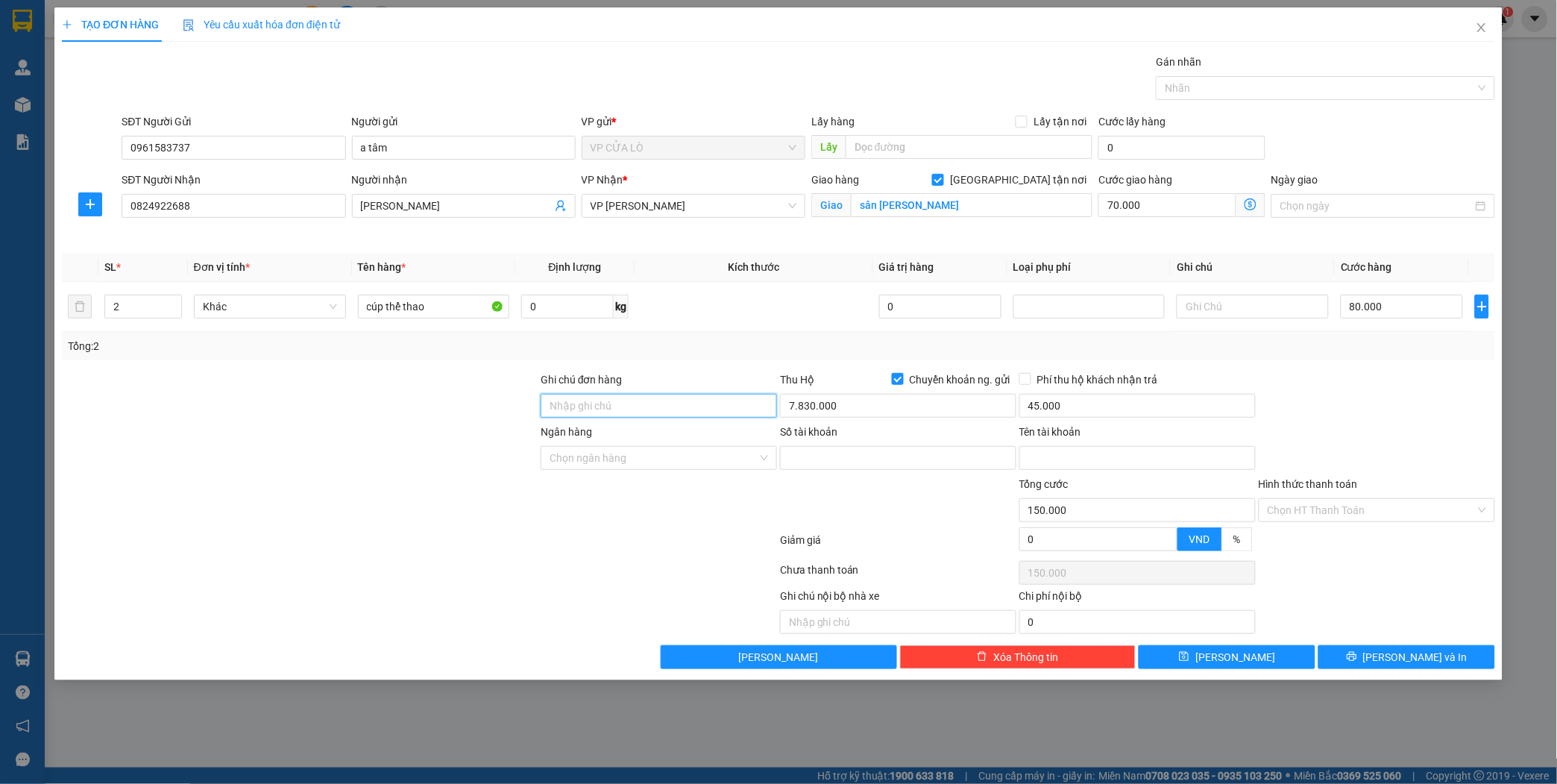
click at [616, 407] on input "Ghi chú đơn hàng" at bounding box center [659, 405] width 236 height 24
type input "người gửi trả phí thu hộ"
click at [1373, 412] on div at bounding box center [1376, 397] width 239 height 52
click at [1110, 455] on input "Tên tài khoản" at bounding box center [1138, 457] width 236 height 24
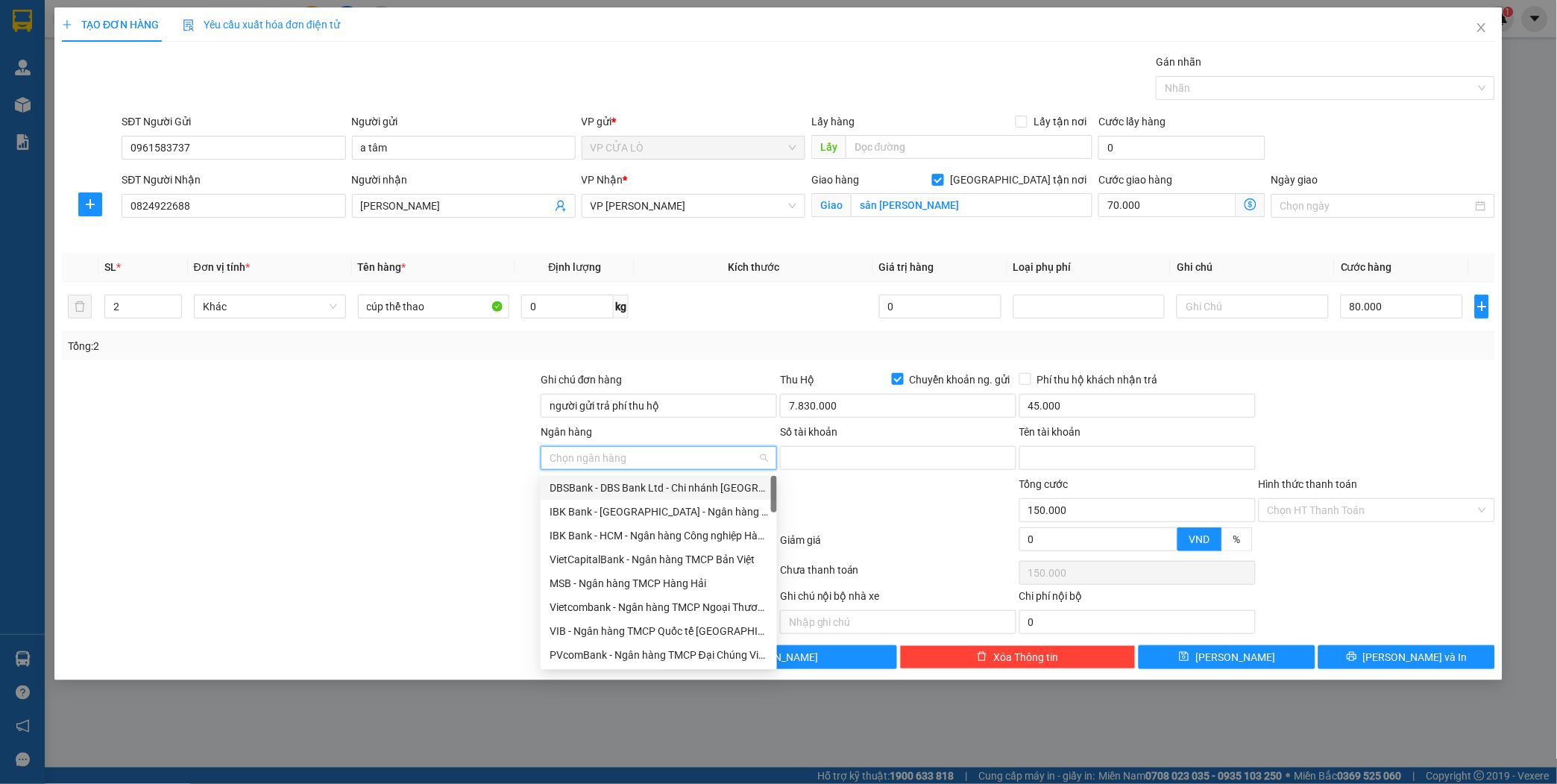
click at [615, 450] on input "Ngân hàng" at bounding box center [654, 458] width 208 height 23
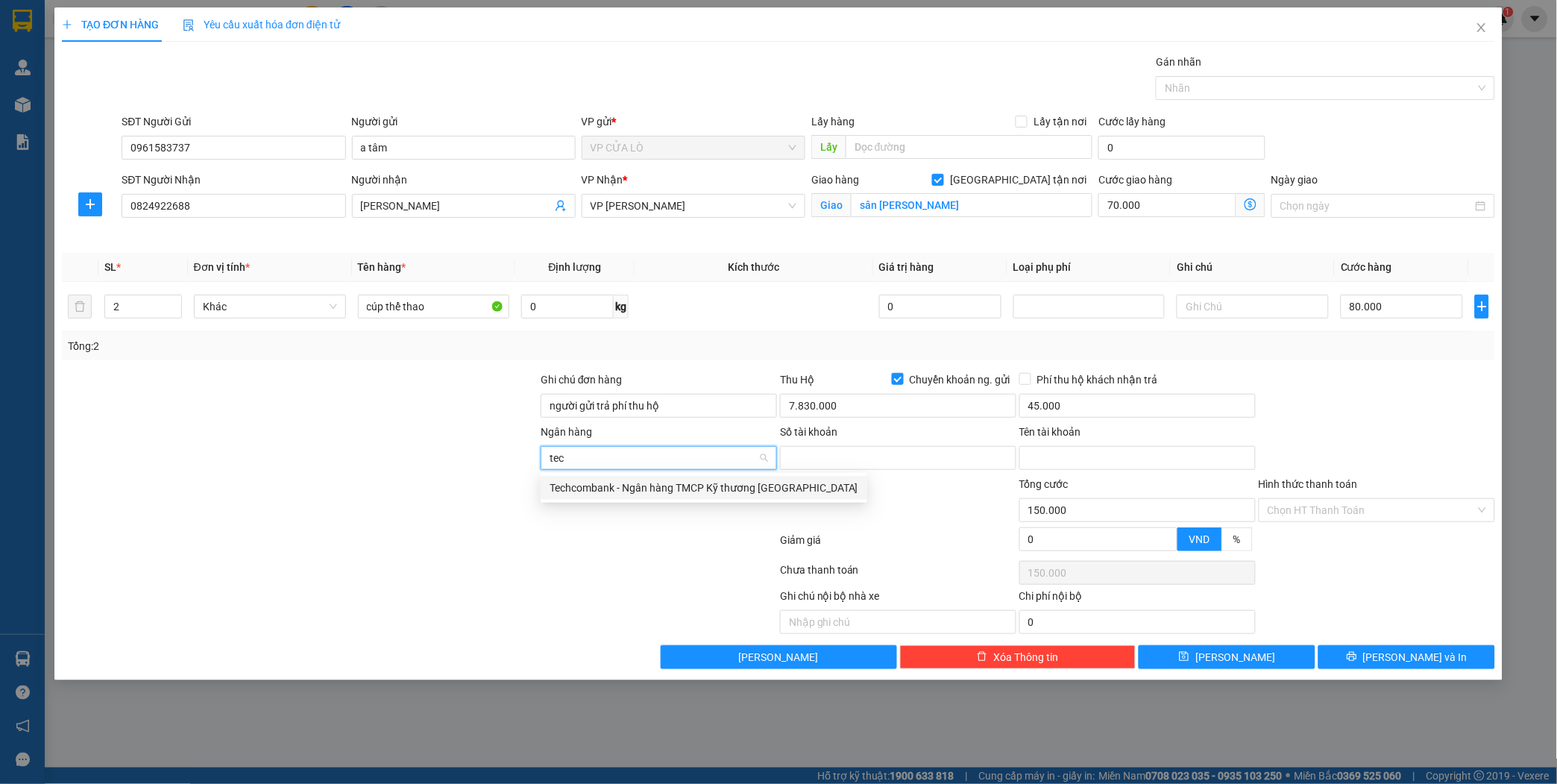
type input "tech"
click at [615, 488] on div "Techcombank - Ngân hàng TMCP Kỹ thương [GEOGRAPHIC_DATA]" at bounding box center [704, 487] width 308 height 16
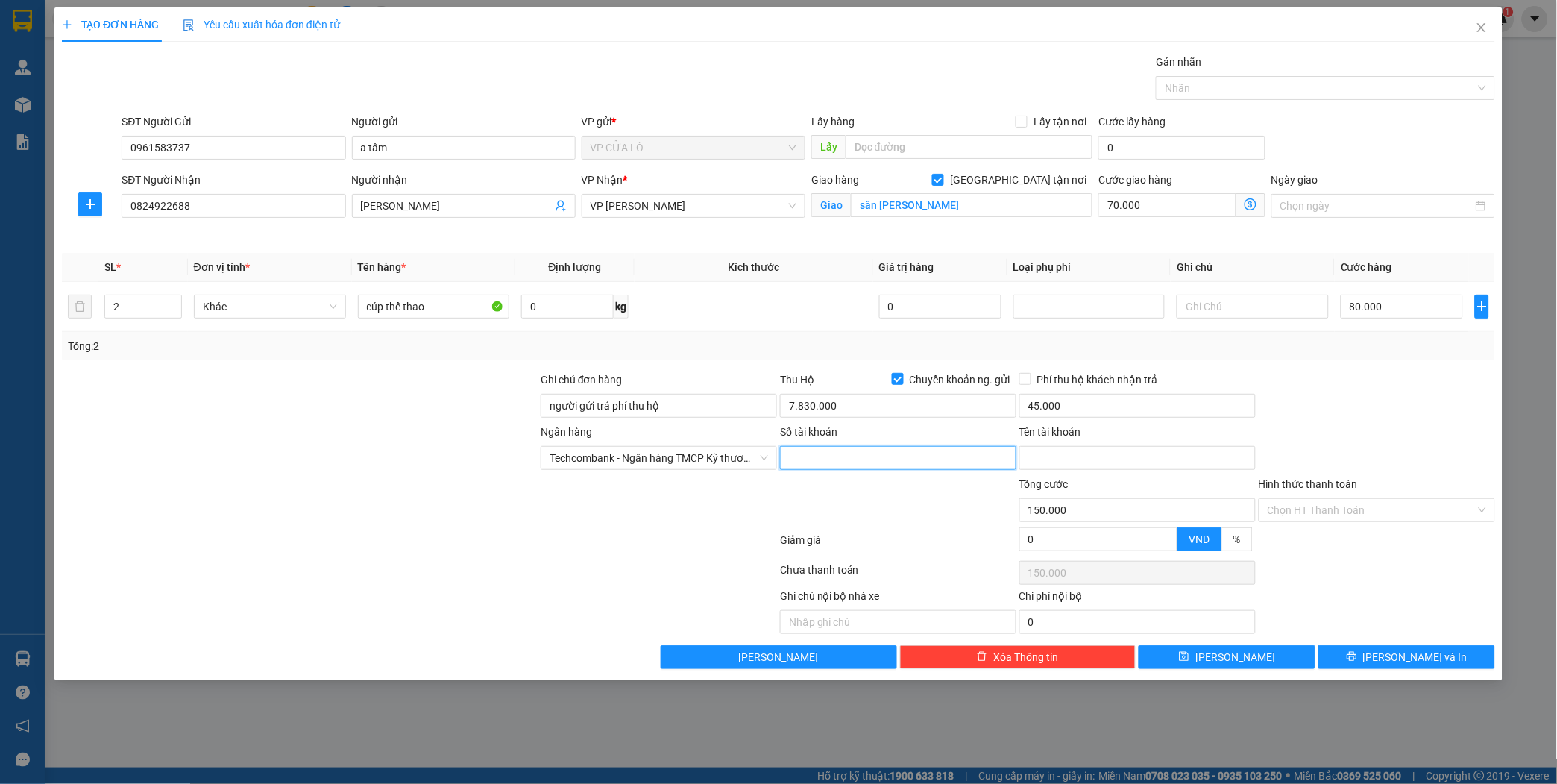
click at [824, 452] on input "Số tài khoản" at bounding box center [899, 457] width 236 height 24
type input "97897093868"
click at [1070, 448] on input "Tên tài khoản" at bounding box center [1138, 457] width 236 height 24
type input "[PERSON_NAME]"
click at [1414, 659] on span "[PERSON_NAME] và In" at bounding box center [1415, 656] width 104 height 16
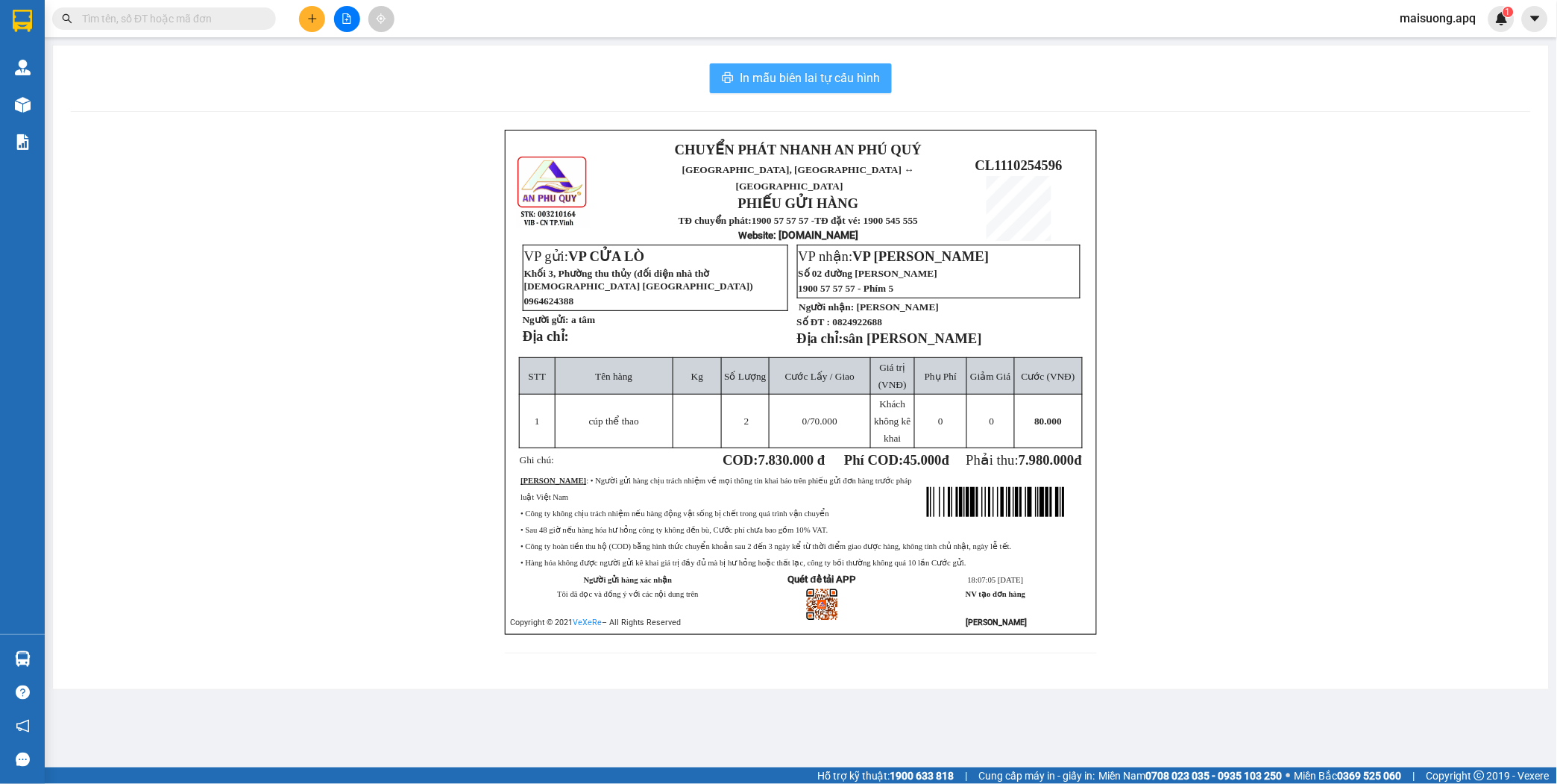
click at [801, 71] on span "In mẫu biên lai tự cấu hình" at bounding box center [810, 78] width 140 height 19
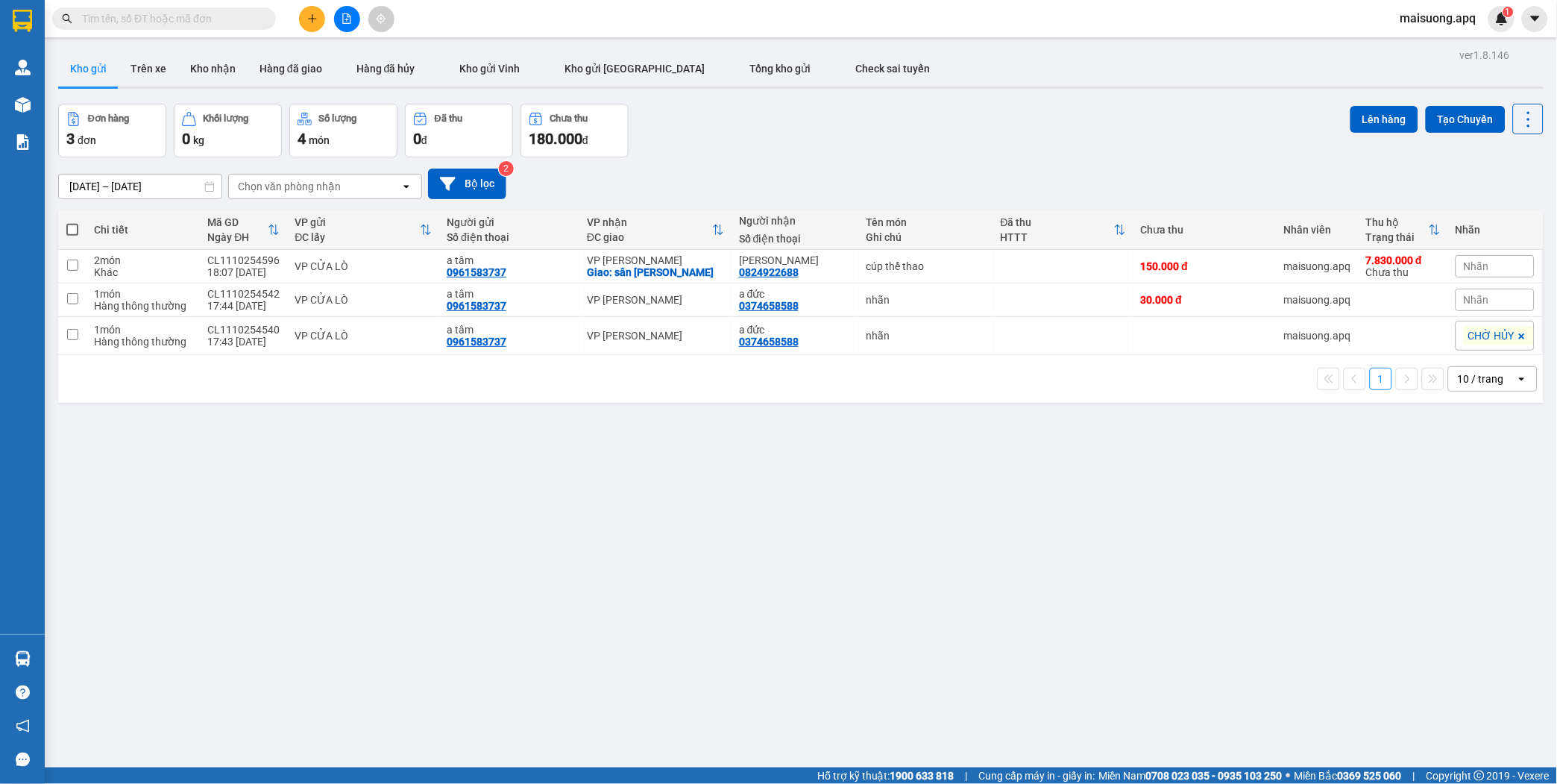
click at [1116, 64] on div "Kho gửi Trên xe Kho nhận Hàng đã giao Hàng đã hủy Kho gửi [PERSON_NAME] gửi Hà …" at bounding box center [800, 71] width 1485 height 40
click at [304, 19] on button at bounding box center [312, 19] width 26 height 26
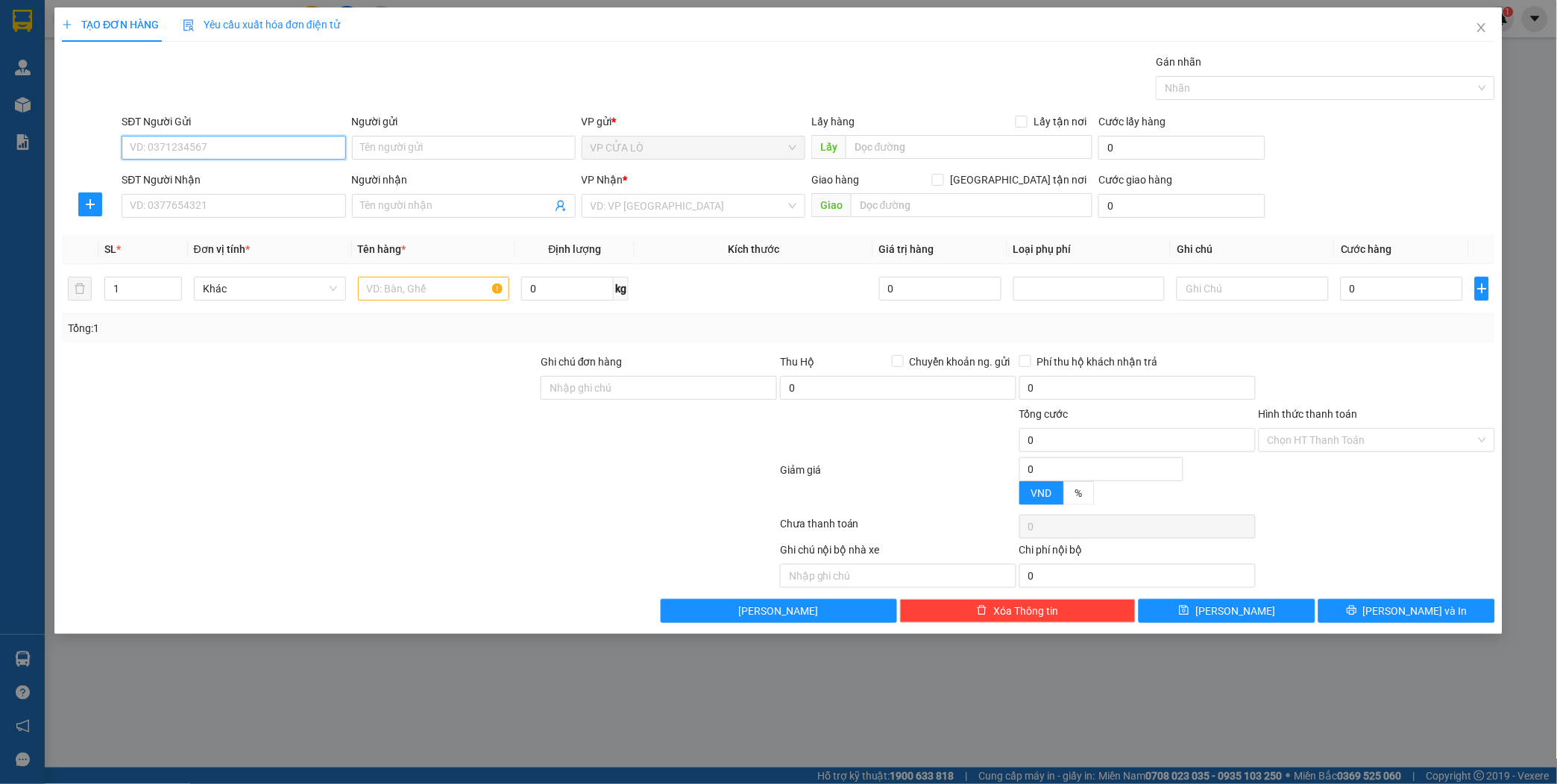
click at [291, 149] on input "SĐT Người Gửi" at bounding box center [233, 147] width 223 height 24
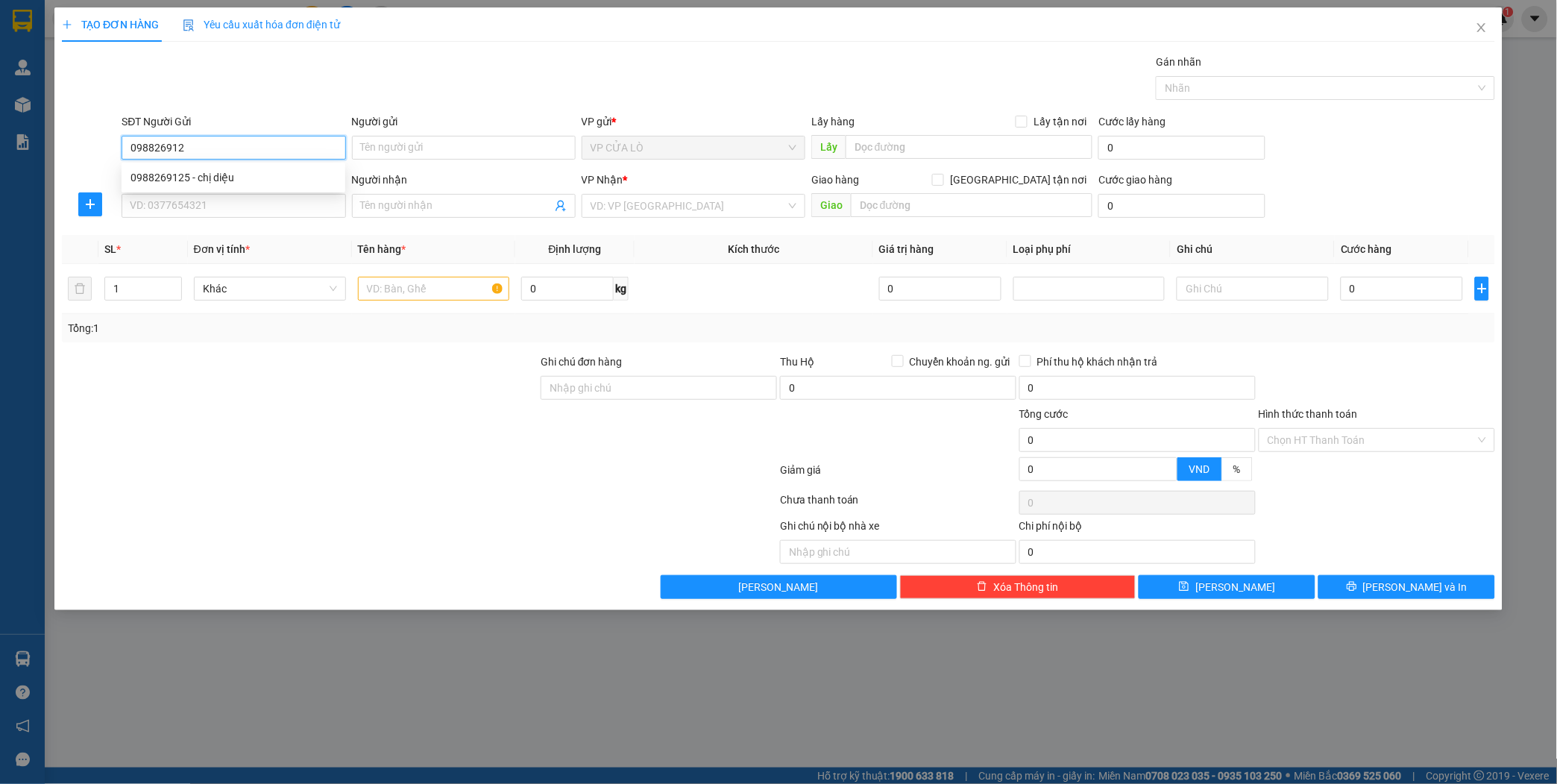
type input "0988269125"
click at [284, 173] on div "0988269125 - chị diệu" at bounding box center [234, 177] width 206 height 16
type input "chị diệu"
type input "0988269125"
click at [256, 209] on input "SĐT Người Nhận" at bounding box center [233, 205] width 223 height 24
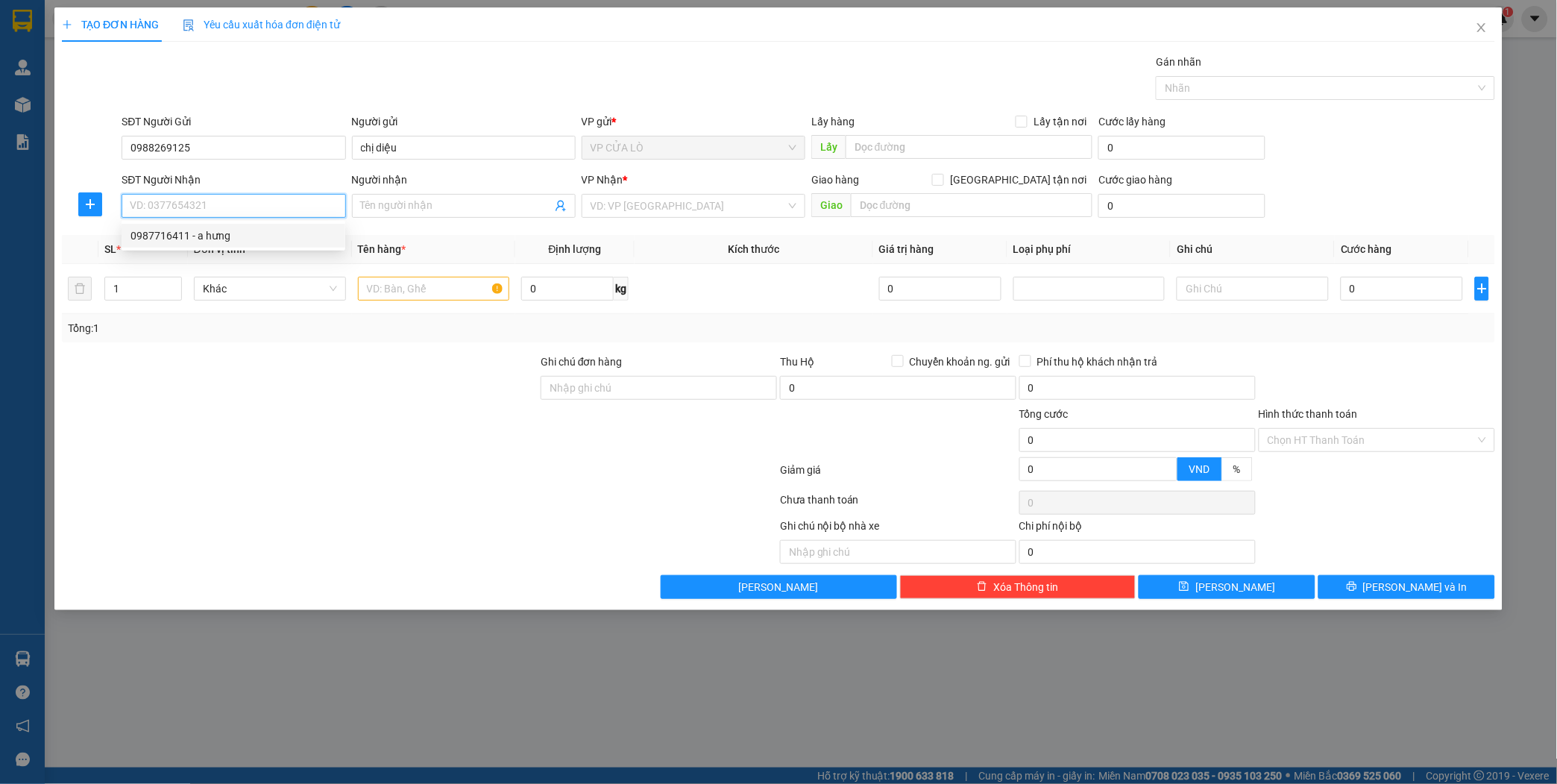
click at [254, 232] on div "0987716411 - a hưng" at bounding box center [234, 235] width 206 height 16
type input "0987716411"
type input "a hưng"
click at [429, 273] on div at bounding box center [433, 288] width 152 height 30
click at [431, 296] on input "text" at bounding box center [433, 287] width 152 height 24
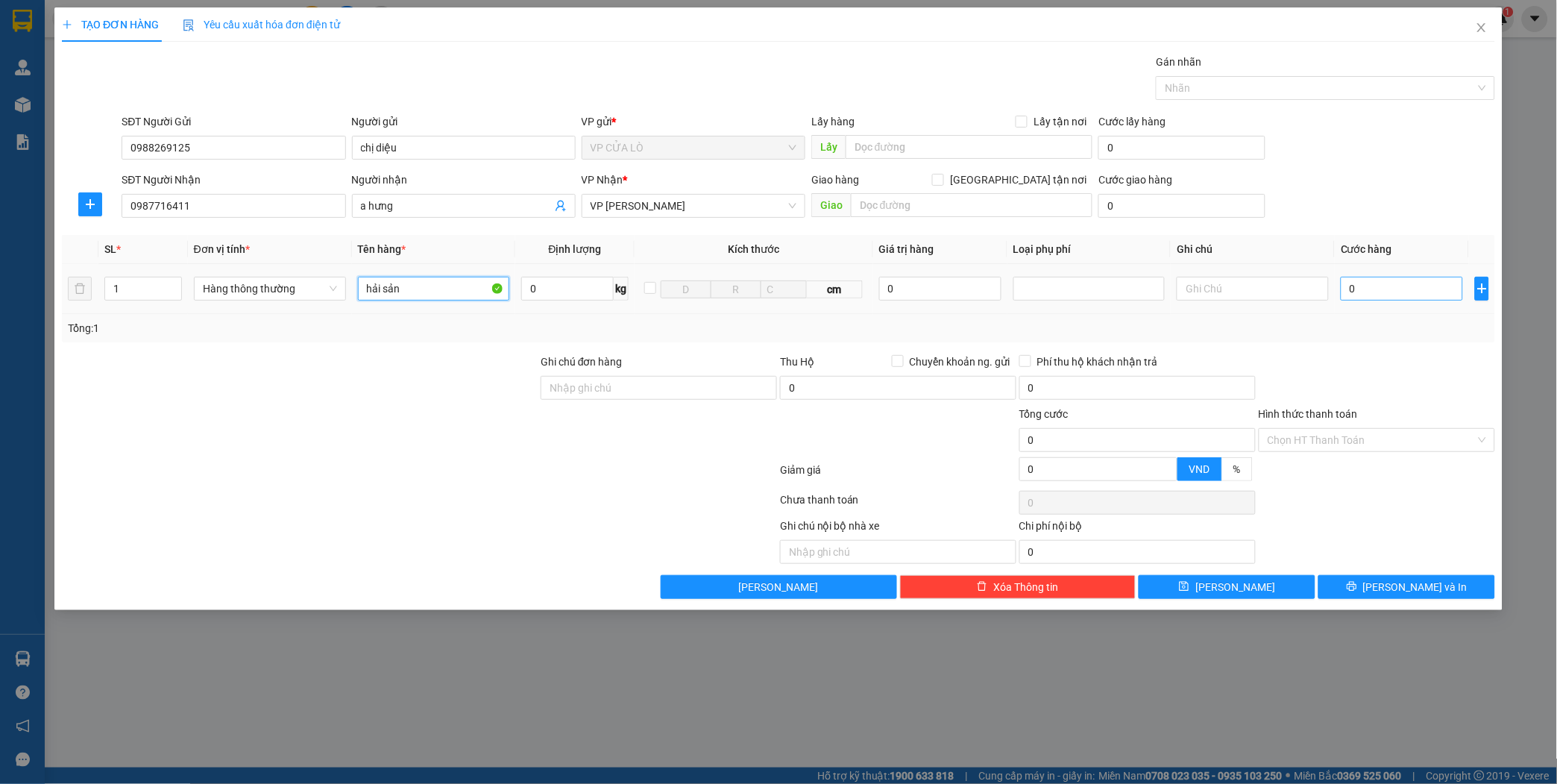
type input "hải sản"
click at [1406, 289] on input "0" at bounding box center [1401, 287] width 122 height 24
type input "6"
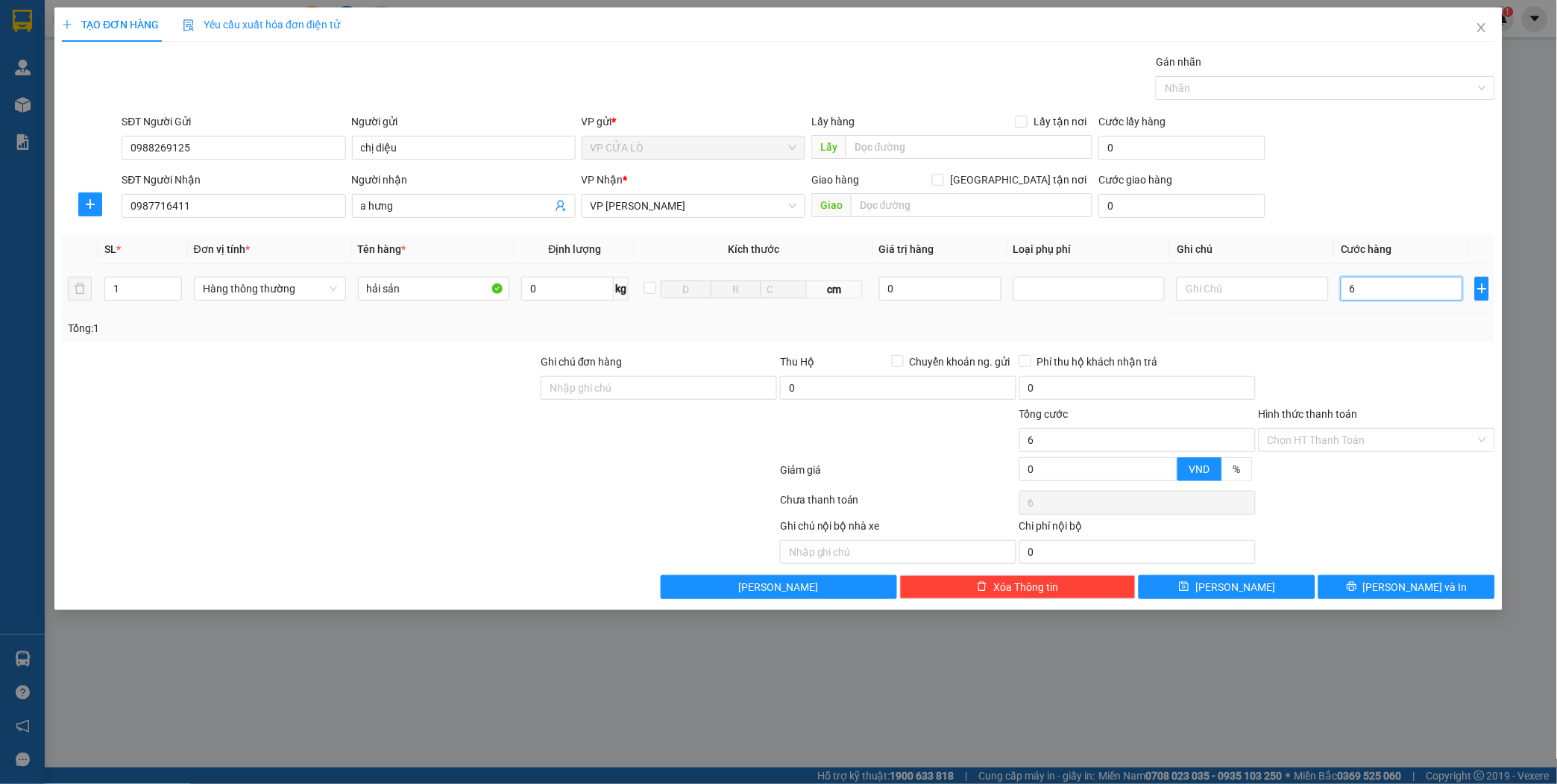
type input "60"
type input "600"
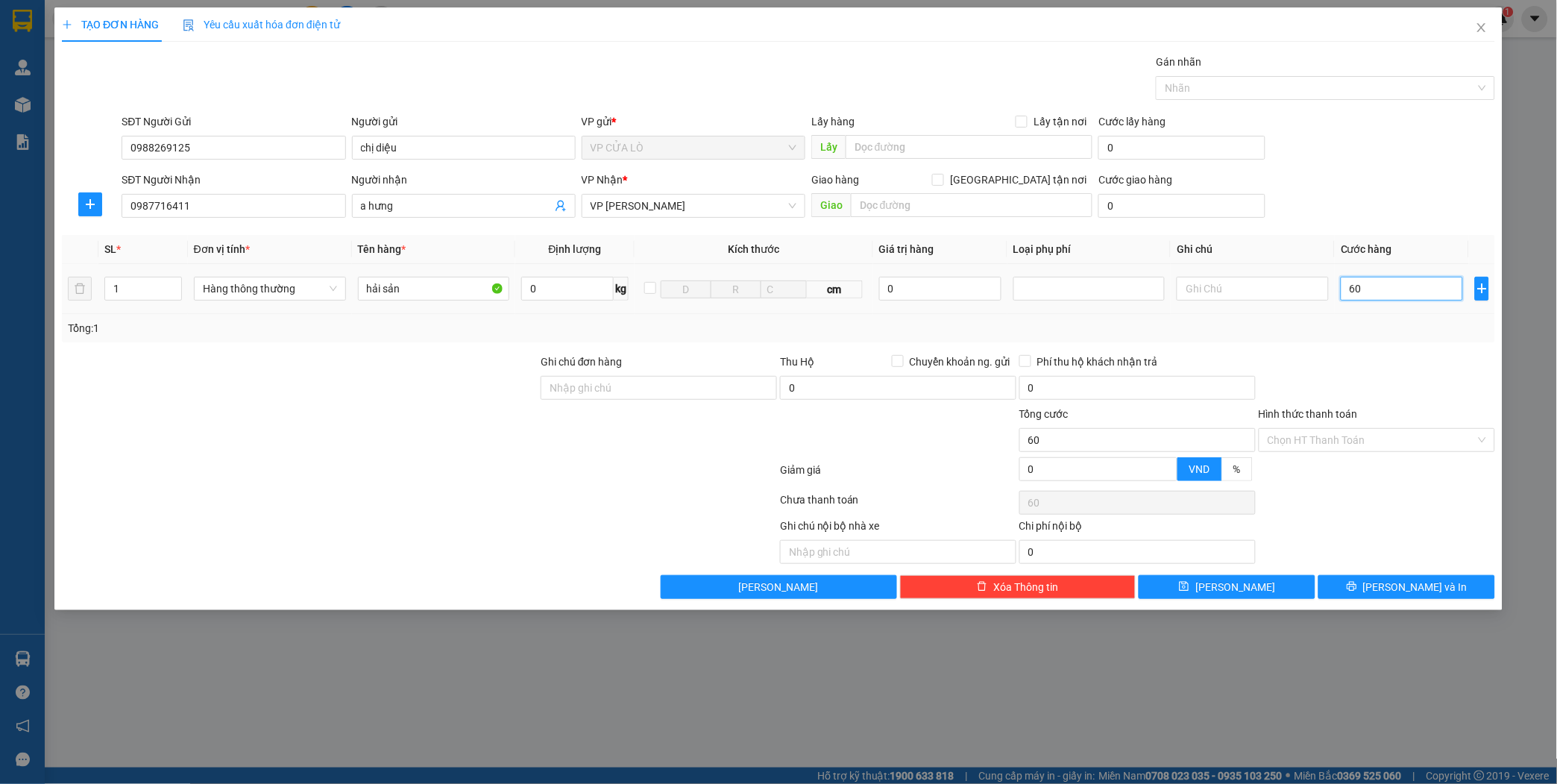
type input "600"
type input "6.000"
type input "60.000"
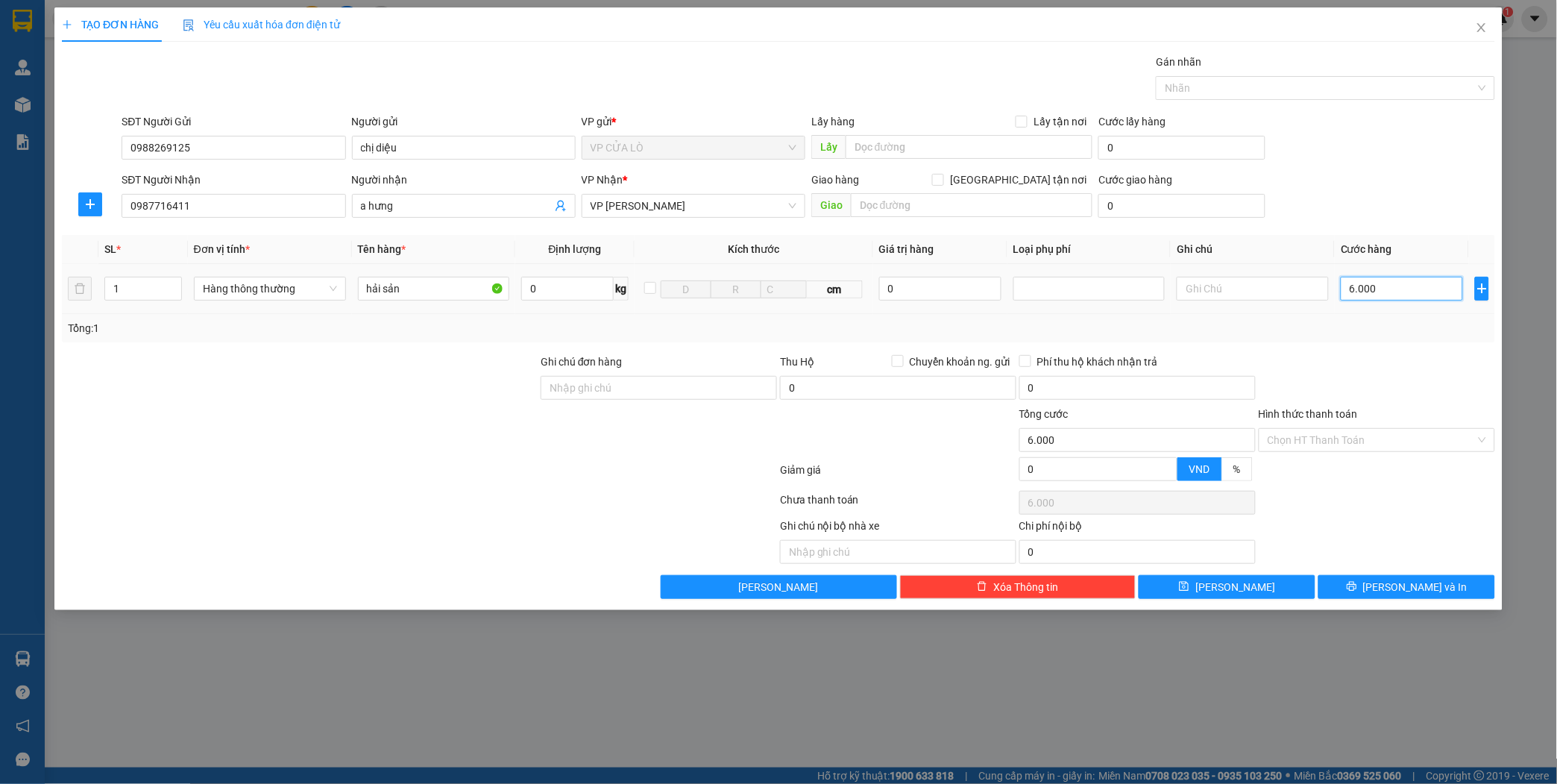
type input "60.000"
type input "6.000"
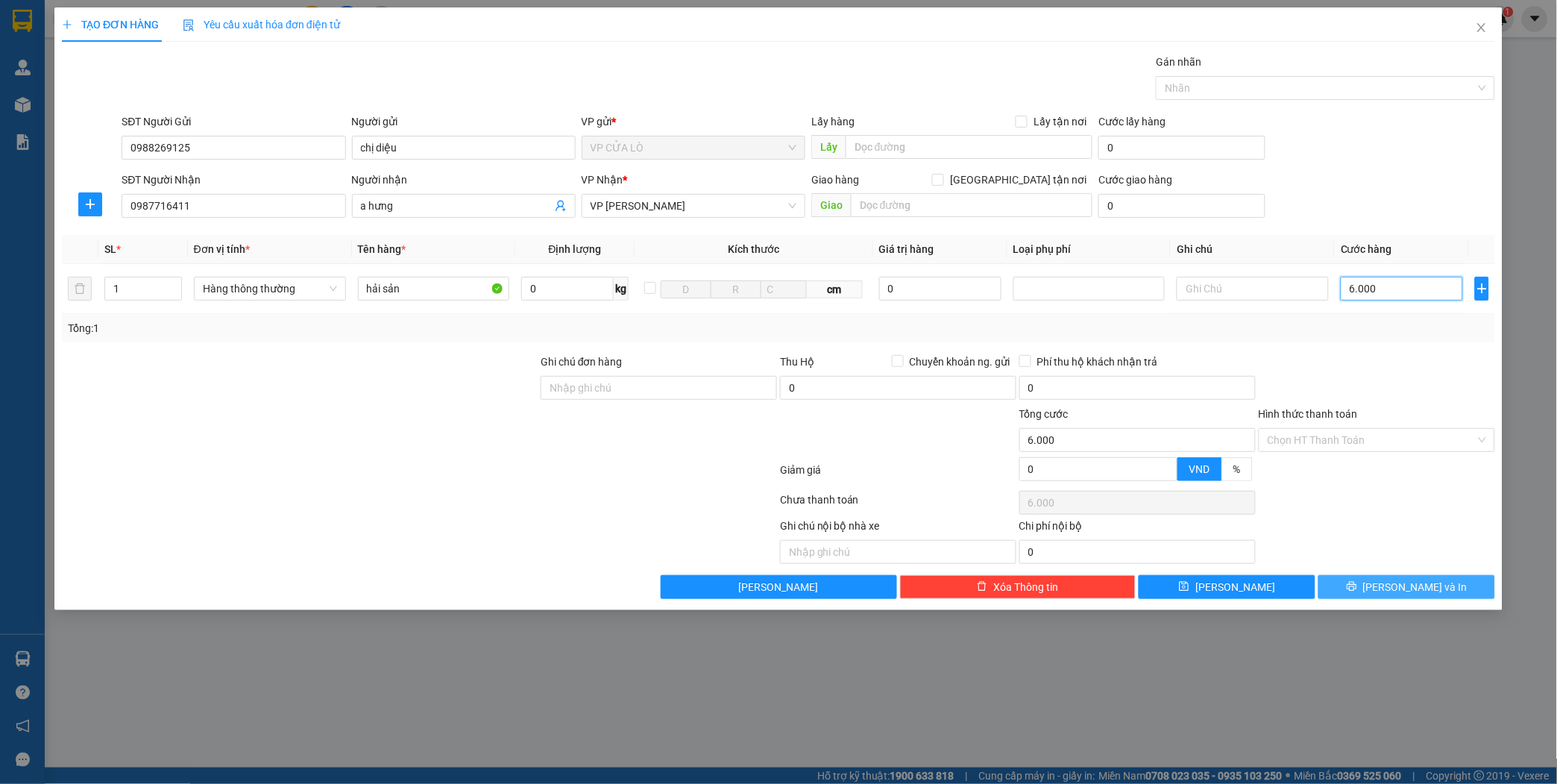
type input "600"
type input "60"
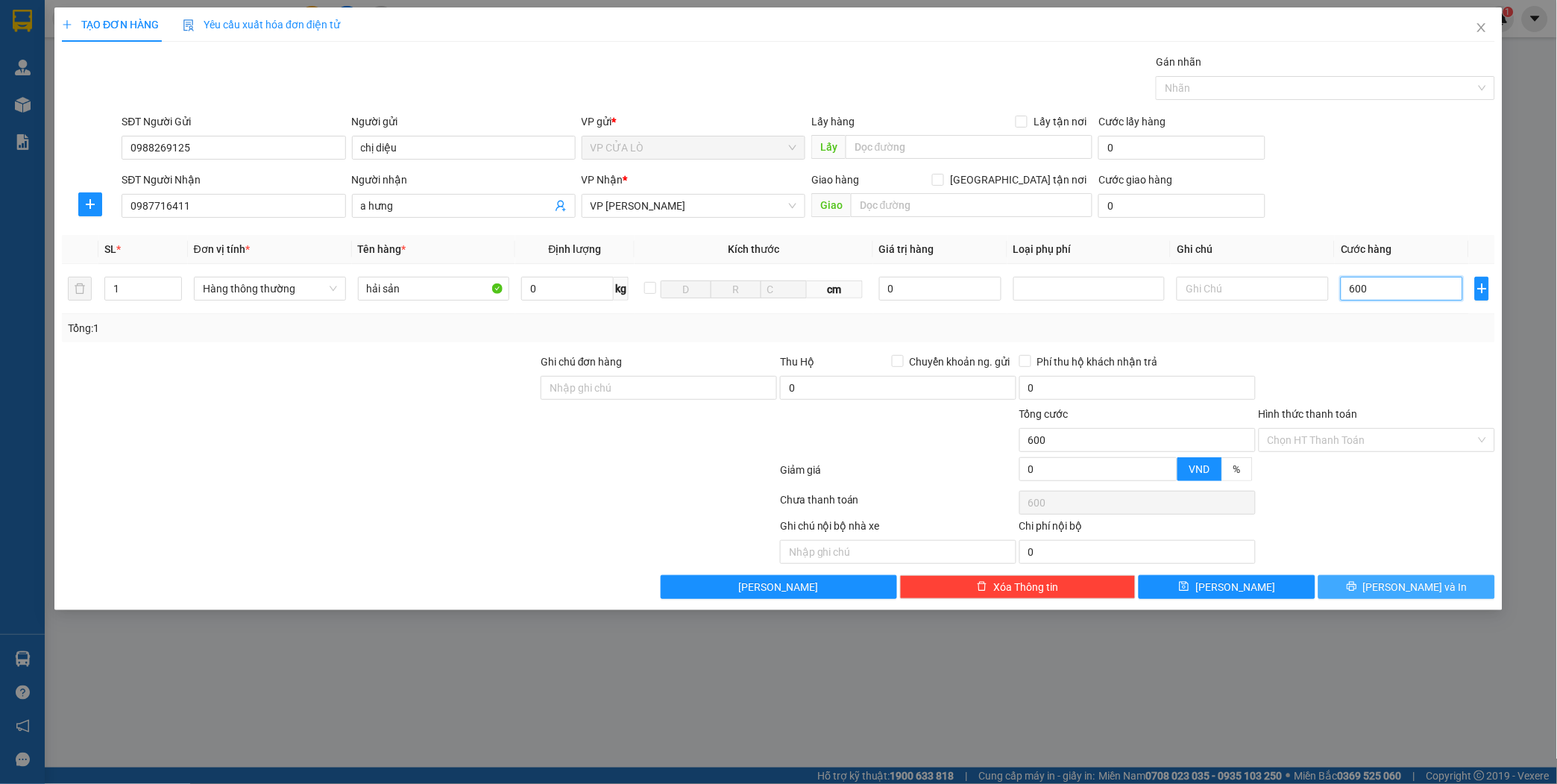
type input "60"
type input "6"
type input "0"
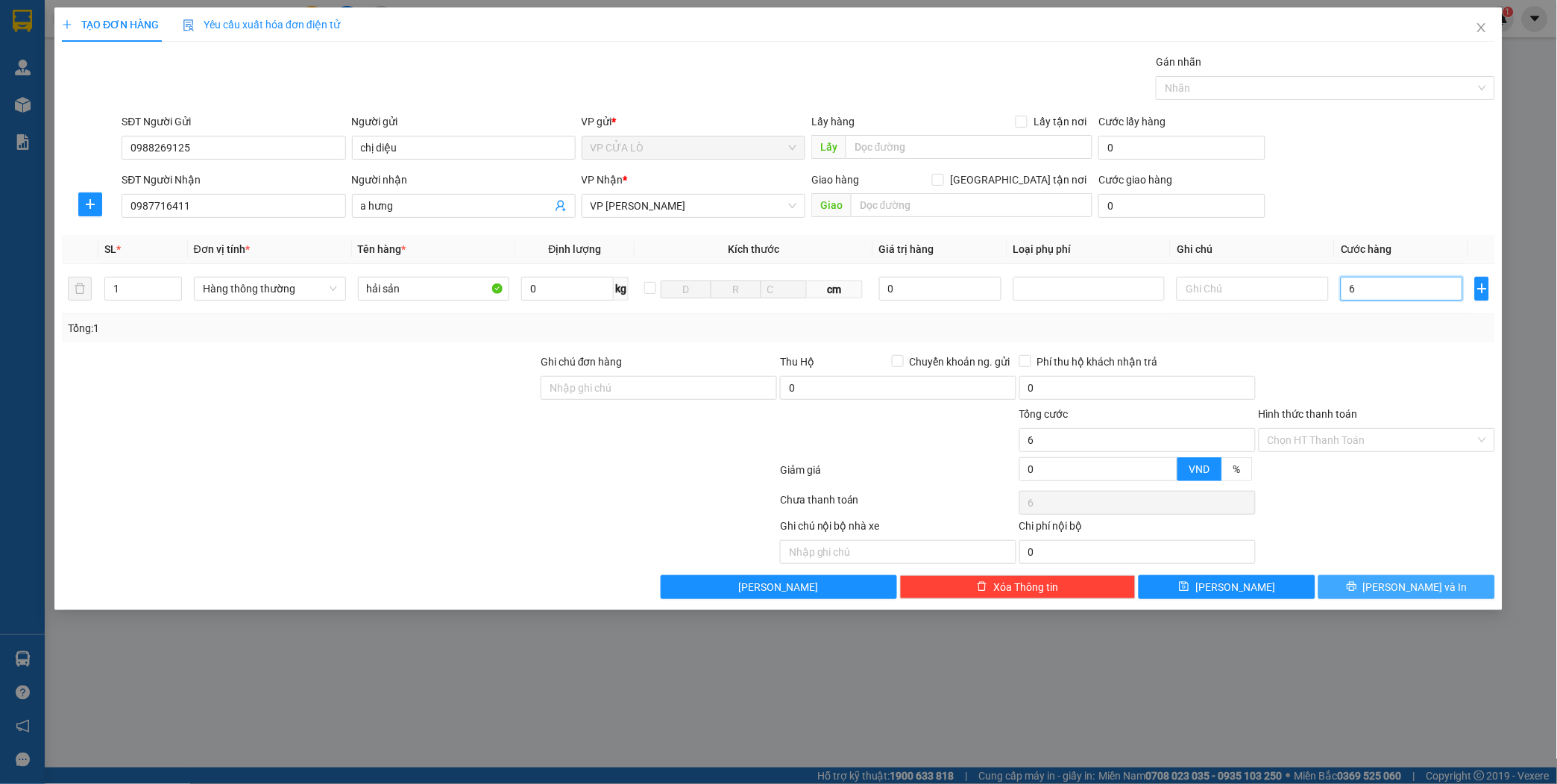
type input "0"
type input "07"
type input "7"
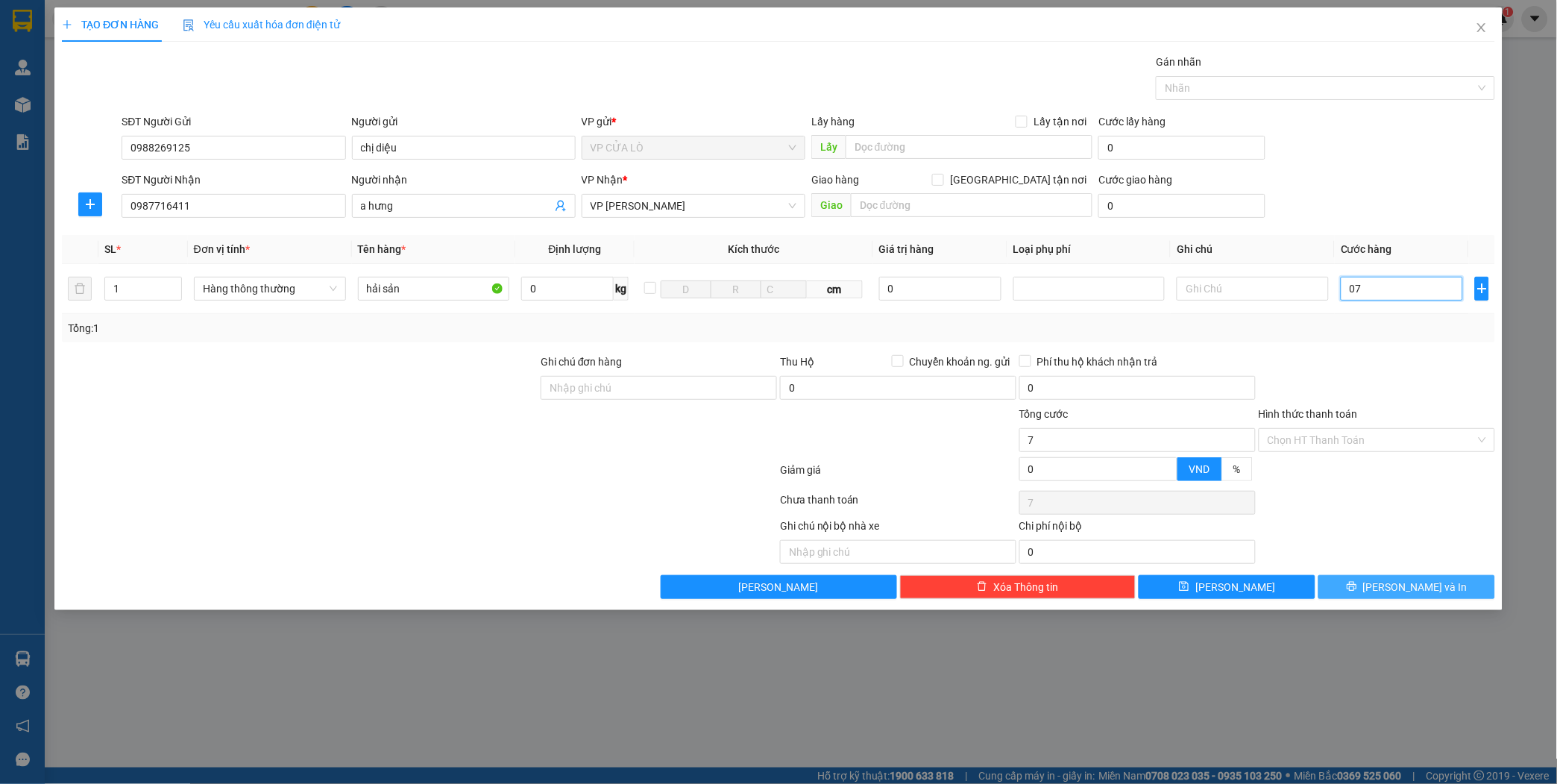
type input "070"
type input "70"
type input "0.700"
type input "700"
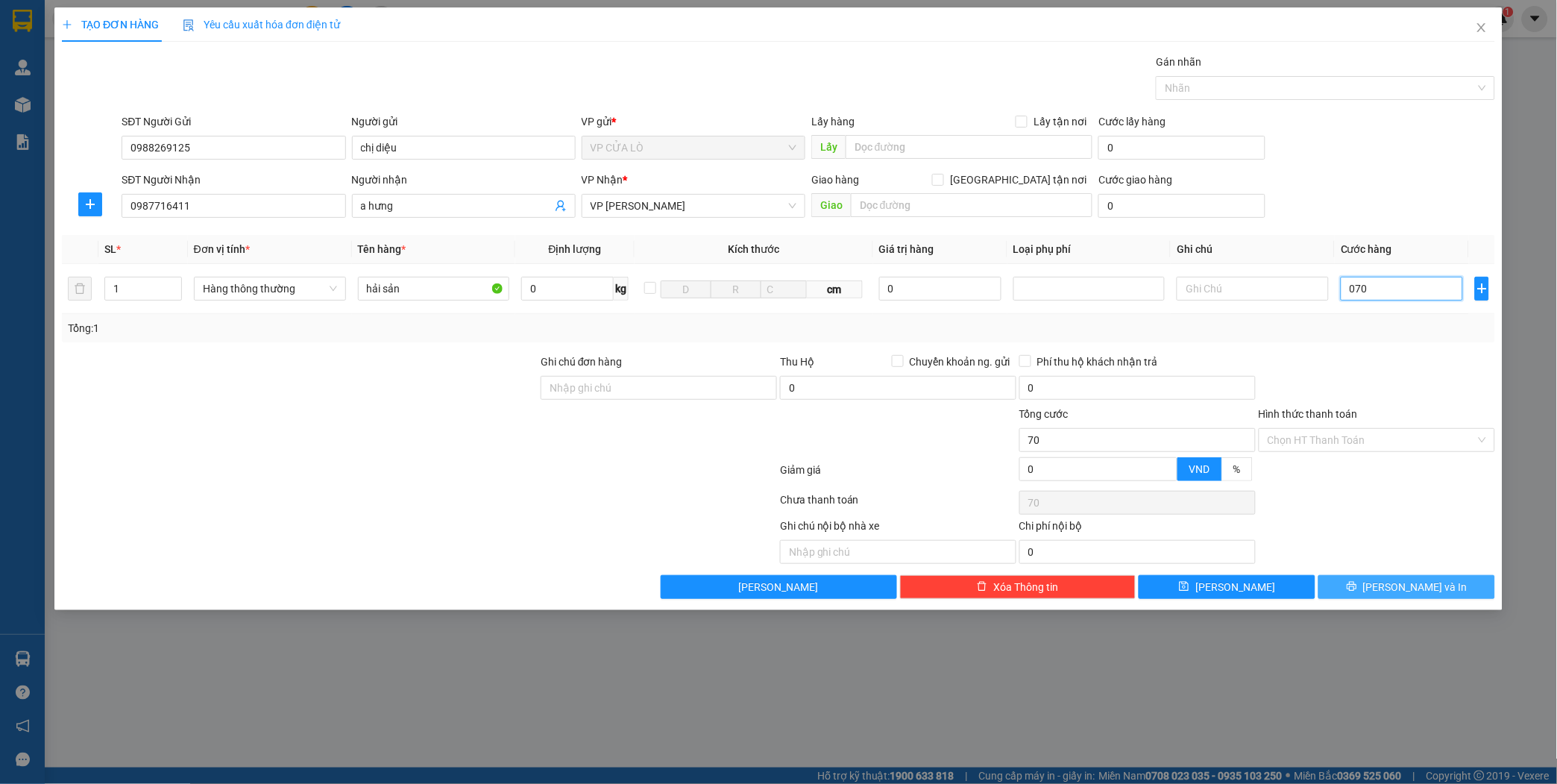
type input "700"
type input "07.000"
type input "7.000"
type input "070.000"
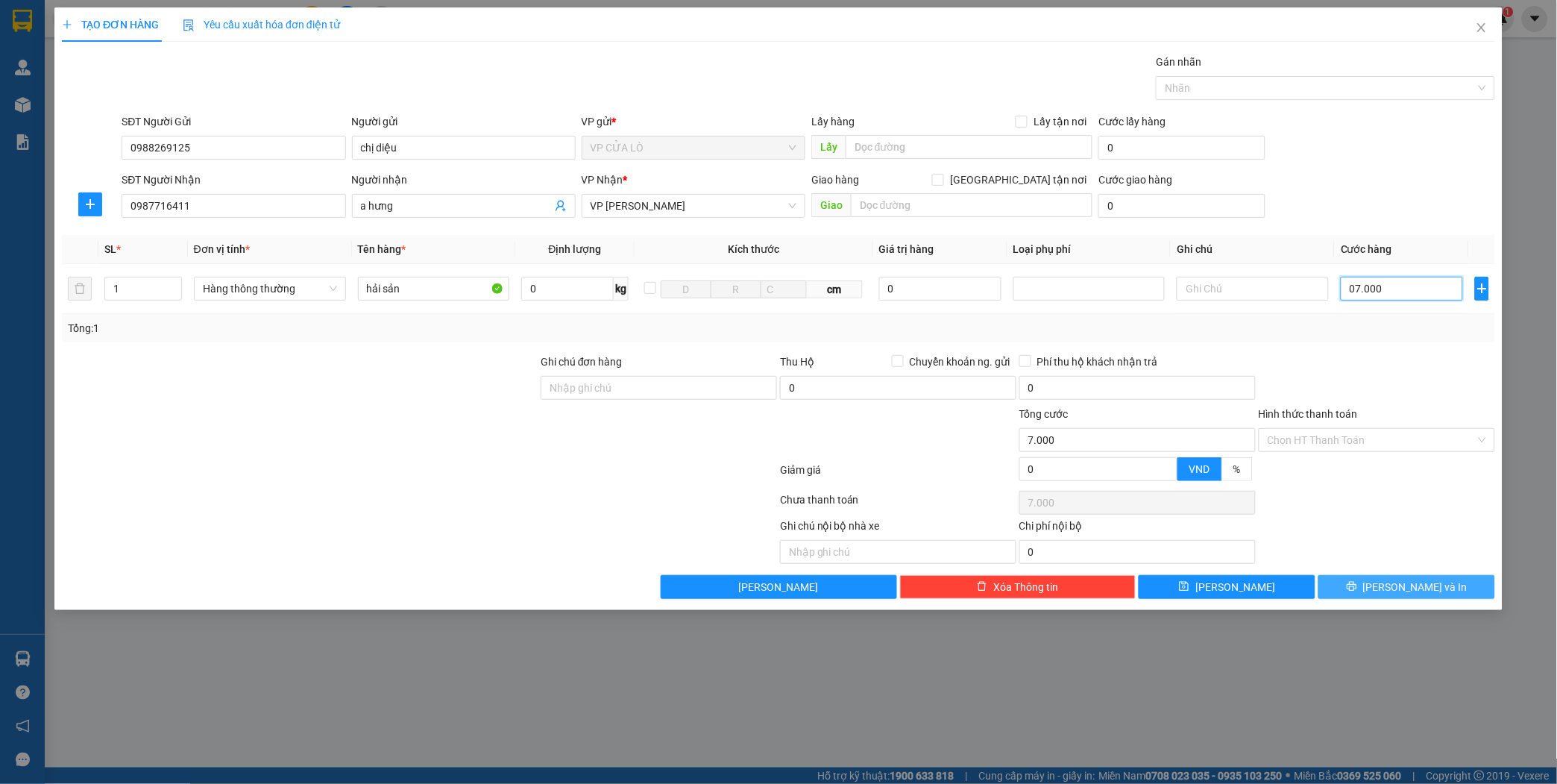
type input "70.000"
click at [1343, 438] on input "Hình thức thanh toán" at bounding box center [1372, 440] width 208 height 23
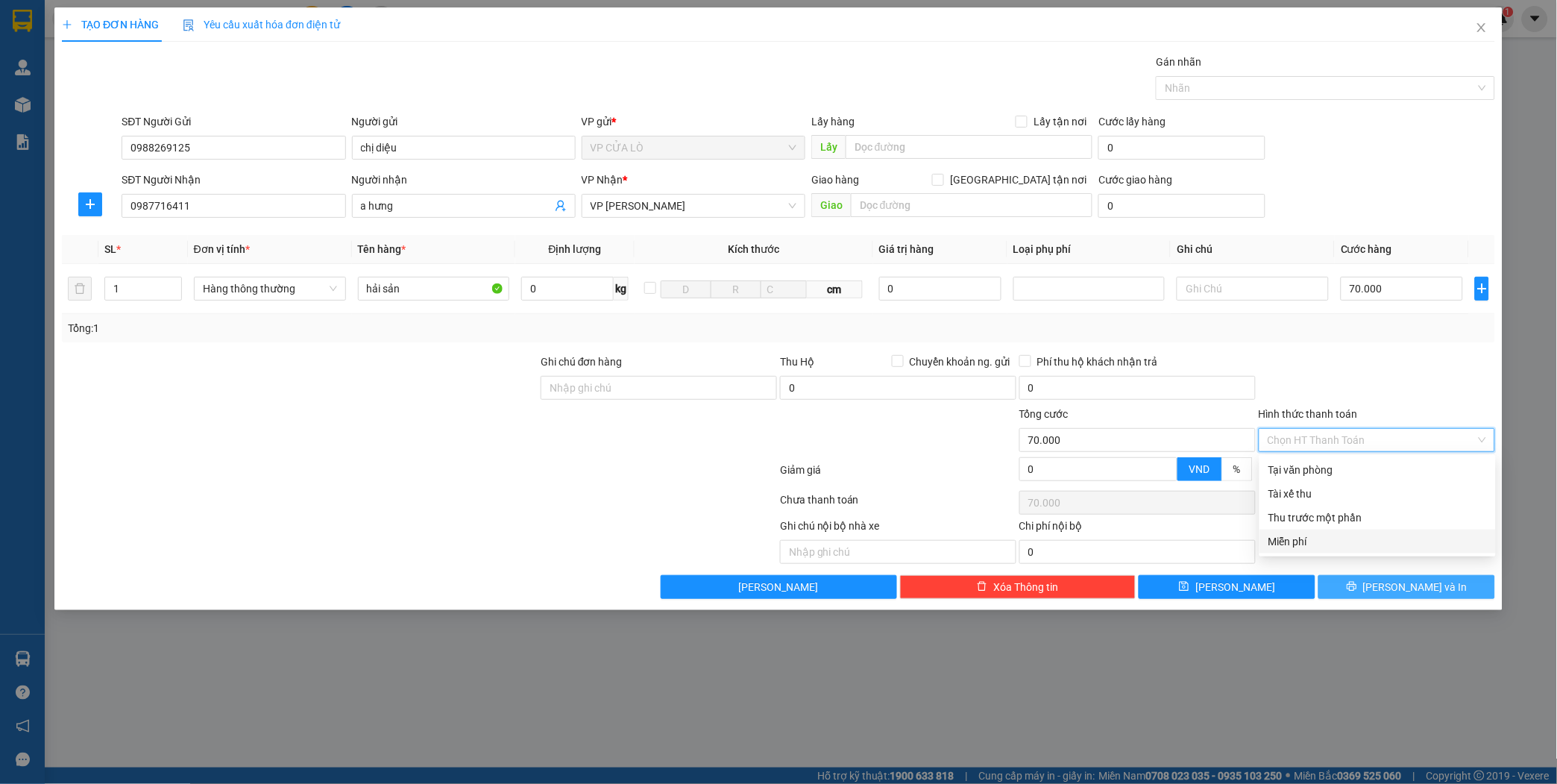
click at [1404, 590] on span "[PERSON_NAME] và In" at bounding box center [1415, 586] width 104 height 16
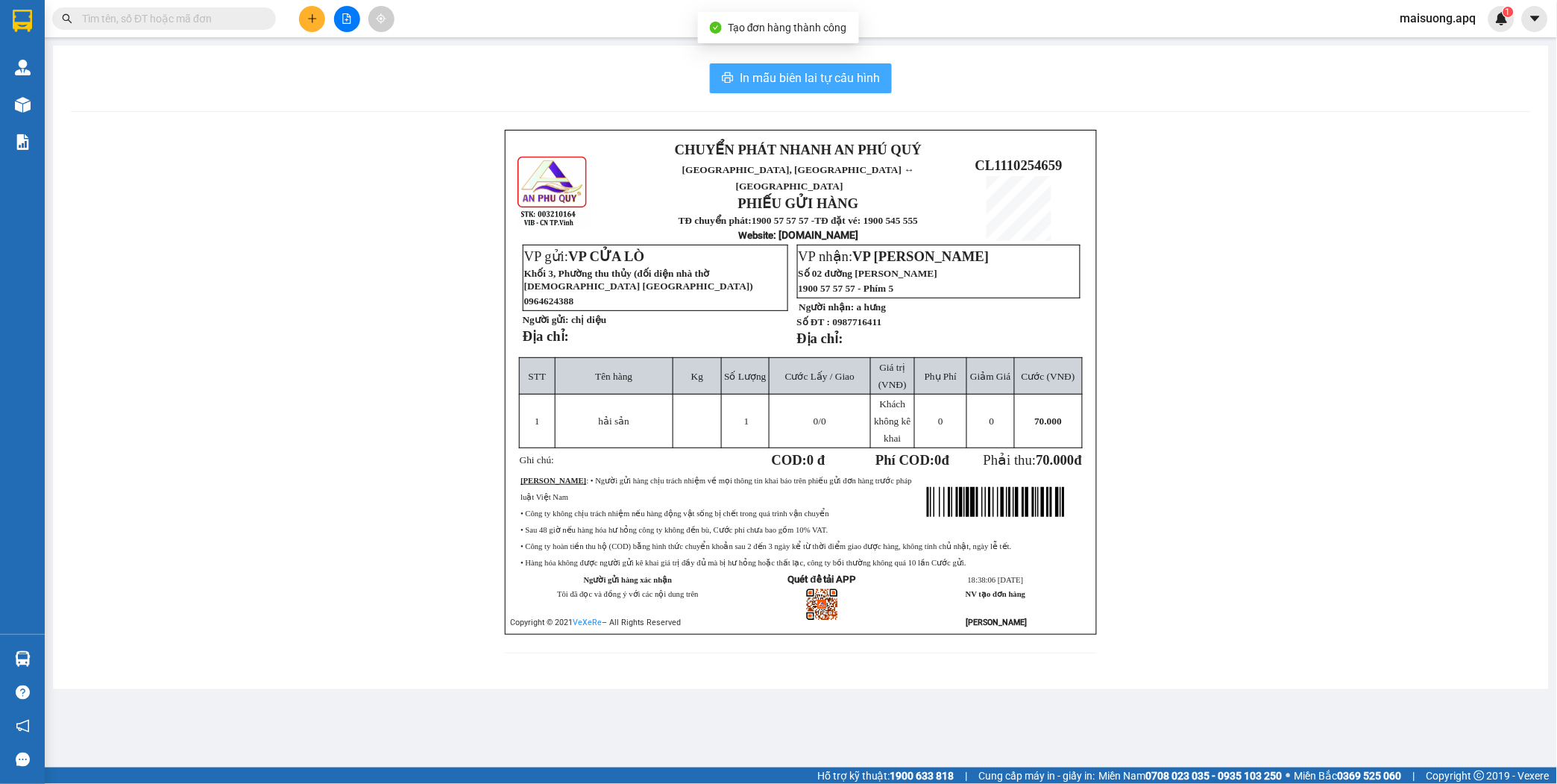
click at [838, 78] on span "In mẫu biên lai tự cấu hình" at bounding box center [810, 78] width 140 height 19
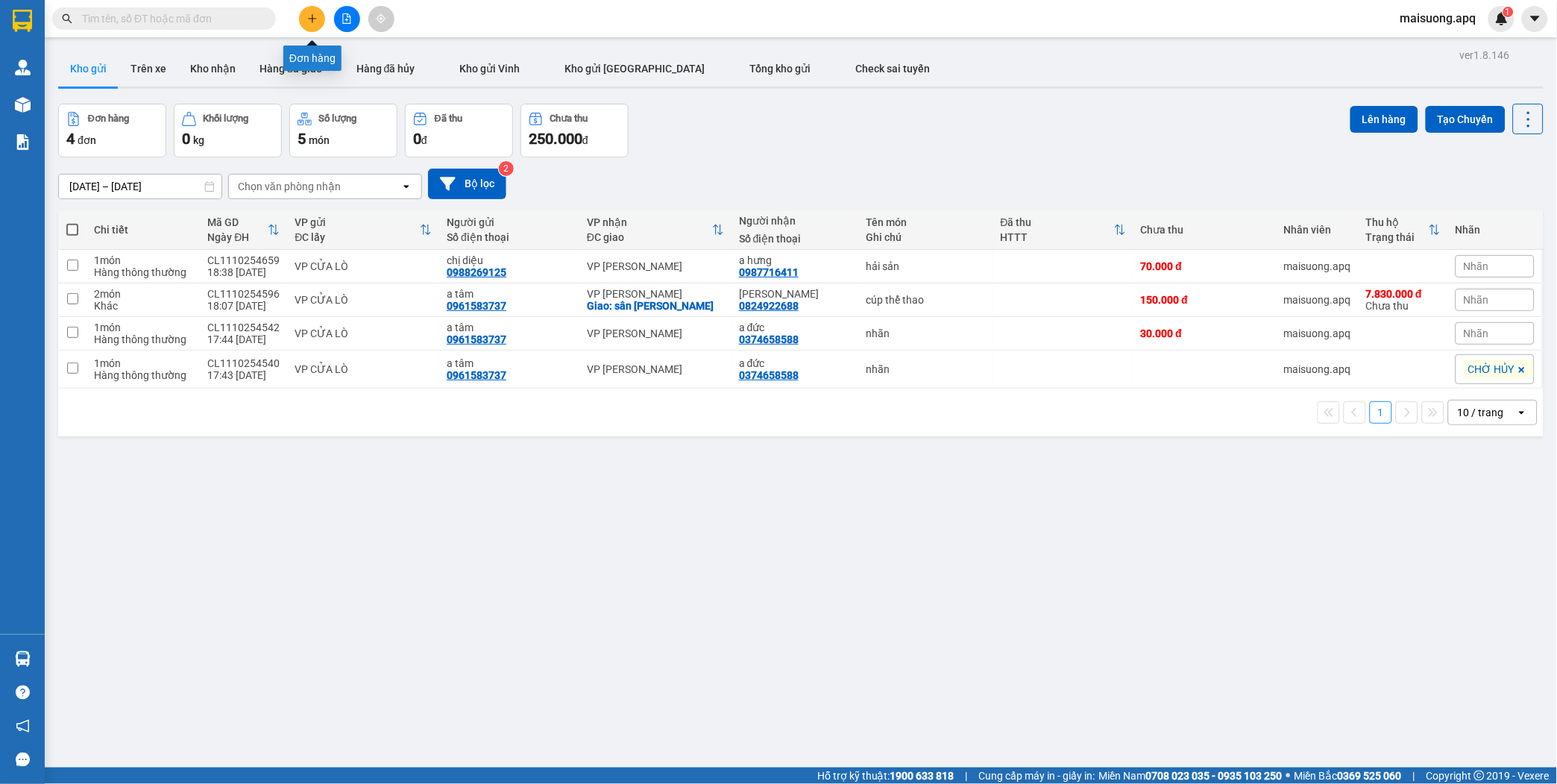
click at [312, 21] on icon "plus" at bounding box center [312, 18] width 1 height 9
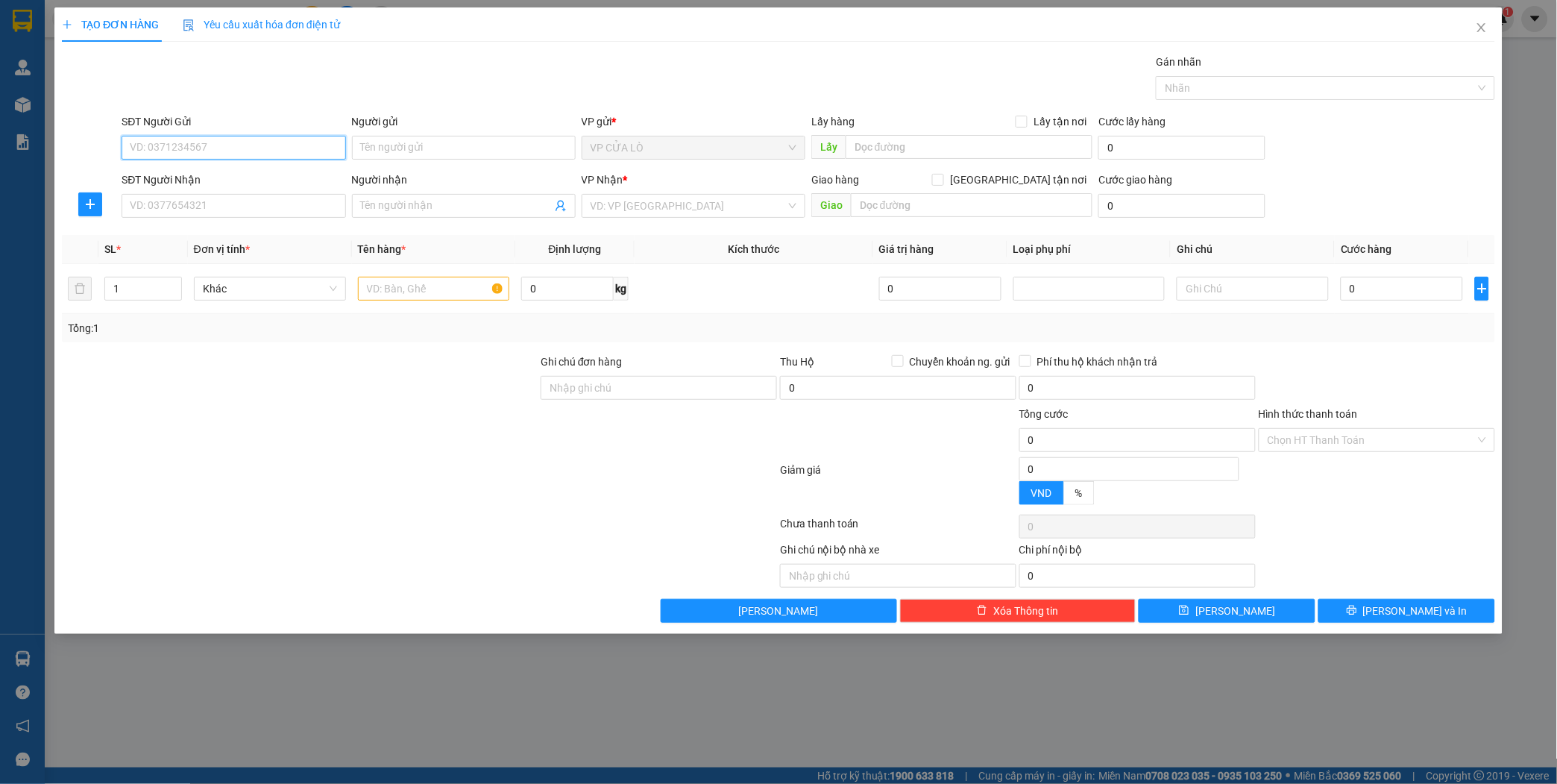
click at [230, 146] on input "SĐT Người Gửi" at bounding box center [233, 147] width 223 height 24
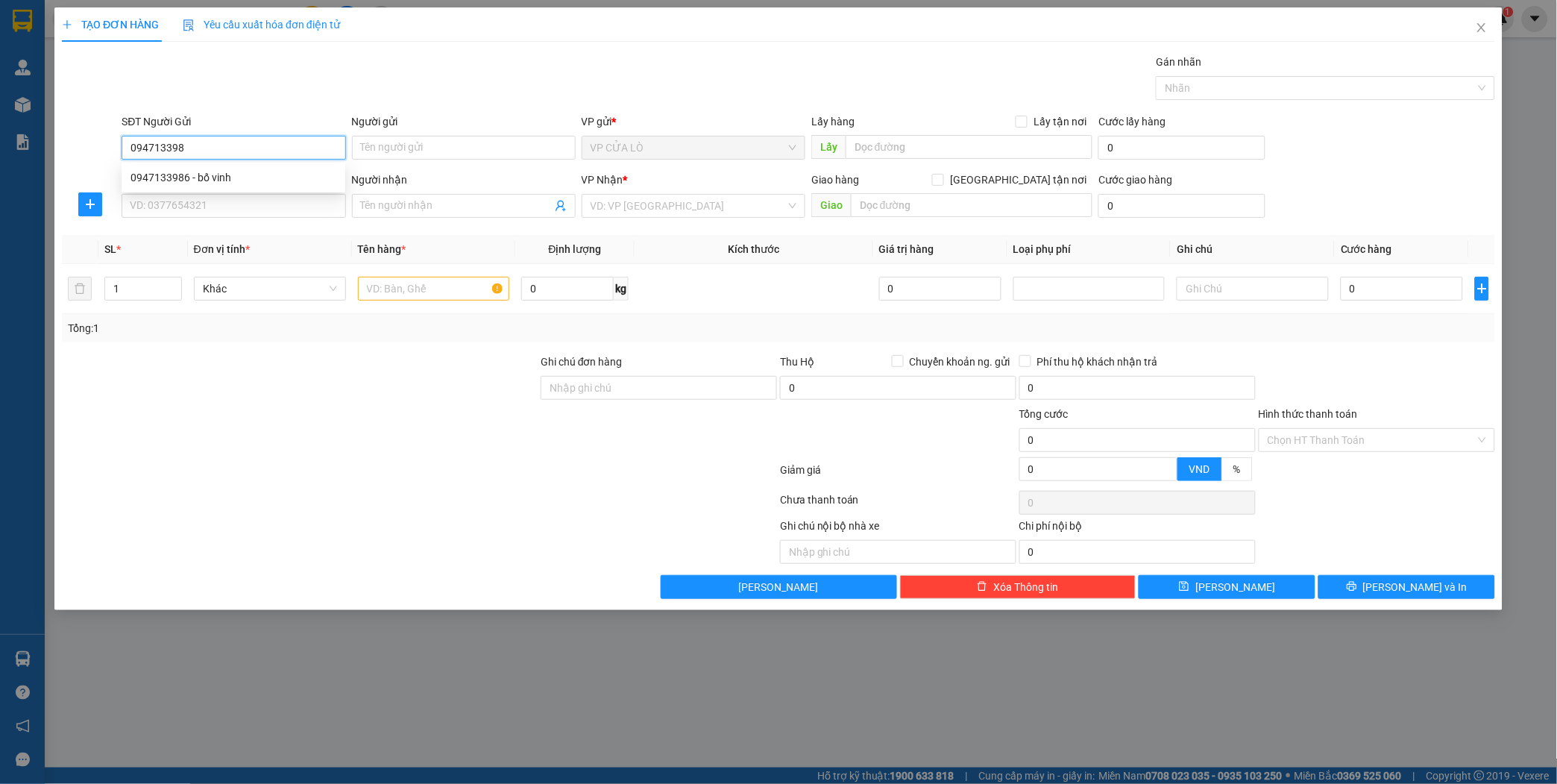
type input "0947133986"
click at [220, 176] on div "0947133986 - bố vinh" at bounding box center [234, 177] width 206 height 16
type input "bố vinh"
type input "0947133986"
click at [207, 207] on input "SĐT Người Nhận" at bounding box center [233, 205] width 223 height 24
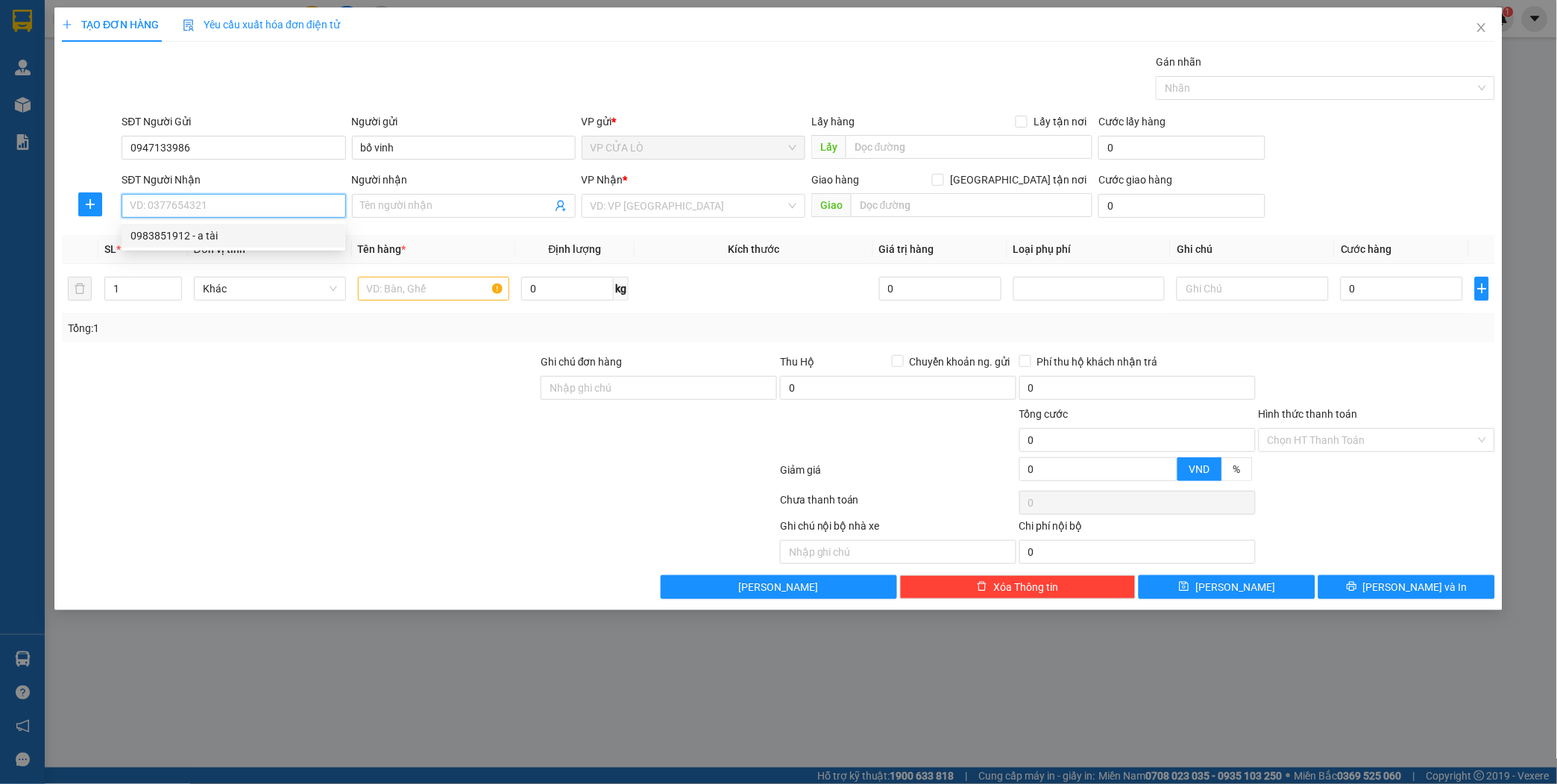
click at [212, 235] on div "0983851912 - a tài" at bounding box center [234, 235] width 206 height 16
type input "0983851912"
type input "a tài"
click at [443, 287] on input "text" at bounding box center [433, 287] width 152 height 24
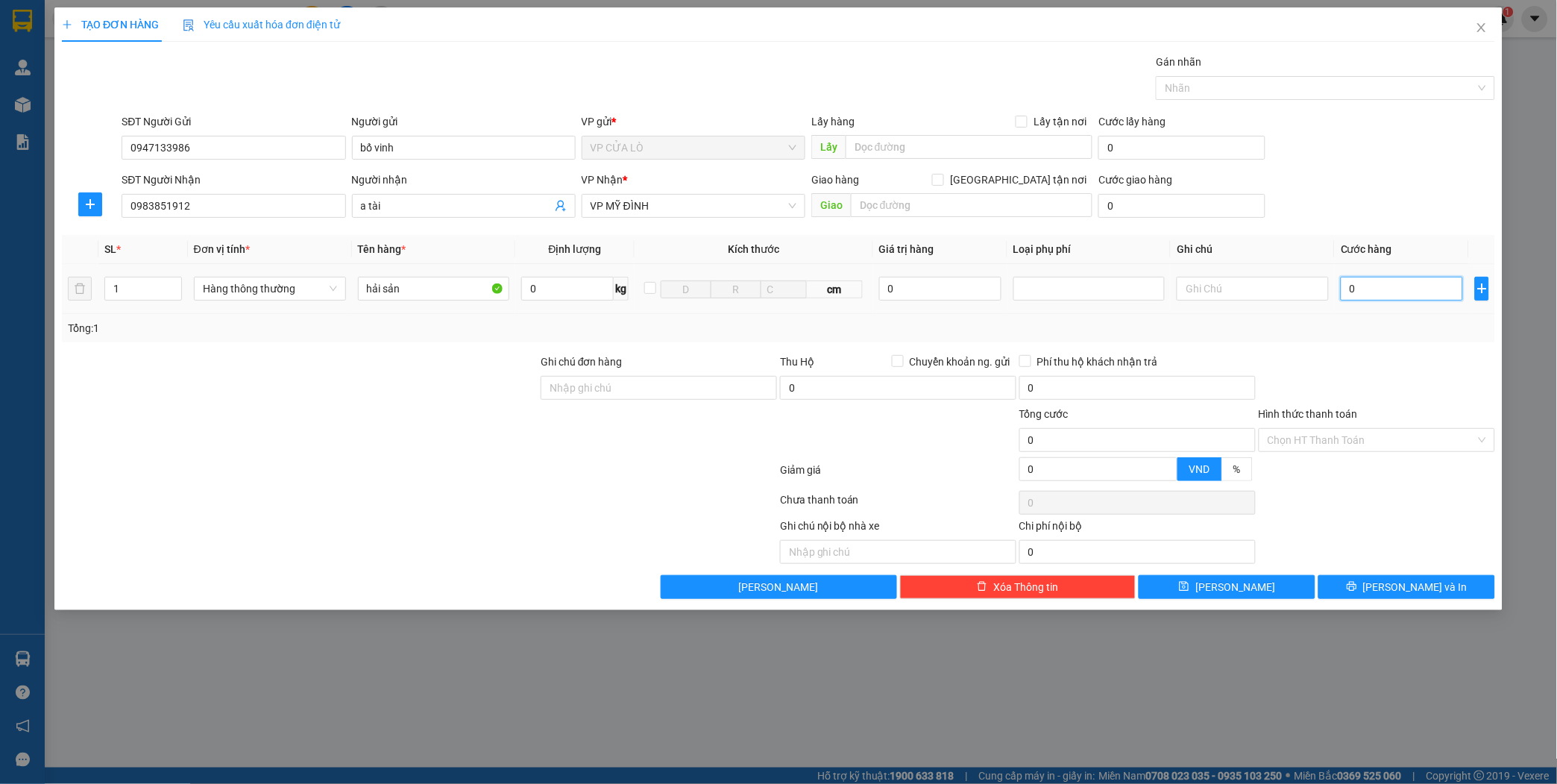
click at [1372, 285] on input "0" at bounding box center [1401, 287] width 122 height 24
click at [1407, 587] on span "[PERSON_NAME] và In" at bounding box center [1415, 586] width 104 height 16
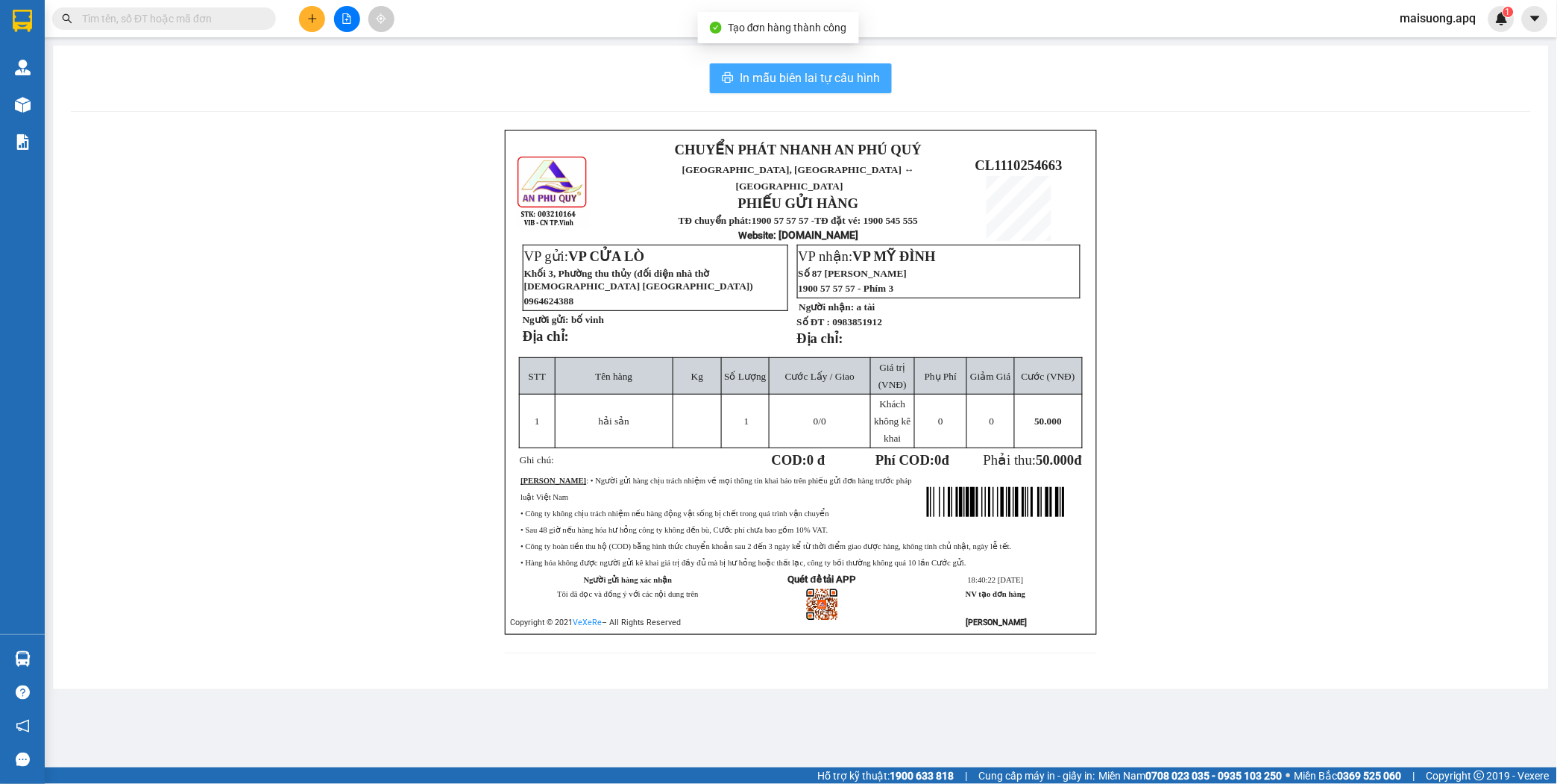
click at [843, 75] on span "In mẫu biên lai tự cấu hình" at bounding box center [810, 78] width 140 height 19
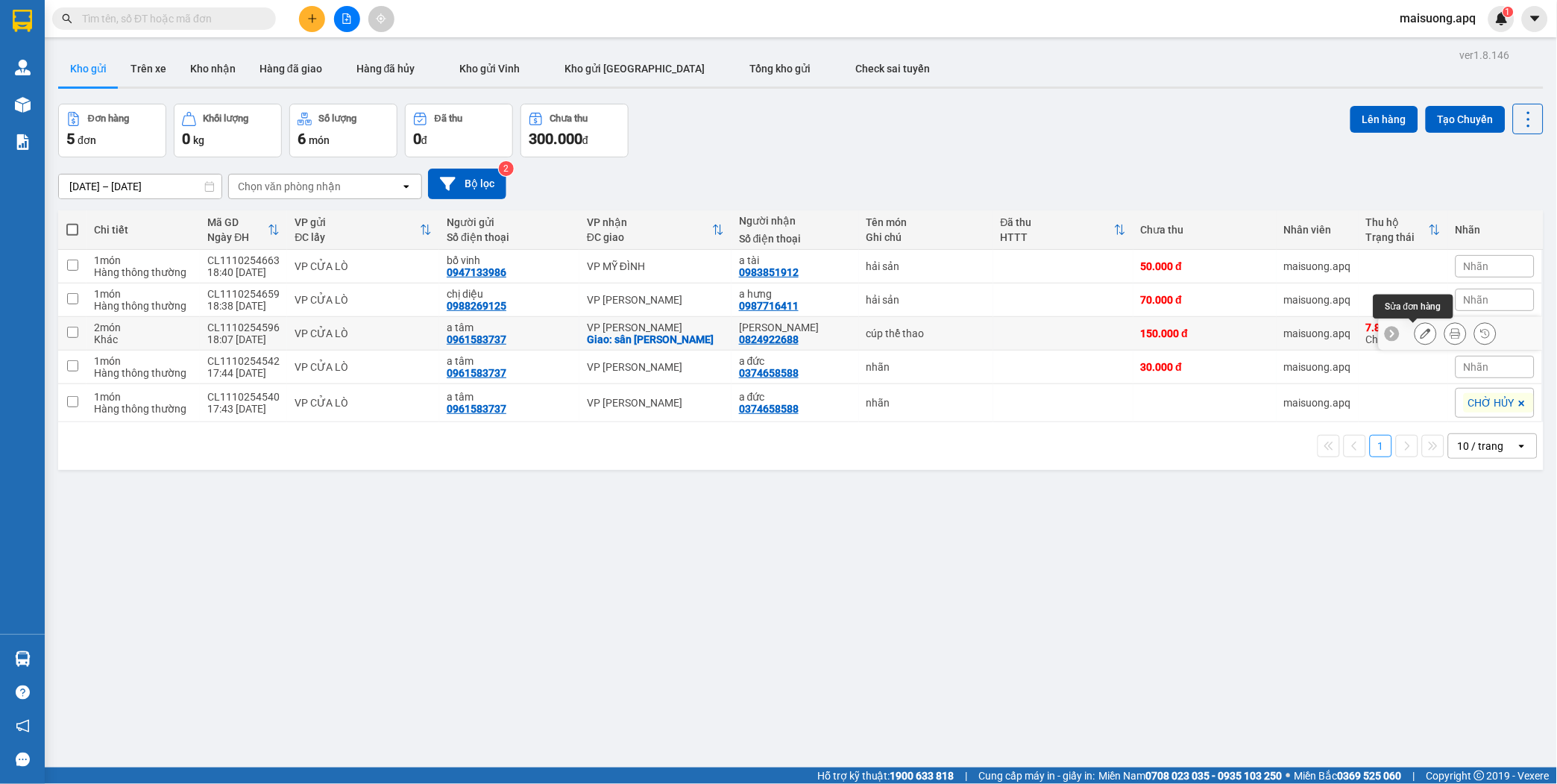
click at [1421, 337] on icon at bounding box center [1426, 333] width 10 height 10
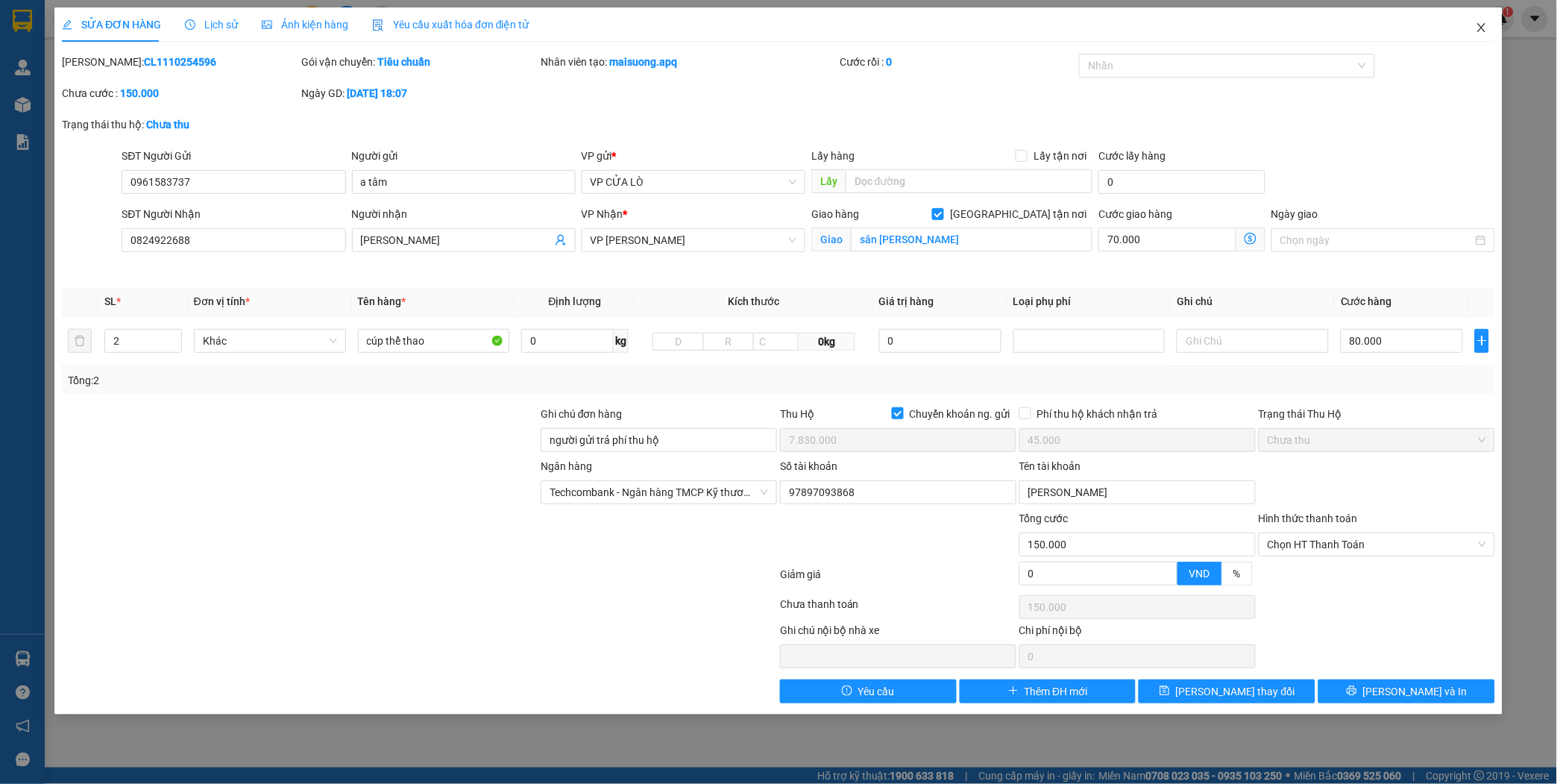
click at [1480, 23] on icon "close" at bounding box center [1481, 27] width 12 height 12
